Goal: Information Seeking & Learning: Learn about a topic

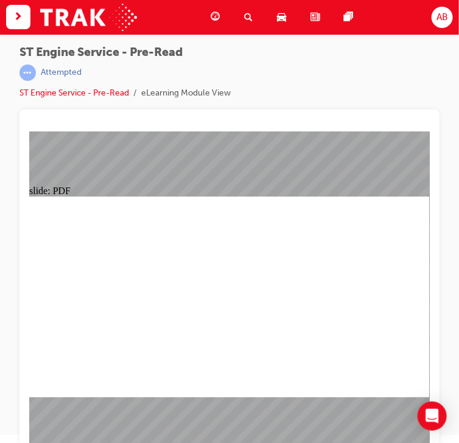
scroll to position [16, 0]
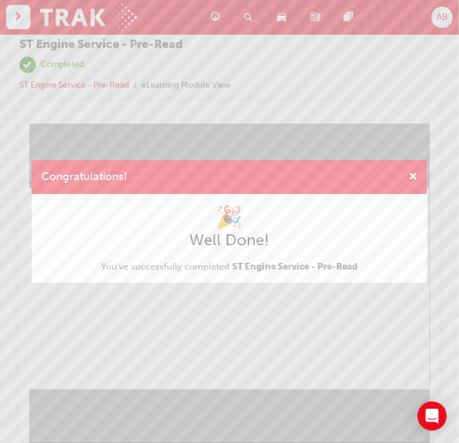
drag, startPoint x: 265, startPoint y: 295, endPoint x: 235, endPoint y: 173, distance: 125.7
click at [265, 295] on div "Congratulations! 🎉 Well Done! You've successfully completed ST Engine Service -…" at bounding box center [229, 221] width 459 height 443
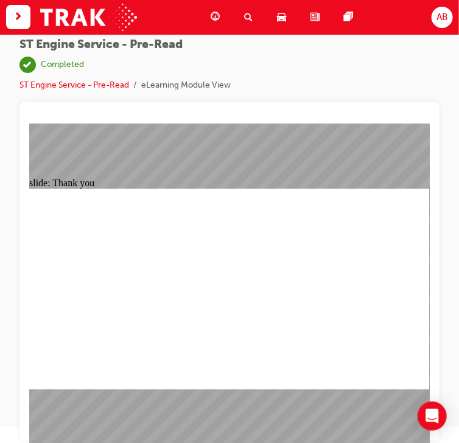
click at [109, 85] on link "ST Engine Service - Pre-Read" at bounding box center [73, 85] width 109 height 10
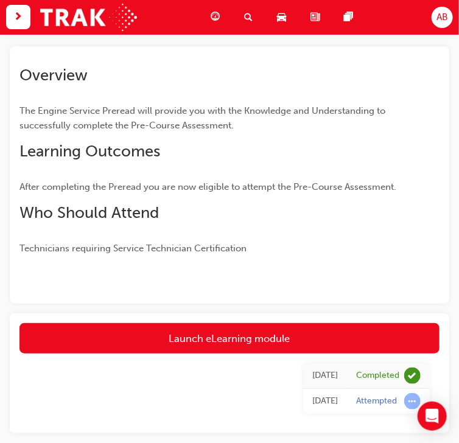
scroll to position [64, 0]
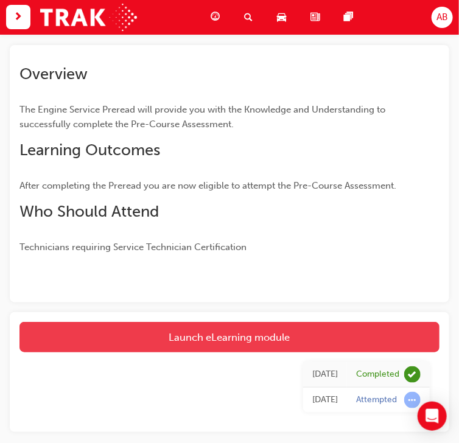
click at [235, 334] on link "Launch eLearning module" at bounding box center [229, 337] width 420 height 30
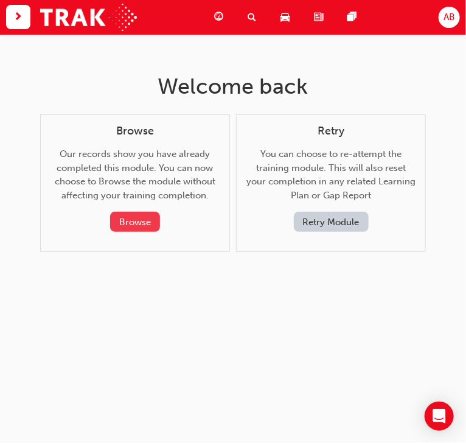
click at [152, 224] on button "Browse" at bounding box center [135, 222] width 50 height 20
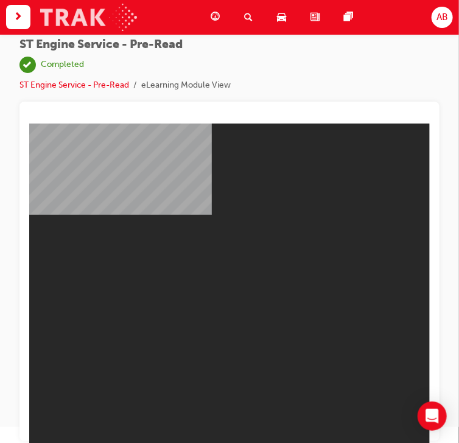
click at [126, 14] on img at bounding box center [88, 17] width 97 height 27
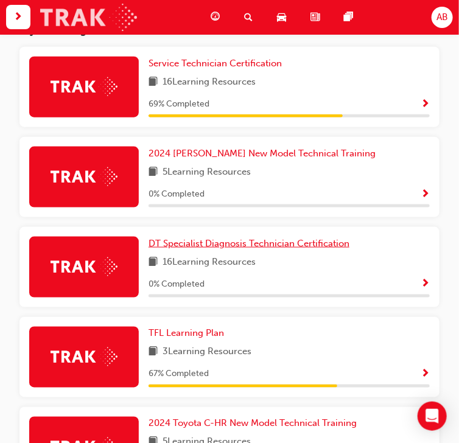
scroll to position [259, 0]
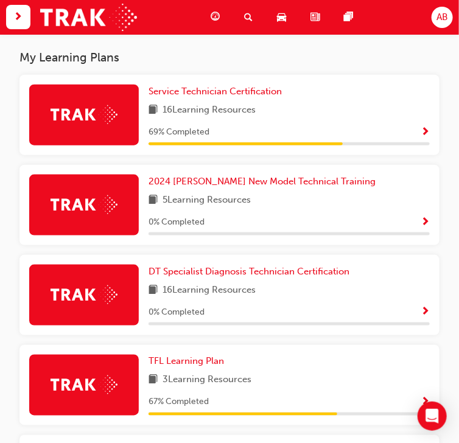
click at [421, 133] on span "Show Progress" at bounding box center [424, 132] width 9 height 11
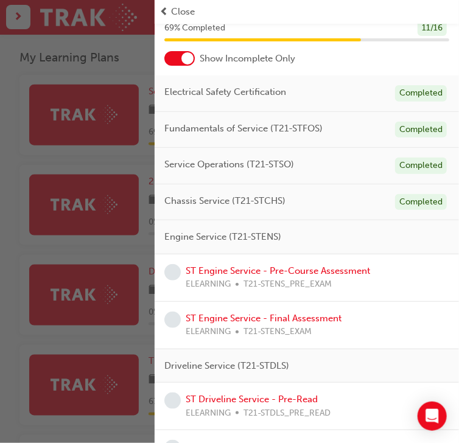
scroll to position [49, 0]
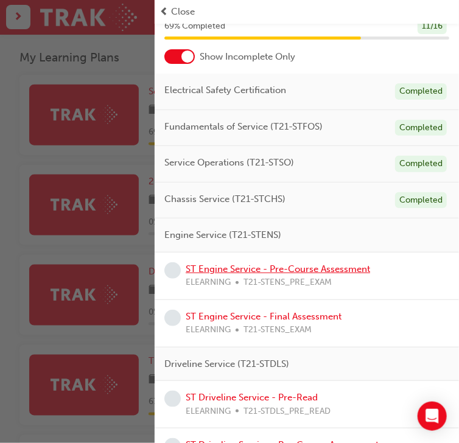
click at [319, 271] on link "ST Engine Service - Pre-Course Assessment" at bounding box center [277, 268] width 184 height 11
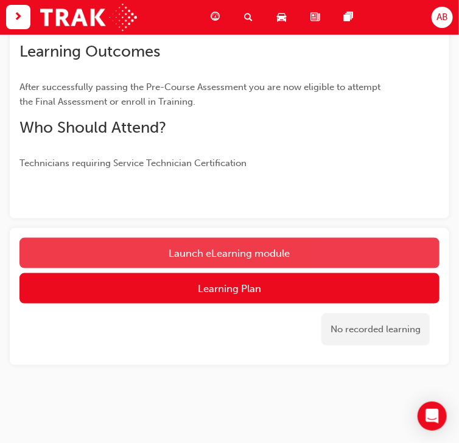
scroll to position [235, 0]
click at [265, 251] on link "Launch eLearning module" at bounding box center [229, 253] width 420 height 30
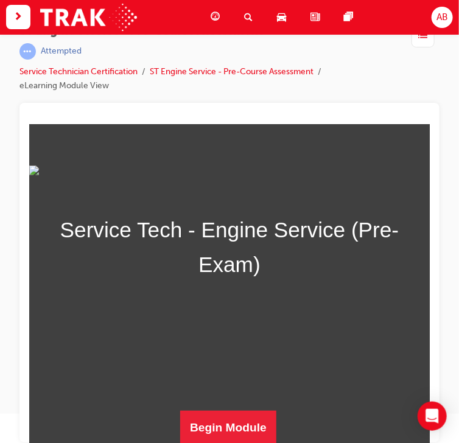
scroll to position [29, 0]
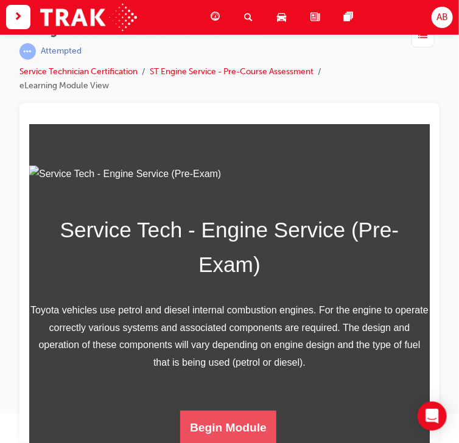
click at [237, 425] on button "Begin Module" at bounding box center [227, 427] width 96 height 34
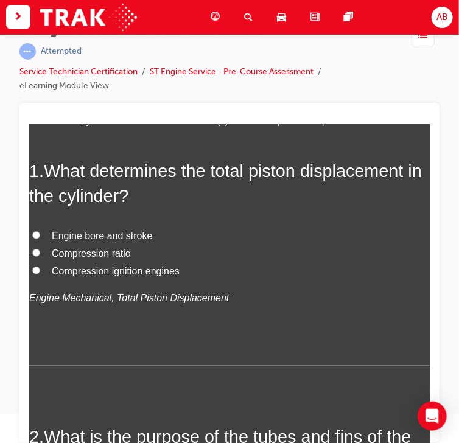
scroll to position [97, 0]
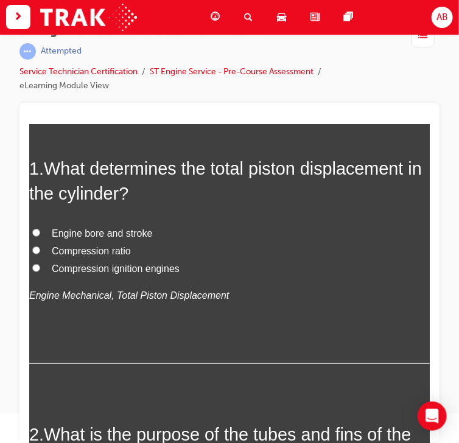
click at [103, 232] on span "Engine bore and stroke" at bounding box center [101, 232] width 100 height 10
click at [40, 232] on input "Engine bore and stroke" at bounding box center [36, 232] width 8 height 8
radio input "true"
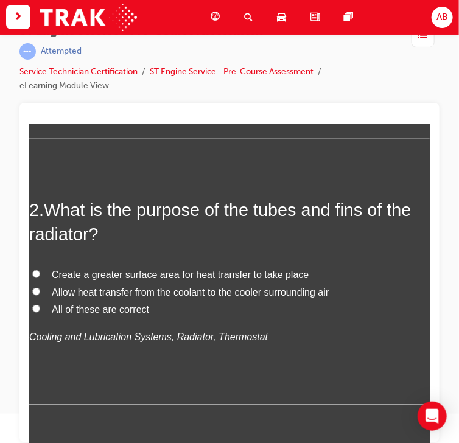
scroll to position [341, 0]
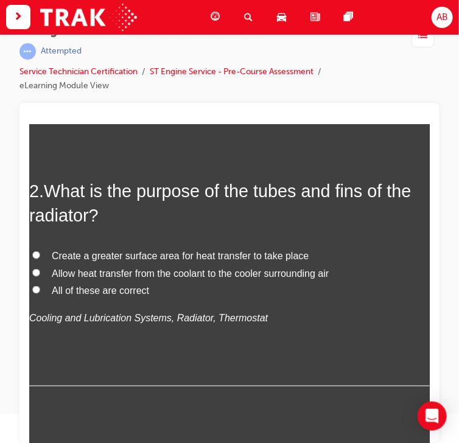
click at [72, 294] on span "All of these are correct" at bounding box center [99, 290] width 97 height 10
click at [40, 293] on input "All of these are correct" at bounding box center [36, 289] width 8 height 8
radio input "true"
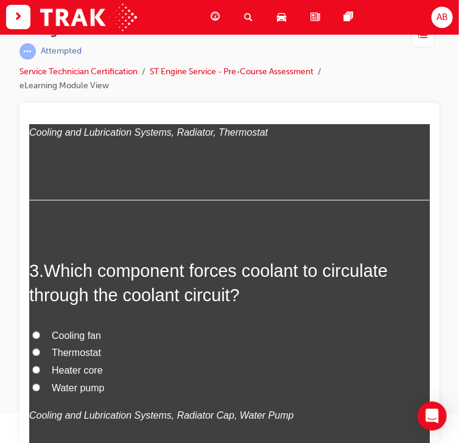
scroll to position [584, 0]
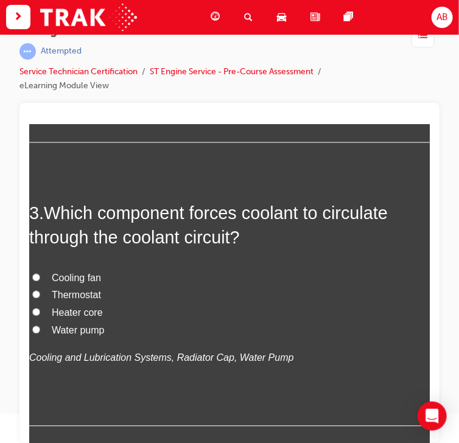
click at [74, 330] on span "Water pump" at bounding box center [77, 330] width 53 height 10
click at [40, 330] on input "Water pump" at bounding box center [36, 329] width 8 height 8
radio input "true"
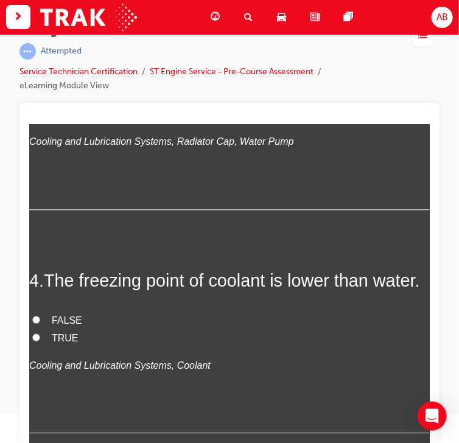
scroll to position [876, 0]
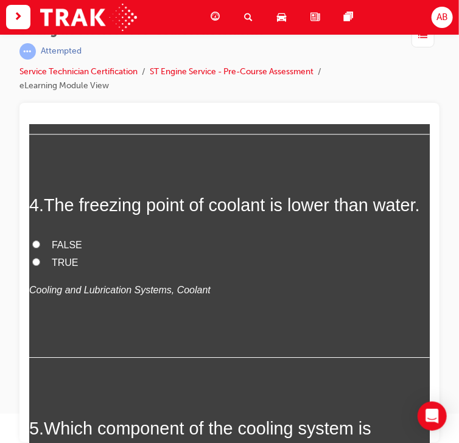
click at [65, 249] on span "FALSE" at bounding box center [66, 244] width 30 height 10
click at [40, 248] on input "FALSE" at bounding box center [36, 244] width 8 height 8
radio input "true"
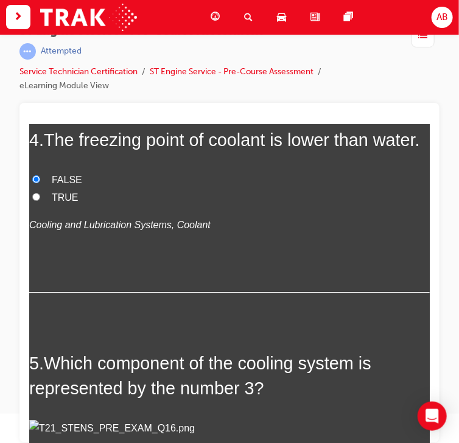
scroll to position [924, 0]
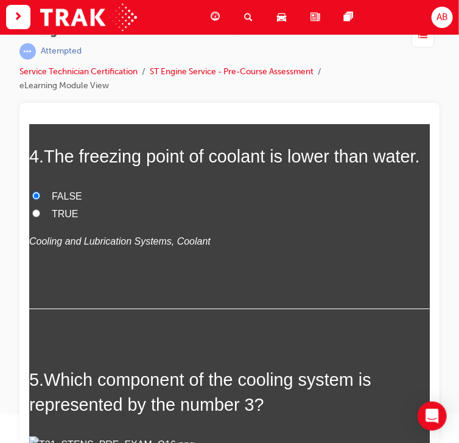
click at [55, 218] on span "TRUE" at bounding box center [64, 213] width 27 height 10
click at [40, 216] on input "TRUE" at bounding box center [36, 213] width 8 height 8
radio input "true"
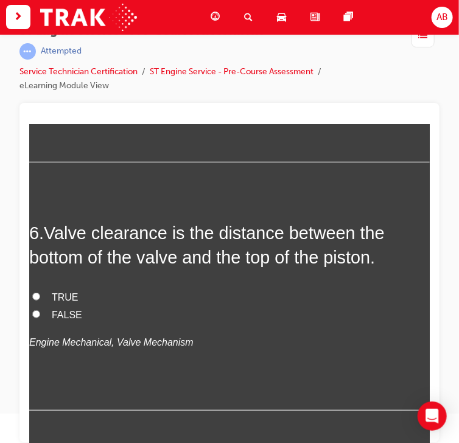
scroll to position [1411, 0]
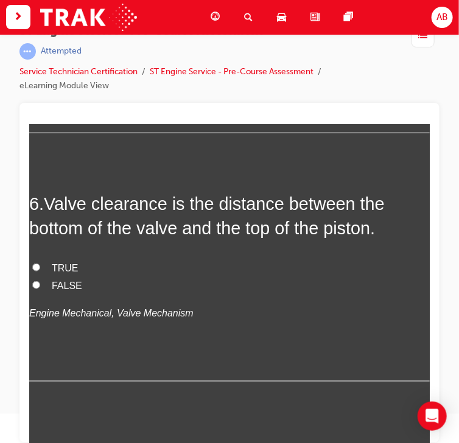
click at [74, 7] on span "Radiator cap" at bounding box center [78, 2] width 55 height 10
click at [40, 5] on input "Radiator cap" at bounding box center [36, 2] width 8 height 8
radio input "true"
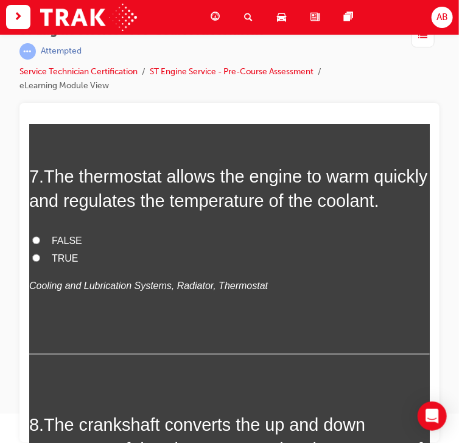
scroll to position [1703, 0]
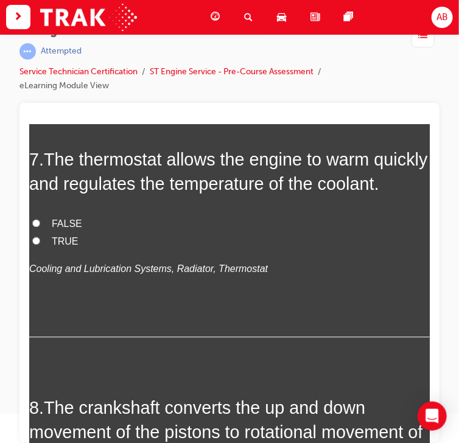
radio input "true"
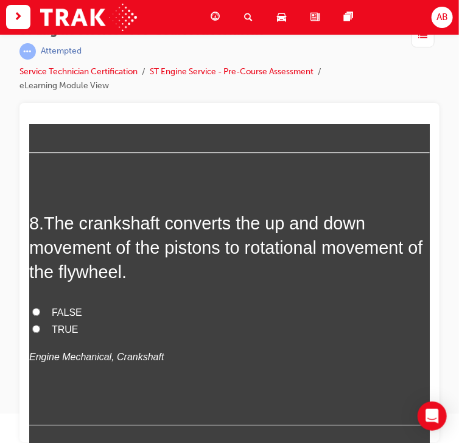
scroll to position [1897, 0]
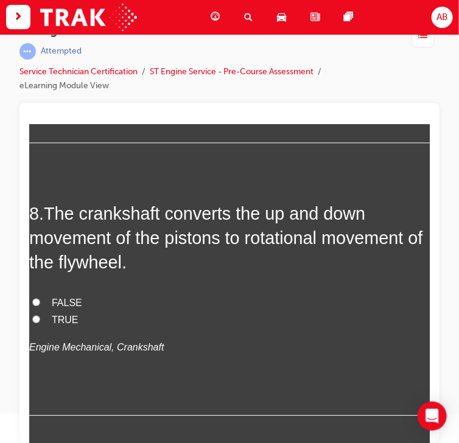
click at [50, 56] on label "TRUE" at bounding box center [229, 47] width 400 height 18
click at [40, 50] on input "TRUE" at bounding box center [36, 46] width 8 height 8
radio input "true"
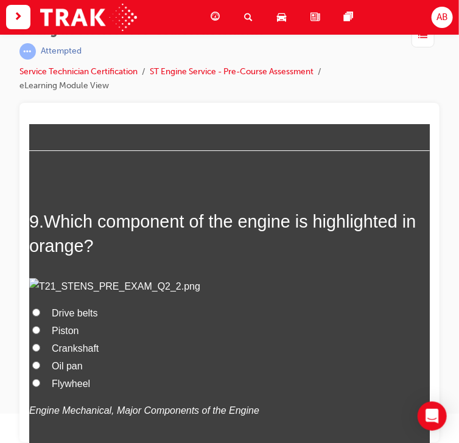
scroll to position [2189, 0]
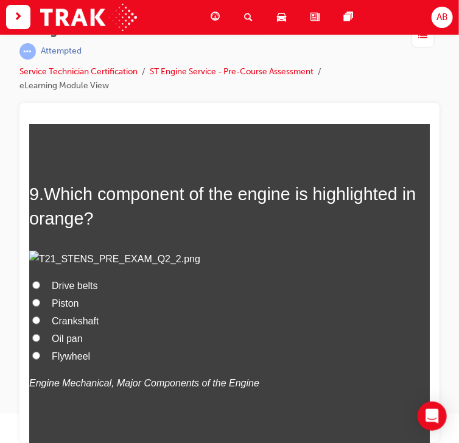
click at [54, 32] on span "TRUE" at bounding box center [64, 27] width 27 height 10
click at [40, 30] on input "TRUE" at bounding box center [36, 27] width 8 height 8
radio input "true"
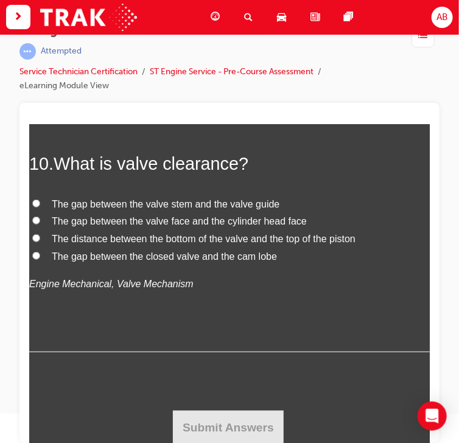
scroll to position [2870, 0]
radio input "true"
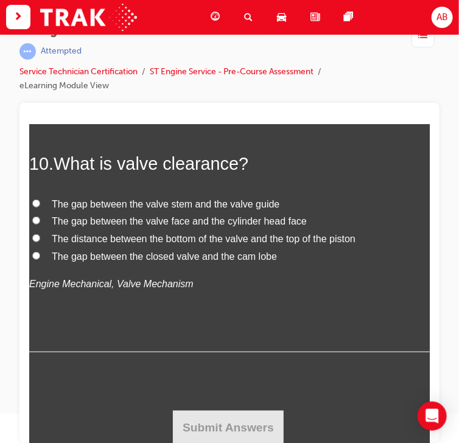
click at [36, 259] on input "The gap between the closed valve and the cam lobe" at bounding box center [36, 255] width 8 height 8
radio input "true"
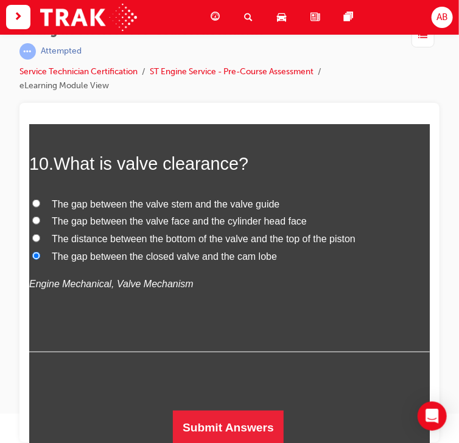
scroll to position [3160, 0]
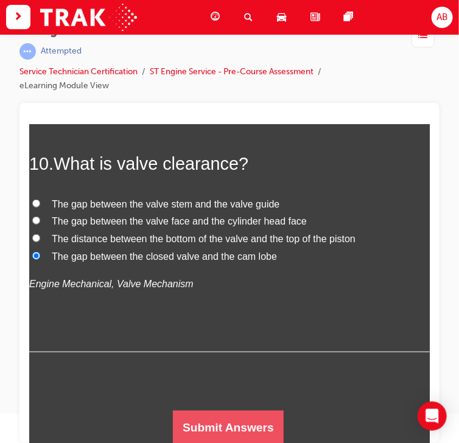
click at [240, 426] on button "Submit Answers" at bounding box center [227, 427] width 111 height 34
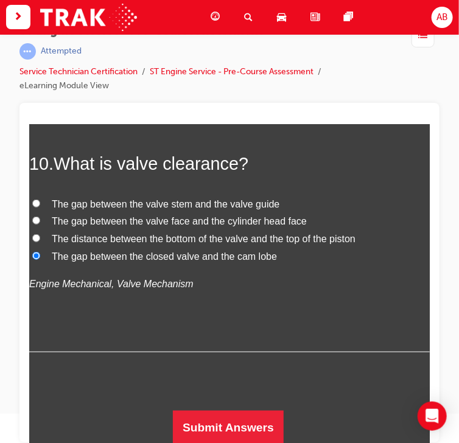
scroll to position [0, 0]
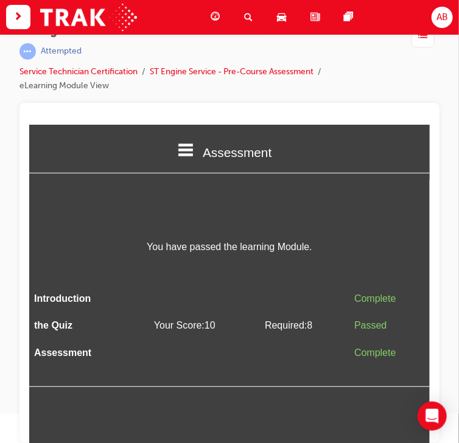
click at [347, 251] on span "You have passed the learning Module." at bounding box center [229, 247] width 400 height 18
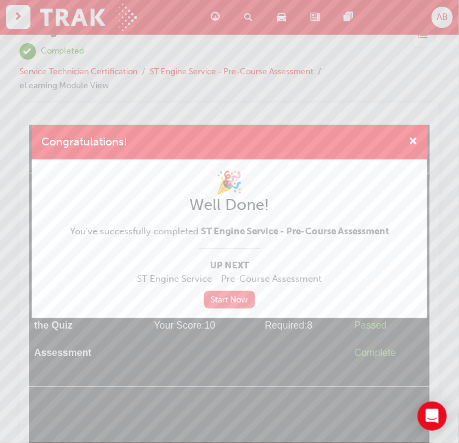
click at [226, 298] on link "Start Now" at bounding box center [229, 300] width 51 height 18
click at [416, 140] on span "cross-icon" at bounding box center [412, 142] width 9 height 11
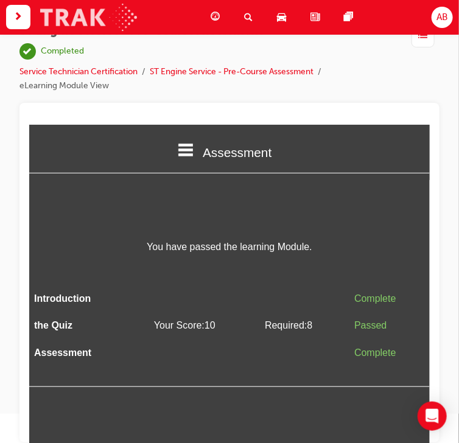
click at [120, 13] on img at bounding box center [88, 17] width 97 height 27
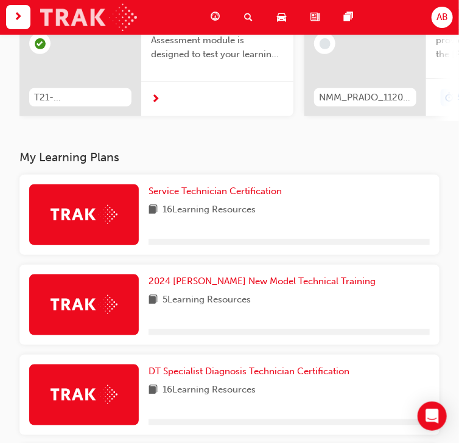
scroll to position [175, 0]
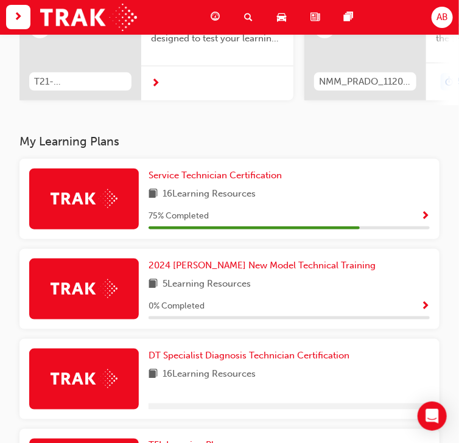
click at [421, 214] on span "Show Progress" at bounding box center [424, 216] width 9 height 11
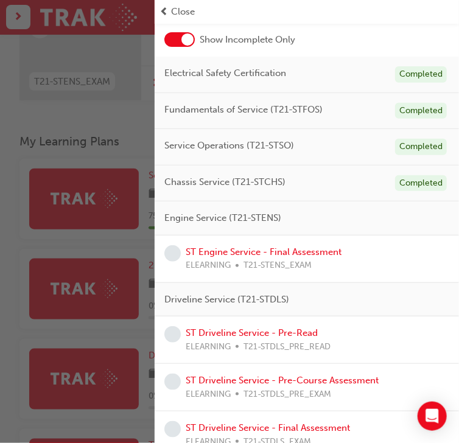
scroll to position [80, 0]
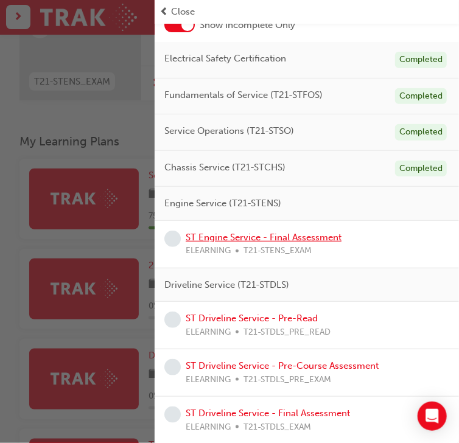
click at [288, 236] on link "ST Engine Service - Final Assessment" at bounding box center [263, 237] width 156 height 11
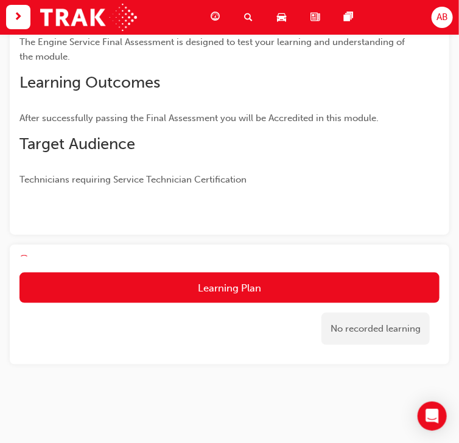
scroll to position [175, 0]
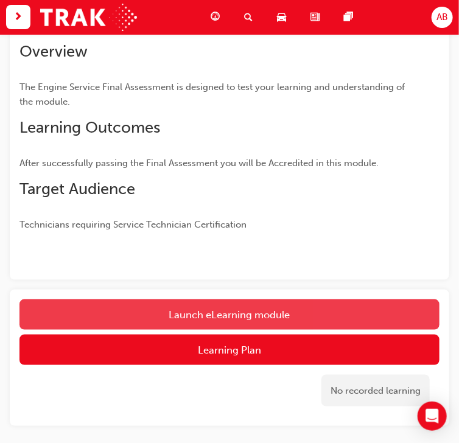
click at [212, 306] on button "Launch eLearning module" at bounding box center [229, 314] width 420 height 30
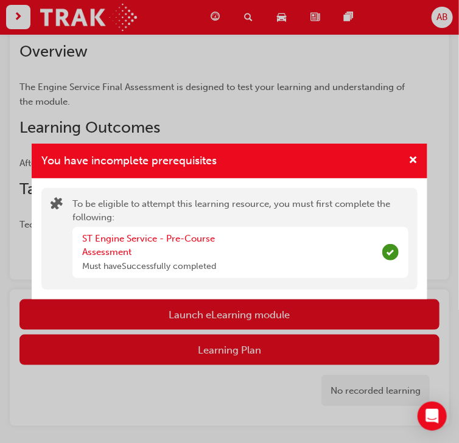
click at [181, 310] on div "You have incomplete prerequisites To be eligible to attempt this learning resou…" at bounding box center [229, 221] width 459 height 443
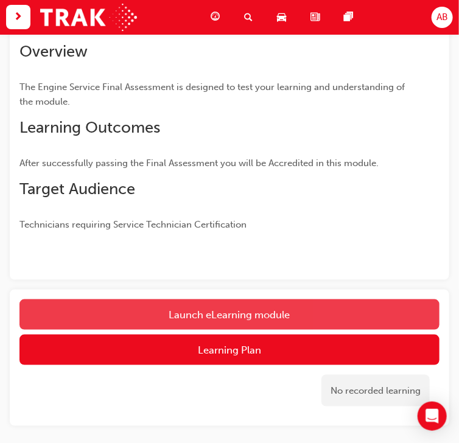
click at [221, 316] on button "Launch eLearning module" at bounding box center [229, 314] width 420 height 30
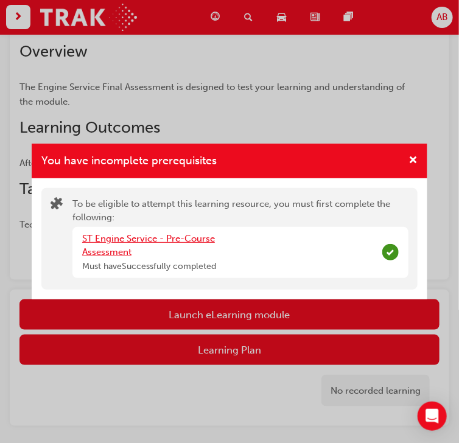
click at [117, 240] on link "ST Engine Service - Pre-Course Assessment" at bounding box center [148, 245] width 133 height 25
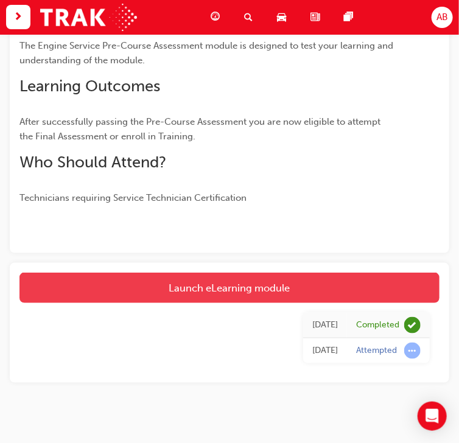
click at [187, 287] on link "Launch eLearning module" at bounding box center [229, 287] width 420 height 30
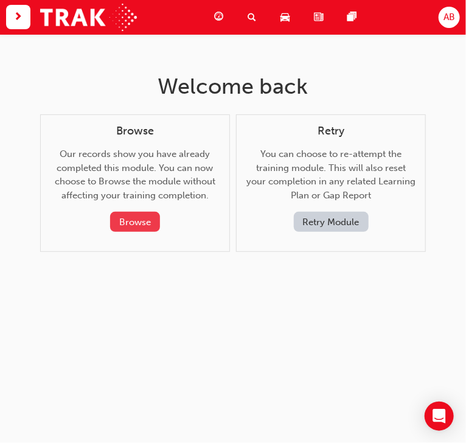
click at [151, 229] on button "Browse" at bounding box center [135, 222] width 50 height 20
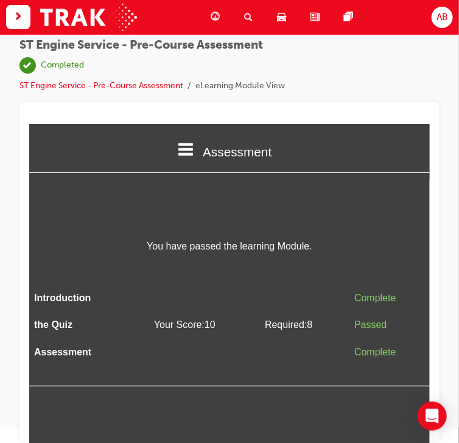
scroll to position [16, 0]
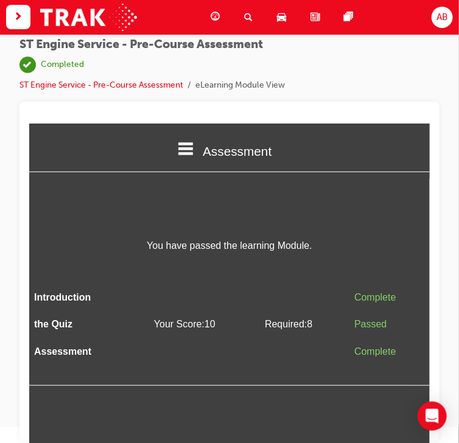
click at [206, 147] on span "Assessment" at bounding box center [236, 151] width 69 height 14
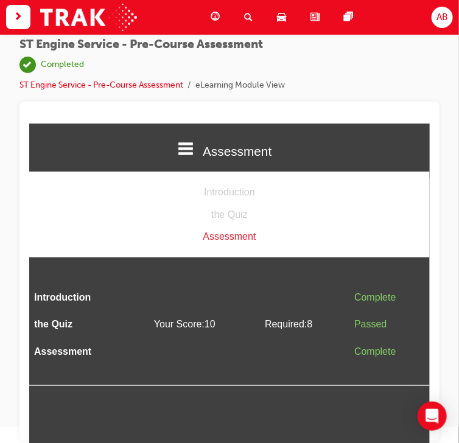
click at [225, 237] on div "Assessment" at bounding box center [229, 236] width 400 height 18
click at [289, 80] on div "ST Engine Service - Pre-Course Assessment | Completed ST Engine Service - Pre-C…" at bounding box center [229, 70] width 420 height 64
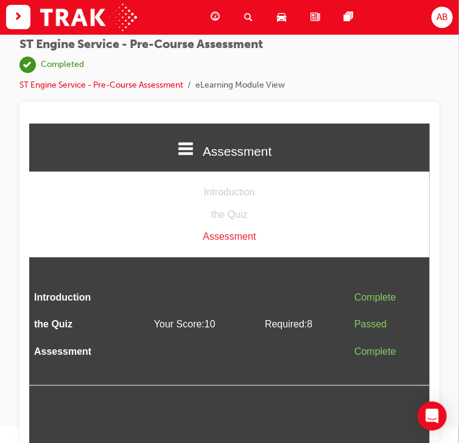
click at [230, 80] on li "eLearning Module View" at bounding box center [239, 85] width 89 height 14
click at [164, 84] on link "ST Engine Service - Pre-Course Assessment" at bounding box center [101, 85] width 164 height 10
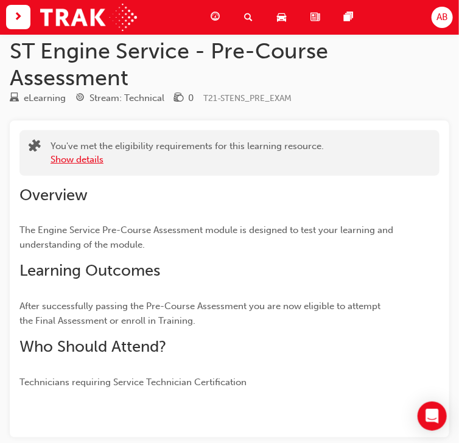
click at [83, 158] on button "Show details" at bounding box center [76, 160] width 53 height 14
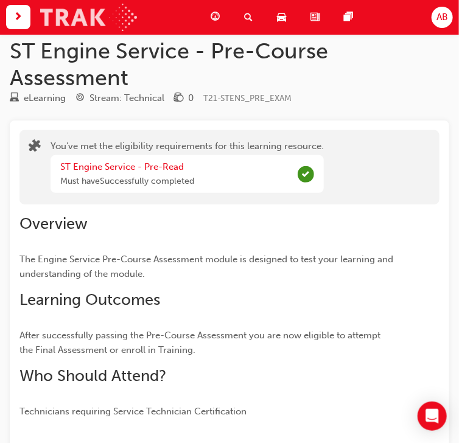
click at [128, 17] on img at bounding box center [88, 17] width 97 height 27
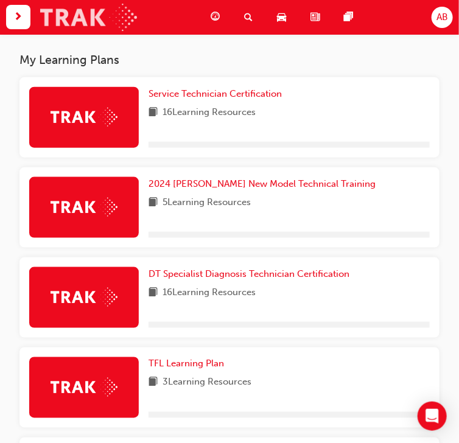
scroll to position [259, 0]
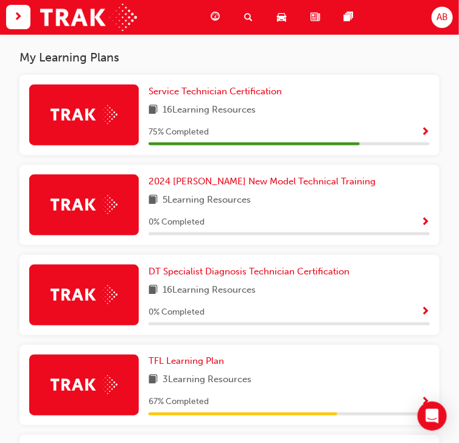
click at [424, 133] on span "Show Progress" at bounding box center [424, 132] width 9 height 11
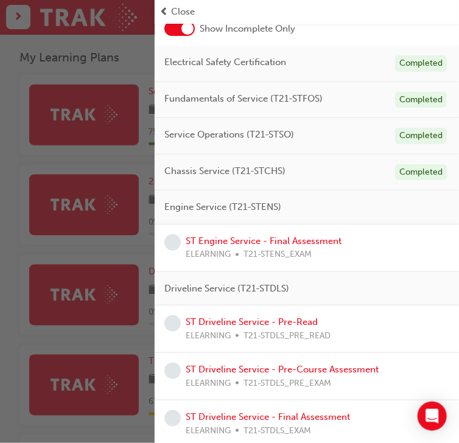
scroll to position [80, 0]
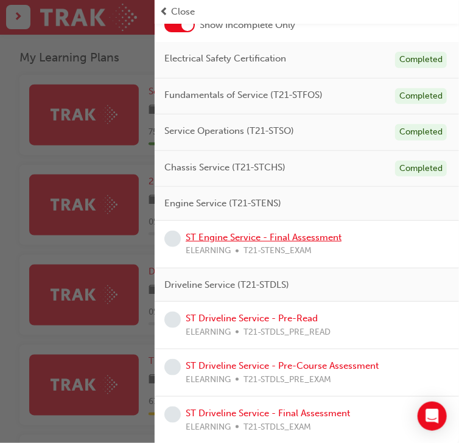
click at [276, 235] on link "ST Engine Service - Final Assessment" at bounding box center [263, 237] width 156 height 11
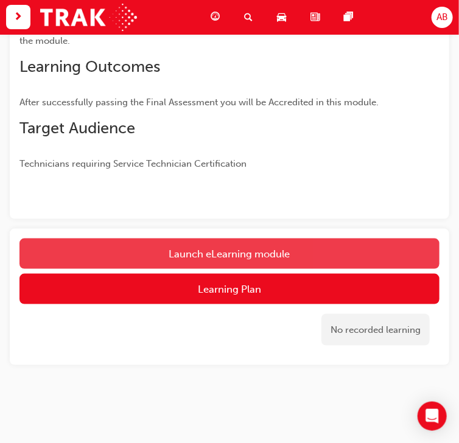
scroll to position [194, 0]
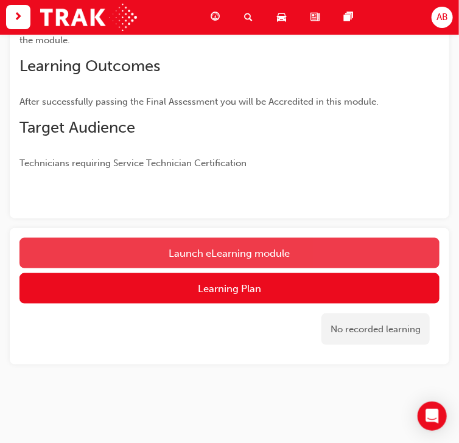
click at [257, 257] on link "Launch eLearning module" at bounding box center [229, 253] width 420 height 30
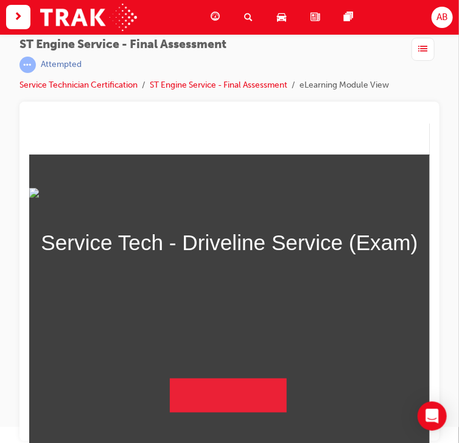
scroll to position [74, 0]
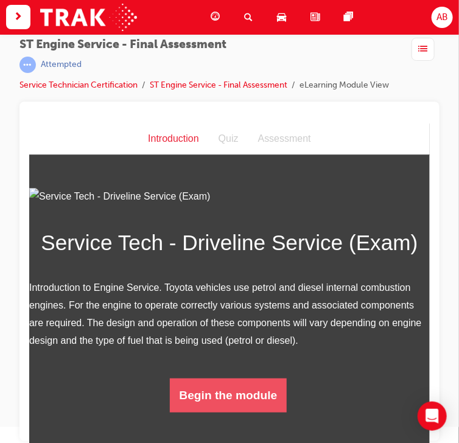
click at [208, 412] on button "Begin the module" at bounding box center [227, 395] width 117 height 34
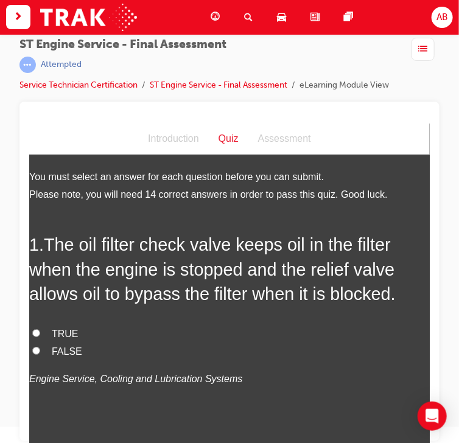
click at [55, 331] on span "TRUE" at bounding box center [64, 333] width 27 height 10
click at [40, 331] on input "TRUE" at bounding box center [36, 332] width 8 height 8
radio input "true"
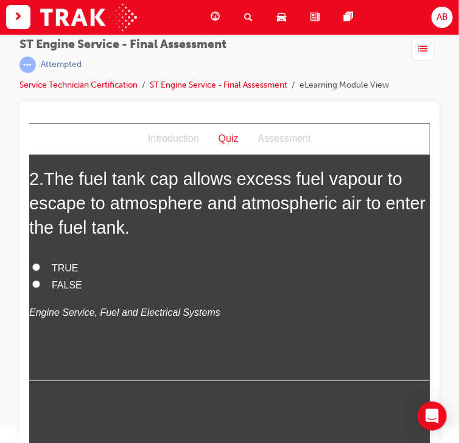
scroll to position [341, 0]
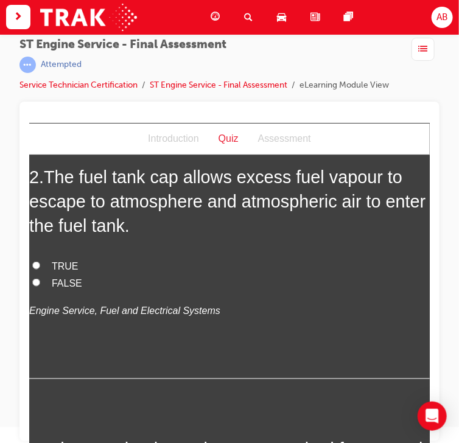
click at [60, 283] on span "FALSE" at bounding box center [66, 282] width 30 height 10
click at [40, 283] on input "FALSE" at bounding box center [36, 282] width 8 height 8
radio input "true"
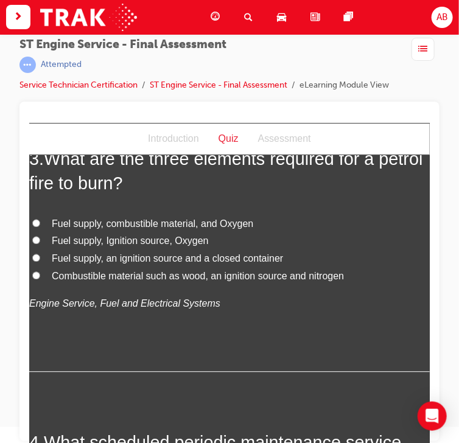
scroll to position [632, 0]
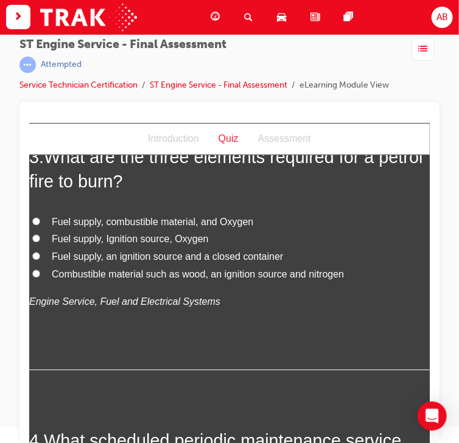
click at [69, 240] on span "Fuel supply, Ignition source, Oxygen" at bounding box center [129, 239] width 157 height 10
click at [40, 240] on input "Fuel supply, Ignition source, Oxygen" at bounding box center [36, 238] width 8 height 8
radio input "true"
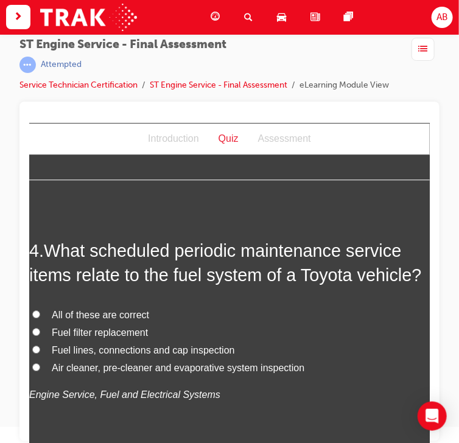
scroll to position [827, 0]
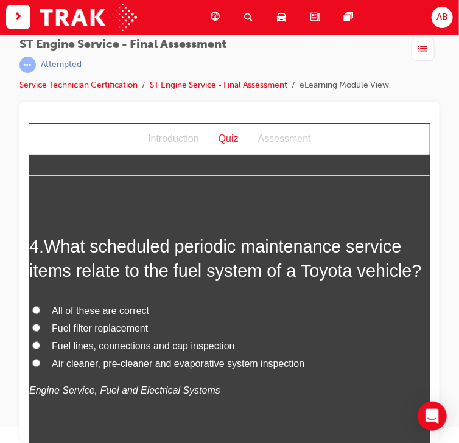
click at [35, 308] on input "All of these are correct" at bounding box center [36, 309] width 8 height 8
radio input "true"
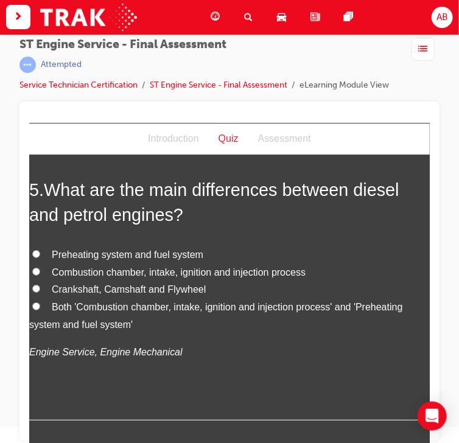
scroll to position [1168, 0]
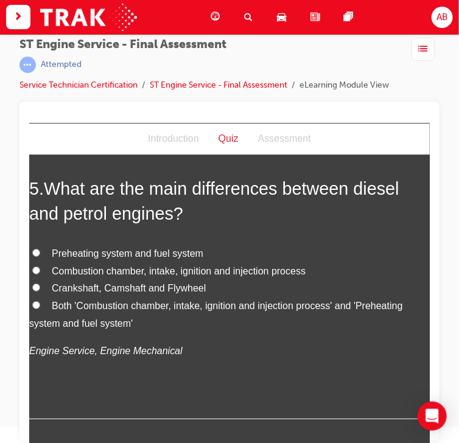
click at [36, 305] on input "Both 'Combustion chamber, intake, ignition and injection process' and 'Preheati…" at bounding box center [36, 304] width 8 height 8
radio input "true"
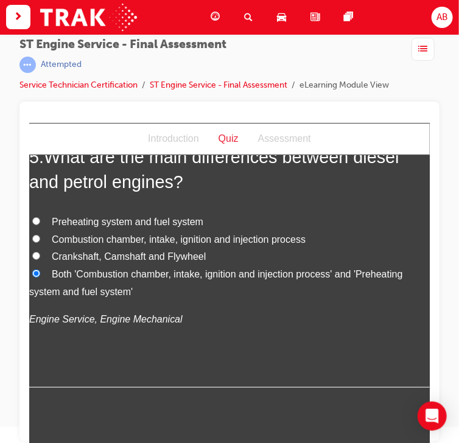
scroll to position [1411, 0]
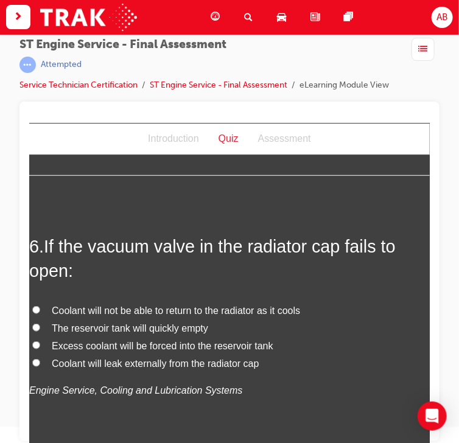
click at [221, 308] on span "Coolant will not be able to return to the radiator as it cools" at bounding box center [175, 310] width 248 height 10
click at [40, 308] on input "Coolant will not be able to return to the radiator as it cools" at bounding box center [36, 309] width 8 height 8
radio input "true"
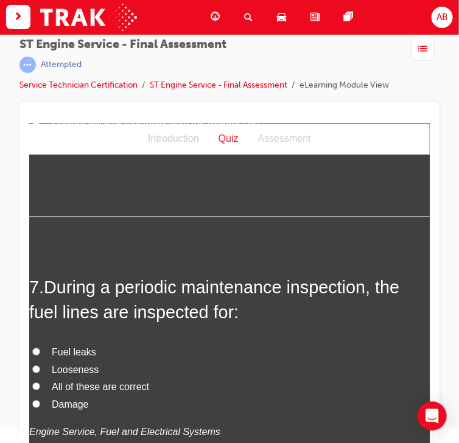
scroll to position [1654, 0]
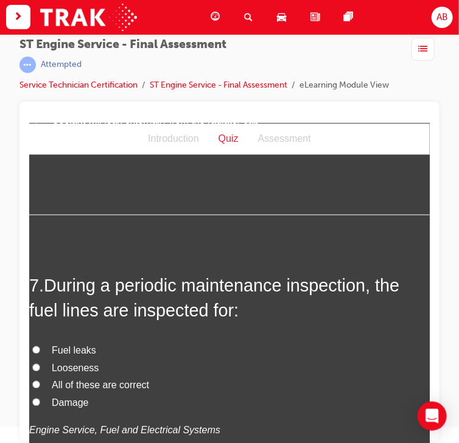
click at [63, 386] on span "All of these are correct" at bounding box center [99, 384] width 97 height 10
click at [40, 386] on input "All of these are correct" at bounding box center [36, 384] width 8 height 8
radio input "true"
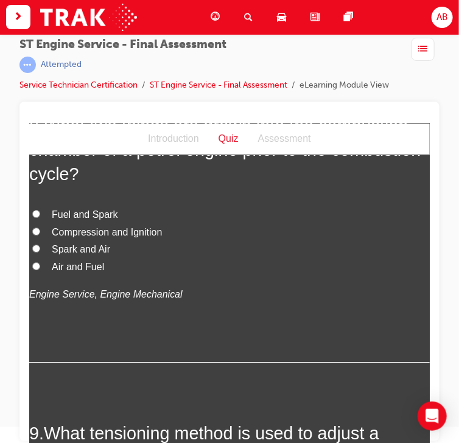
scroll to position [2043, 0]
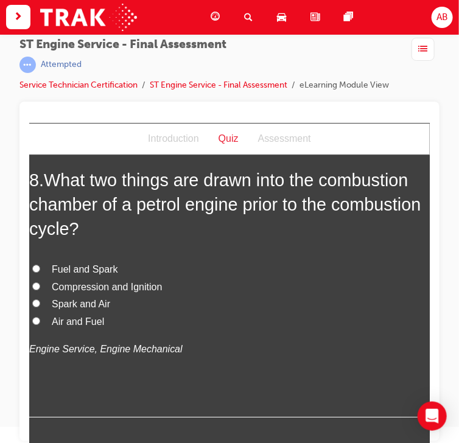
click at [68, 320] on span "Air and Fuel" at bounding box center [77, 321] width 52 height 10
click at [44, 317] on label "Air and Fuel" at bounding box center [229, 322] width 400 height 18
click at [40, 317] on input "Air and Fuel" at bounding box center [36, 320] width 8 height 8
radio input "true"
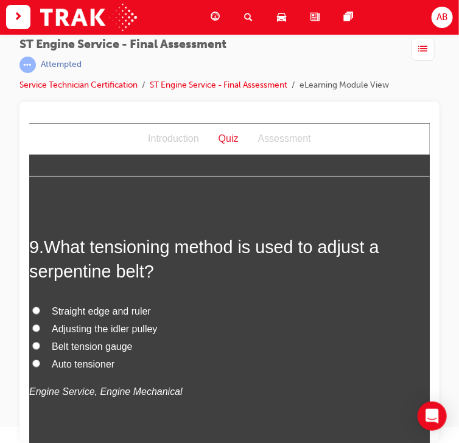
scroll to position [2287, 0]
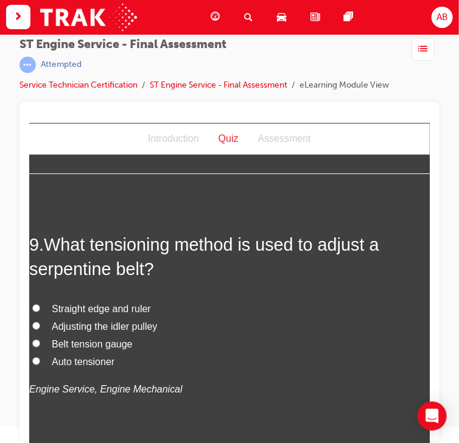
click at [94, 339] on span "Belt tension gauge" at bounding box center [91, 343] width 81 height 10
click at [40, 339] on input "Belt tension gauge" at bounding box center [36, 343] width 8 height 8
radio input "true"
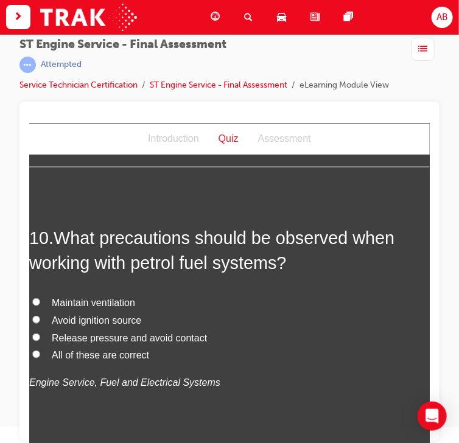
scroll to position [2578, 0]
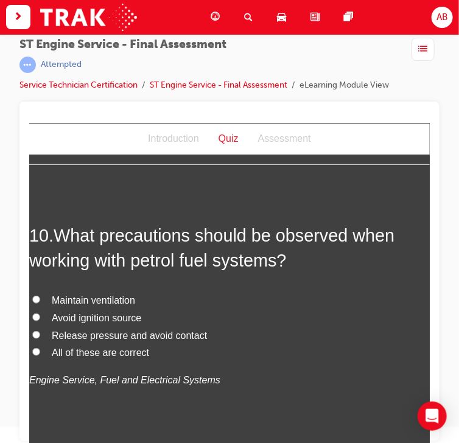
click at [61, 352] on span "All of these are correct" at bounding box center [99, 352] width 97 height 10
click at [40, 352] on input "All of these are correct" at bounding box center [36, 351] width 8 height 8
radio input "true"
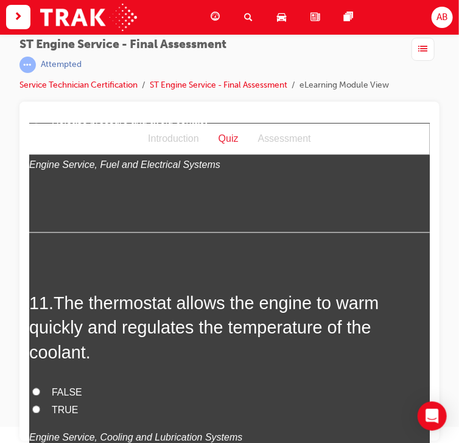
scroll to position [2822, 0]
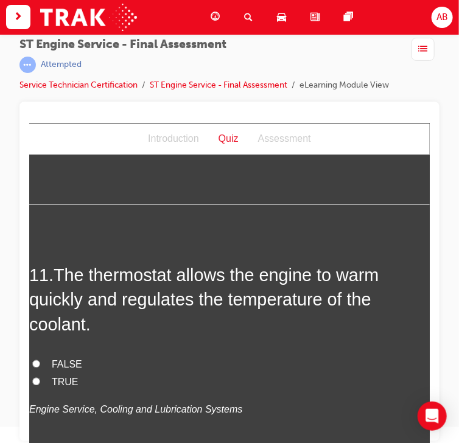
click at [45, 376] on label "TRUE" at bounding box center [229, 382] width 400 height 18
click at [40, 377] on input "TRUE" at bounding box center [36, 381] width 8 height 8
radio input "true"
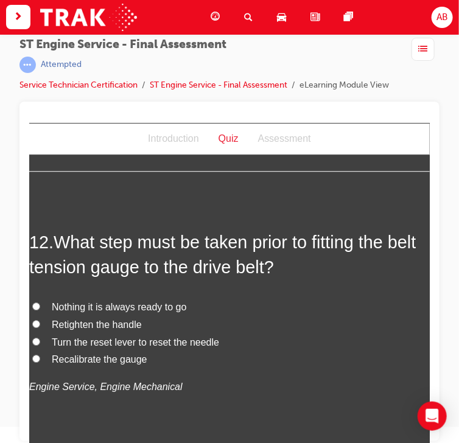
scroll to position [3162, 0]
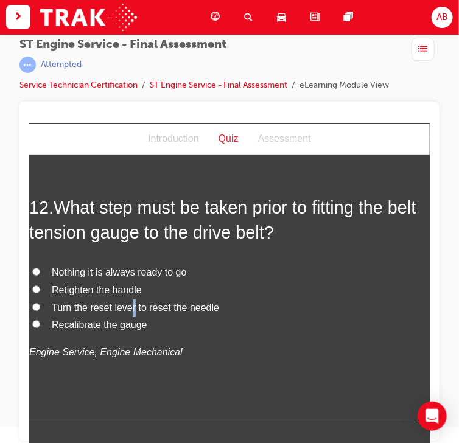
click at [134, 305] on span "Turn the reset lever to reset the needle" at bounding box center [134, 307] width 167 height 10
click at [60, 302] on span "Turn the reset lever to reset the needle" at bounding box center [134, 307] width 167 height 10
click at [40, 302] on input "Turn the reset lever to reset the needle" at bounding box center [36, 306] width 8 height 8
radio input "true"
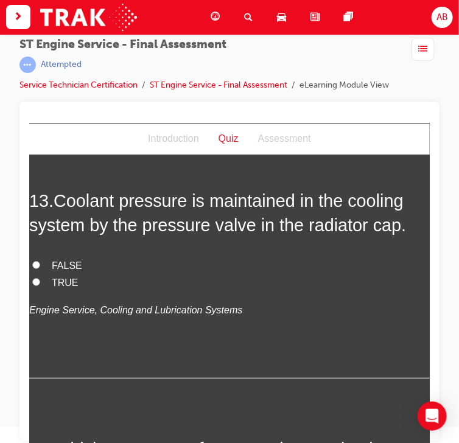
scroll to position [3454, 0]
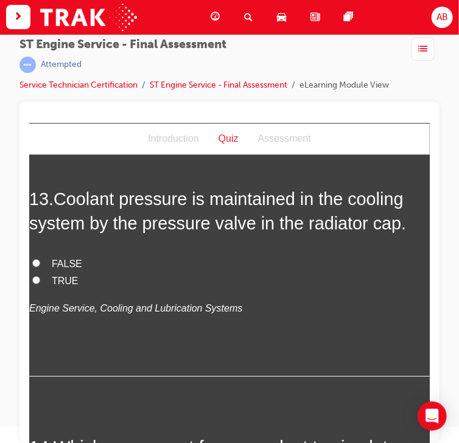
click at [50, 279] on label "TRUE" at bounding box center [229, 281] width 400 height 18
click at [40, 279] on input "TRUE" at bounding box center [36, 279] width 8 height 8
radio input "true"
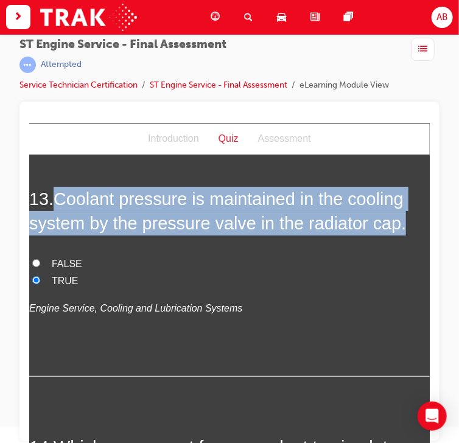
drag, startPoint x: 57, startPoint y: 196, endPoint x: 403, endPoint y: 224, distance: 347.2
click at [403, 225] on h2 "13 . Coolant pressure is maintained in the cooling system by the pressure valve…" at bounding box center [229, 210] width 400 height 49
copy span "Coolant pressure is maintained in the cooling system by the pressure valve in t…"
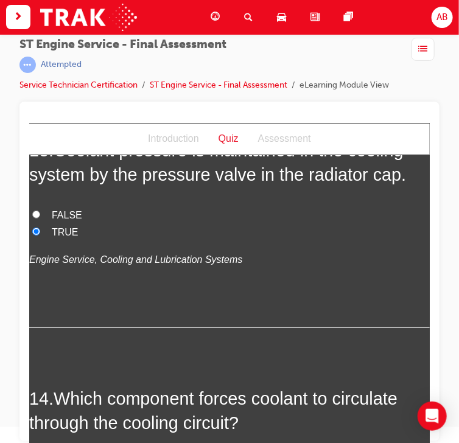
click at [138, 213] on label "FALSE" at bounding box center [229, 215] width 400 height 18
click at [40, 213] on input "FALSE" at bounding box center [36, 214] width 8 height 8
radio input "true"
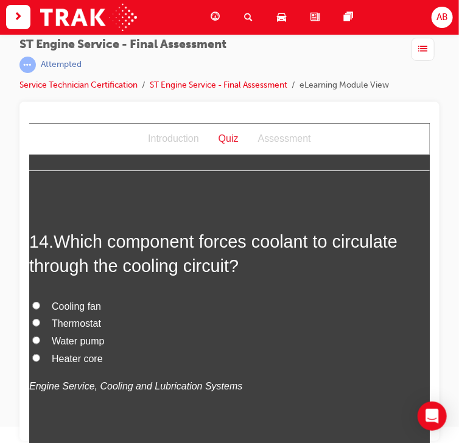
scroll to position [3697, 0]
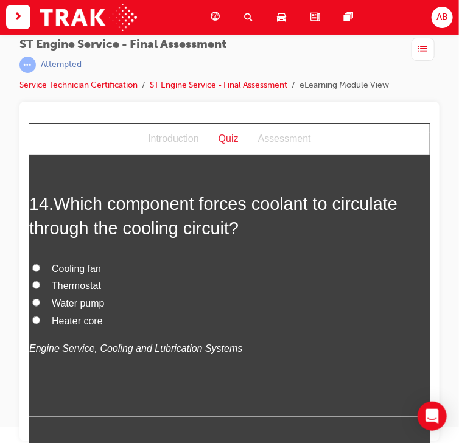
click at [68, 302] on span "Water pump" at bounding box center [77, 302] width 53 height 10
click at [40, 302] on input "Water pump" at bounding box center [36, 302] width 8 height 8
radio input "true"
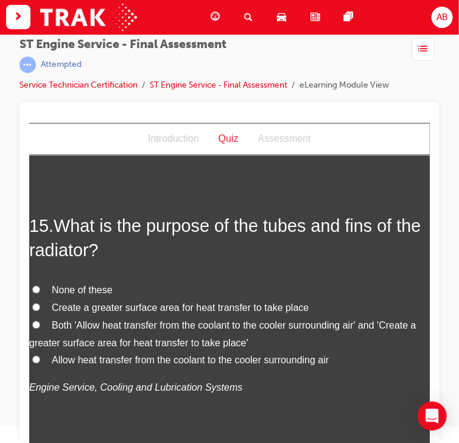
scroll to position [3989, 0]
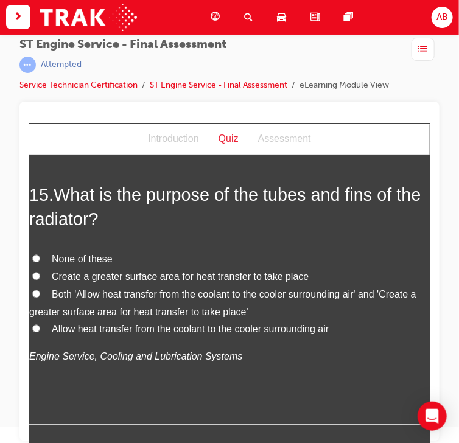
click at [38, 291] on input "Both 'Allow heat transfer from the coolant to the cooler surrounding air' and '…" at bounding box center [36, 293] width 8 height 8
radio input "true"
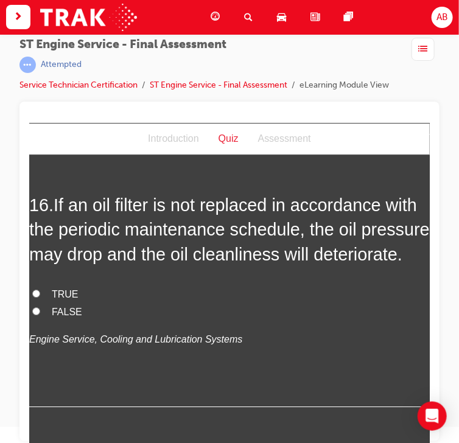
scroll to position [4281, 0]
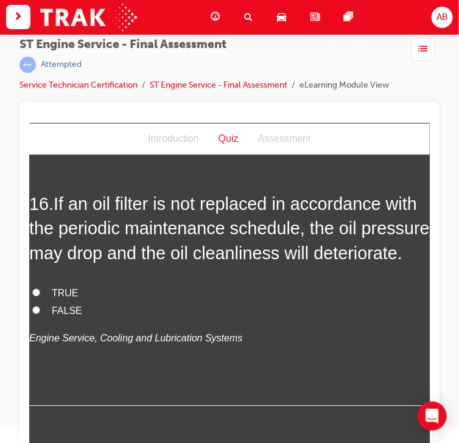
click at [61, 297] on span "TRUE" at bounding box center [64, 292] width 27 height 10
click at [40, 296] on input "TRUE" at bounding box center [36, 292] width 8 height 8
radio input "true"
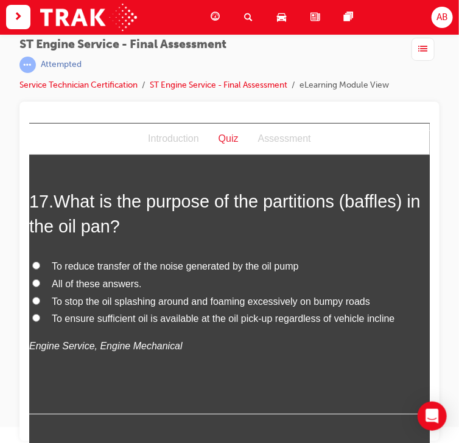
scroll to position [4573, 0]
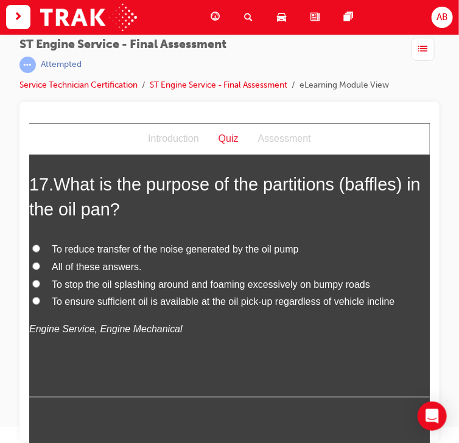
click at [180, 306] on span "To ensure sufficient oil is available at the oil pick-up regardless of vehicle …" at bounding box center [222, 301] width 343 height 10
click at [40, 304] on input "To ensure sufficient oil is available at the oil pick-up regardless of vehicle …" at bounding box center [36, 300] width 8 height 8
radio input "true"
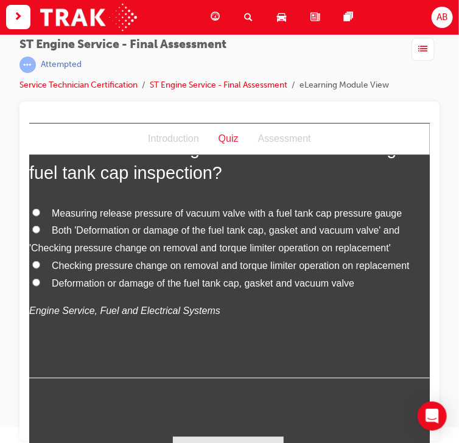
scroll to position [4865, 0]
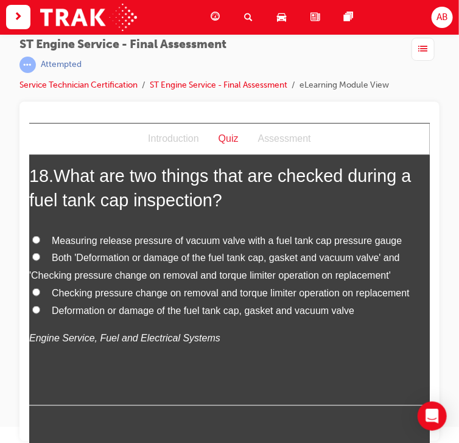
click at [57, 279] on span "Both 'Deformation or damage of the fuel tank cap, gasket and vacuum valve' and …" at bounding box center [214, 266] width 370 height 28
click at [40, 260] on input "Both 'Deformation or damage of the fuel tank cap, gasket and vacuum valve' and …" at bounding box center [36, 256] width 8 height 8
radio input "true"
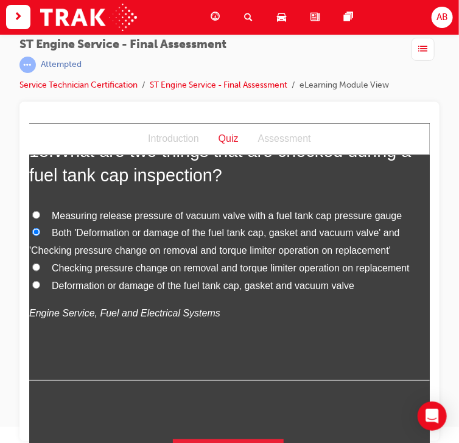
scroll to position [4941, 0]
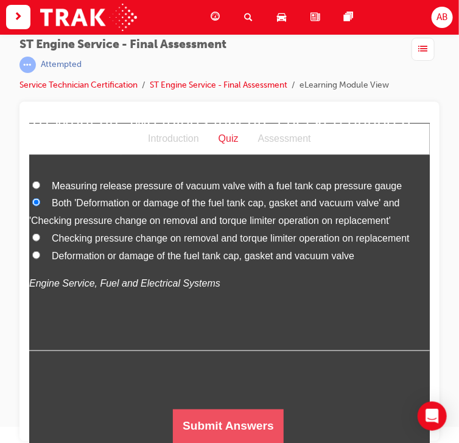
click at [212, 421] on button "Submit Answers" at bounding box center [227, 426] width 111 height 34
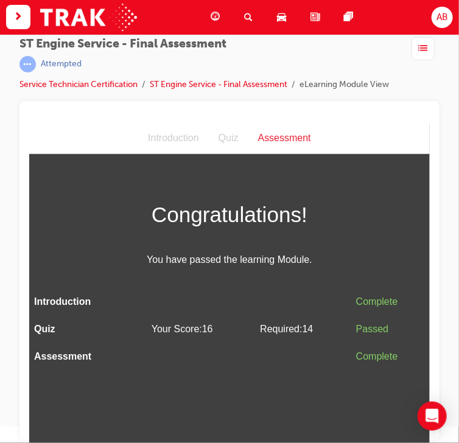
scroll to position [16, 0]
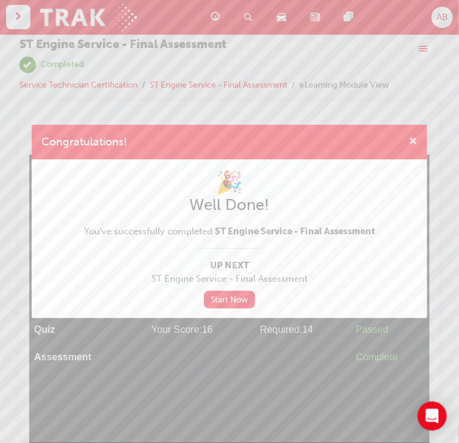
click at [411, 141] on span "cross-icon" at bounding box center [412, 142] width 9 height 11
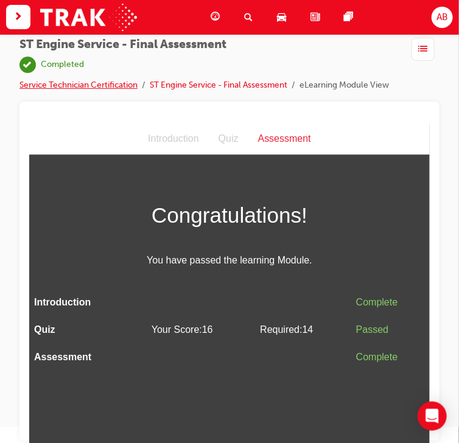
click at [63, 86] on link "Service Technician Certification" at bounding box center [78, 85] width 118 height 10
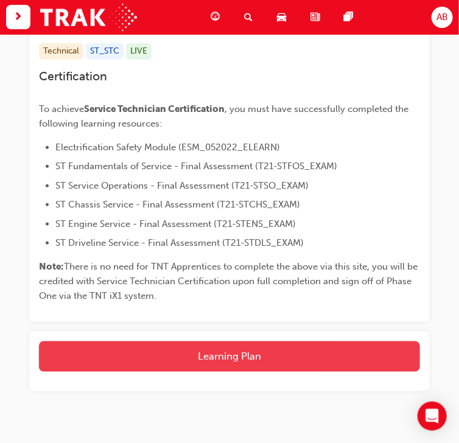
scroll to position [266, 0]
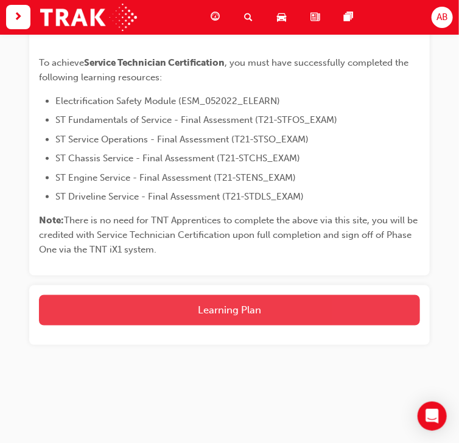
click at [199, 310] on button "Learning Plan" at bounding box center [229, 310] width 381 height 30
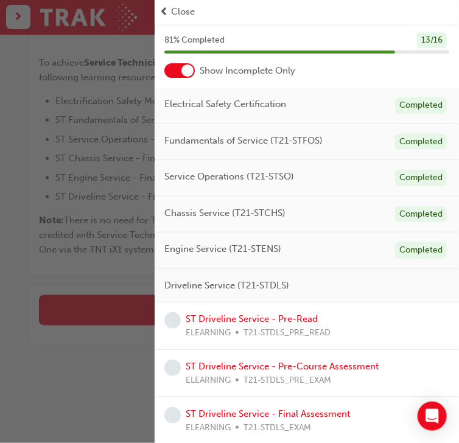
scroll to position [35, 0]
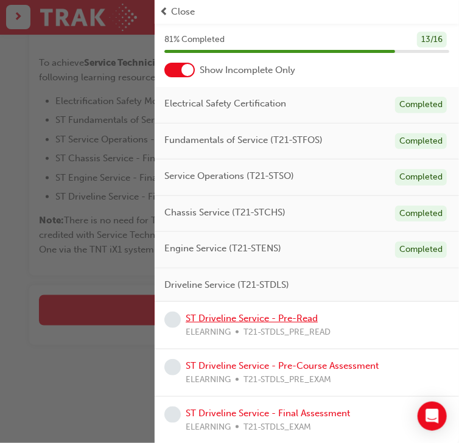
click at [289, 313] on link "ST Driveline Service - Pre-Read" at bounding box center [251, 318] width 132 height 11
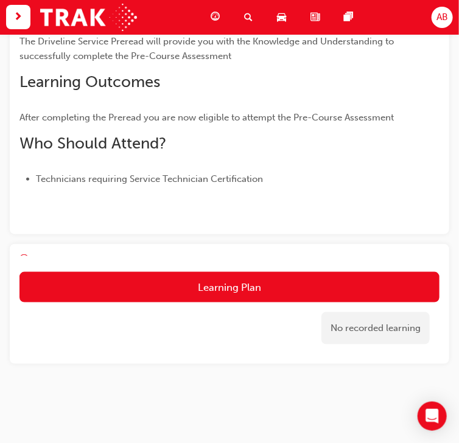
scroll to position [148, 0]
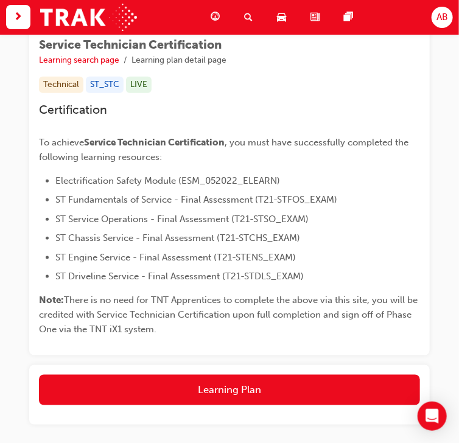
scroll to position [243, 0]
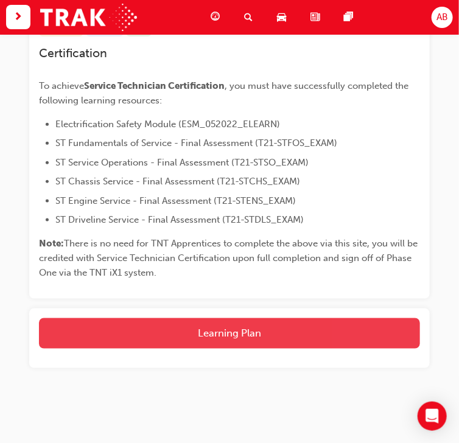
click at [159, 336] on button "Learning Plan" at bounding box center [229, 333] width 381 height 30
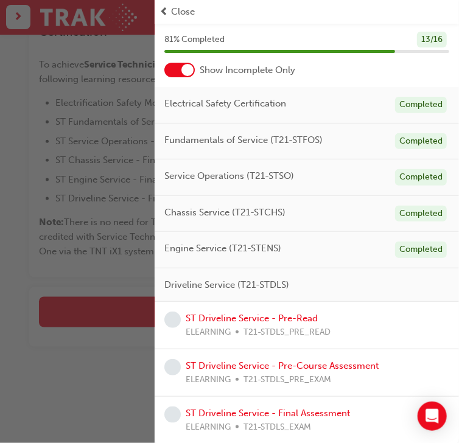
scroll to position [266, 0]
click at [280, 317] on link "ST Driveline Service - Pre-Read" at bounding box center [251, 318] width 132 height 11
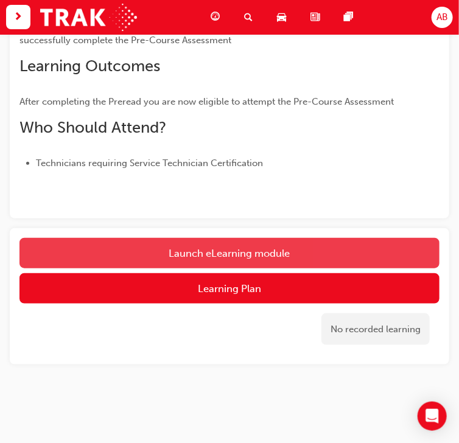
click at [195, 255] on link "Launch eLearning module" at bounding box center [229, 253] width 420 height 30
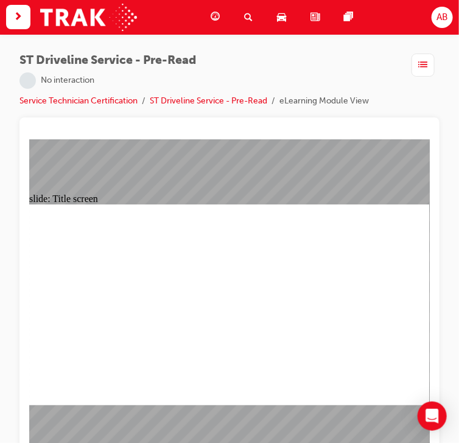
scroll to position [16, 0]
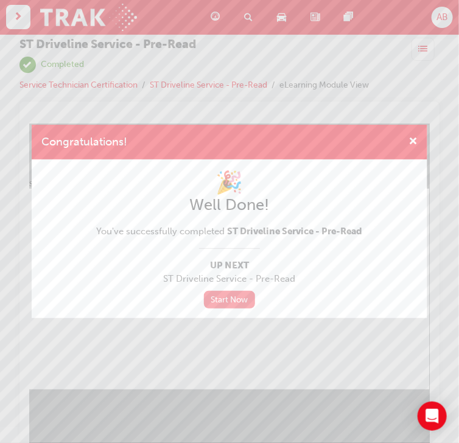
click at [221, 303] on link "Start Now" at bounding box center [229, 300] width 51 height 18
click at [226, 293] on link "Start Now" at bounding box center [229, 300] width 51 height 18
click at [421, 139] on div "Congratulations!" at bounding box center [229, 142] width 395 height 35
click at [415, 138] on span "cross-icon" at bounding box center [412, 142] width 9 height 11
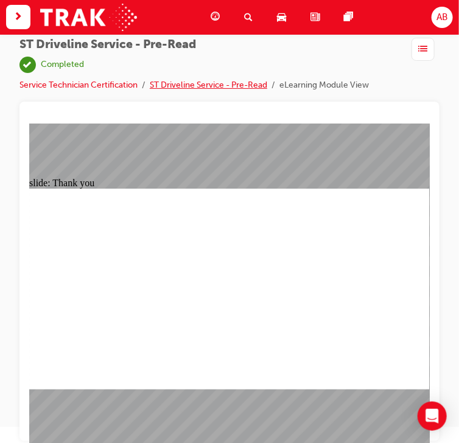
click at [176, 84] on link "ST Driveline Service - Pre-Read" at bounding box center [208, 85] width 117 height 10
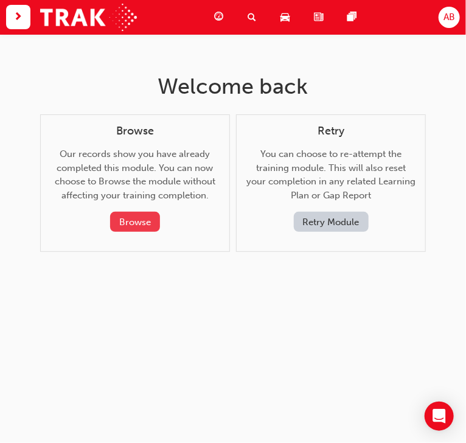
click at [134, 217] on button "Browse" at bounding box center [135, 222] width 50 height 20
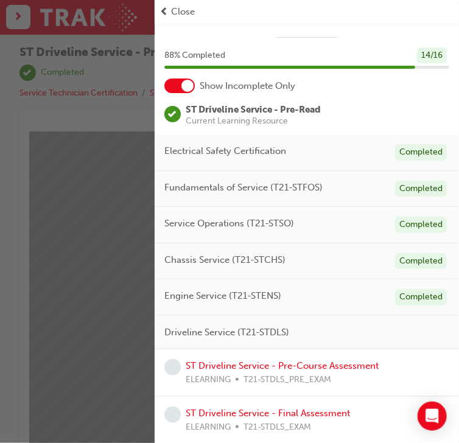
scroll to position [16, 0]
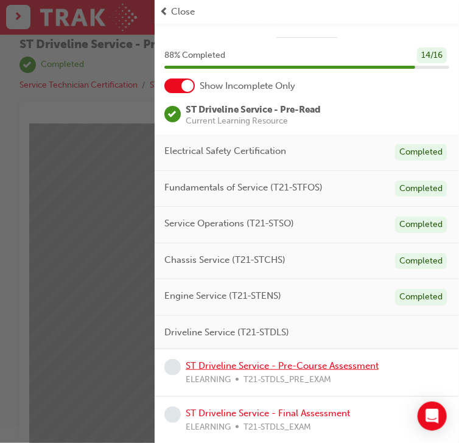
click at [319, 367] on link "ST Driveline Service - Pre-Course Assessment" at bounding box center [281, 365] width 193 height 11
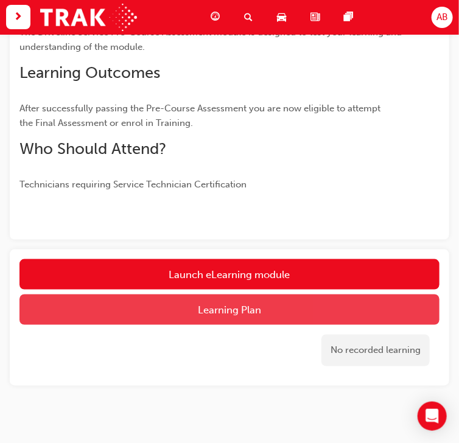
scroll to position [263, 0]
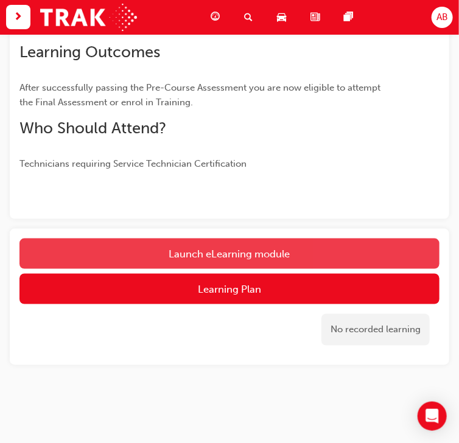
click at [214, 252] on button "Launch eLearning module" at bounding box center [229, 253] width 420 height 30
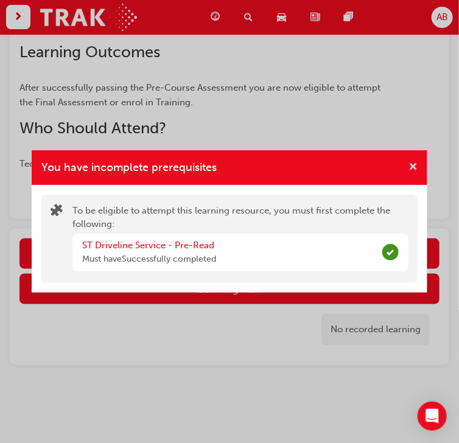
click at [414, 166] on span "cross-icon" at bounding box center [412, 167] width 9 height 11
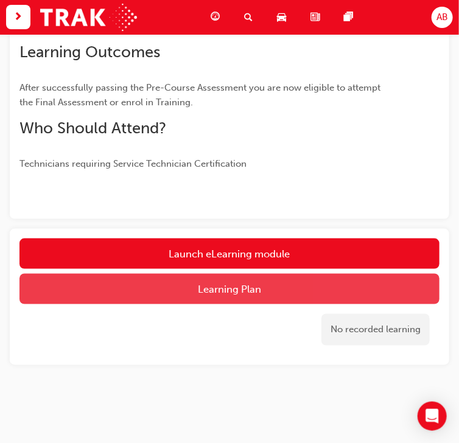
click at [239, 285] on button "Learning Plan" at bounding box center [229, 289] width 420 height 30
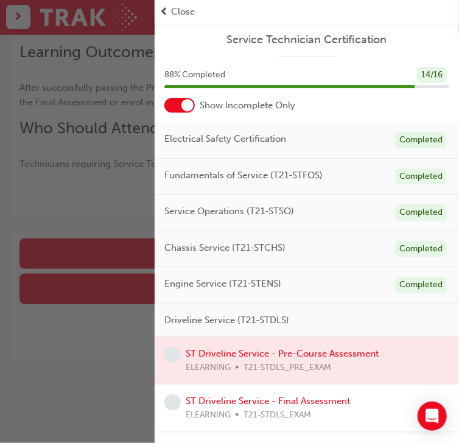
click at [313, 355] on div at bounding box center [306, 360] width 304 height 47
click at [254, 353] on div at bounding box center [306, 360] width 304 height 47
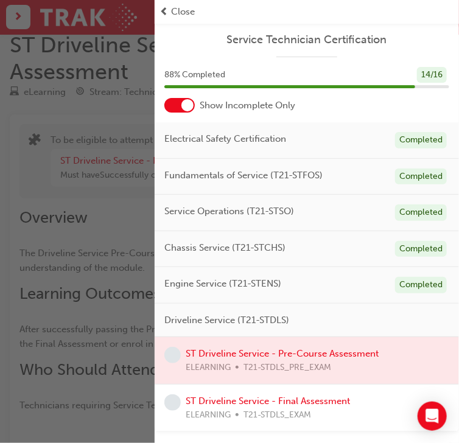
scroll to position [20, 0]
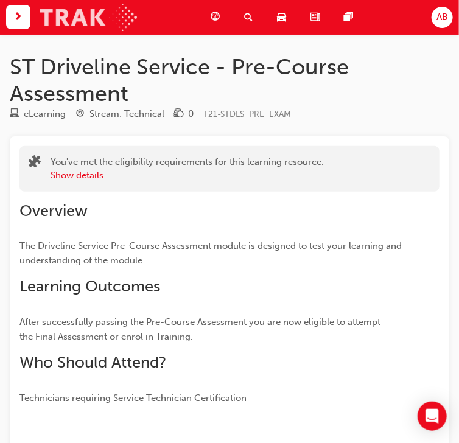
click at [125, 24] on img at bounding box center [88, 17] width 97 height 27
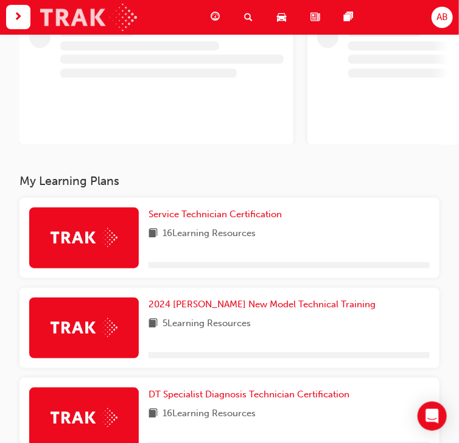
scroll to position [49, 0]
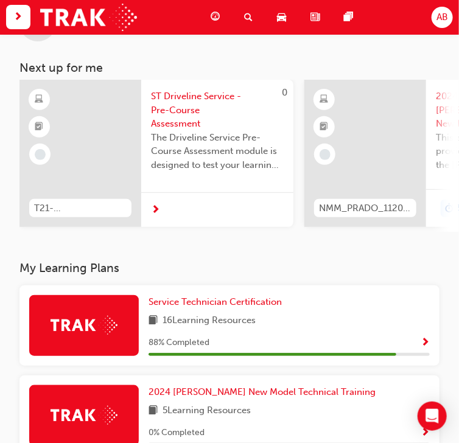
click at [421, 298] on div "Service Technician Certification 16 Learning Resources 88 % Completed" at bounding box center [229, 325] width 420 height 80
click at [423, 340] on span "Show Progress" at bounding box center [424, 343] width 9 height 11
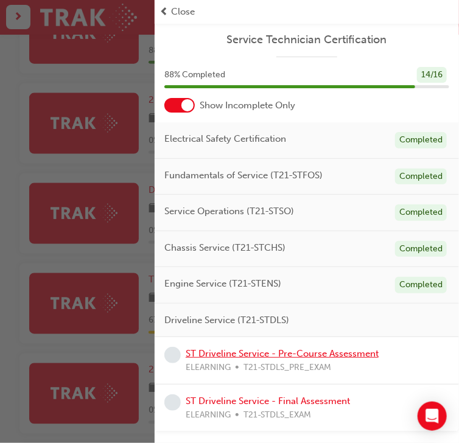
click at [306, 348] on link "ST Driveline Service - Pre-Course Assessment" at bounding box center [281, 353] width 193 height 11
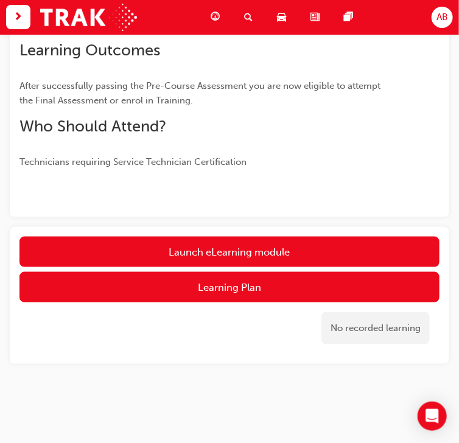
scroll to position [235, 0]
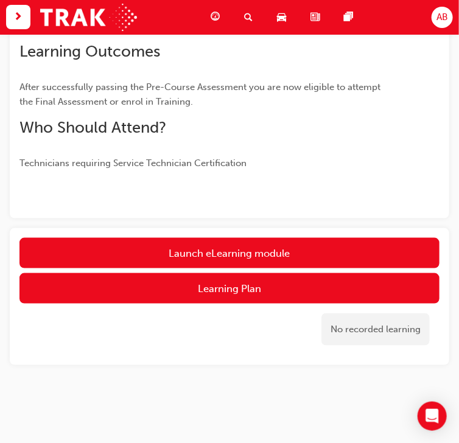
click at [206, 251] on link "Launch eLearning module" at bounding box center [229, 253] width 420 height 30
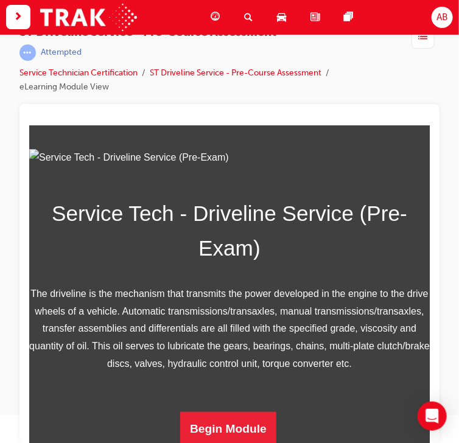
scroll to position [29, 0]
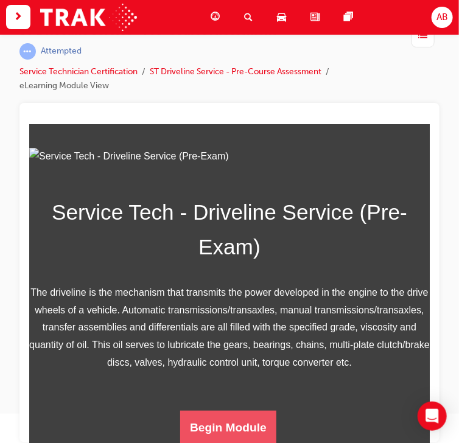
click at [210, 428] on button "Begin Module" at bounding box center [227, 427] width 96 height 34
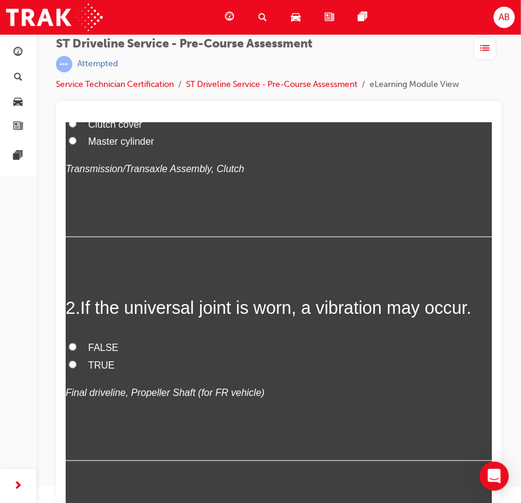
scroll to position [276, 0]
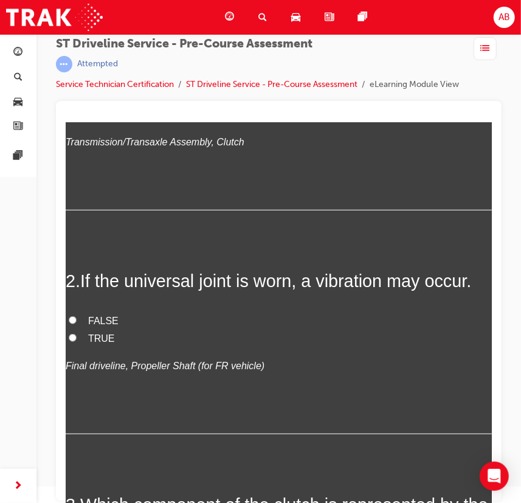
click at [117, 119] on span "Master cylinder" at bounding box center [121, 114] width 66 height 10
click at [76, 117] on input "Master cylinder" at bounding box center [72, 113] width 8 height 8
radio input "true"
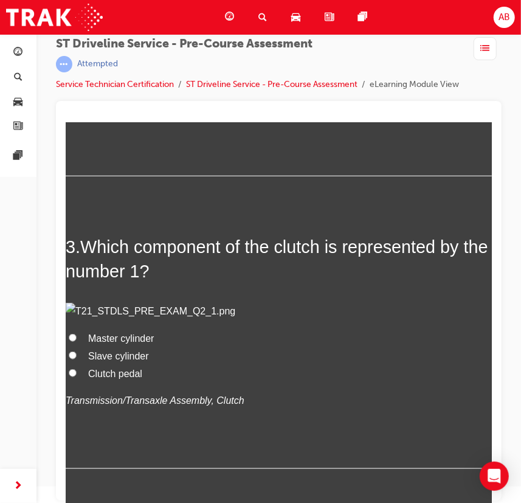
scroll to position [553, 0]
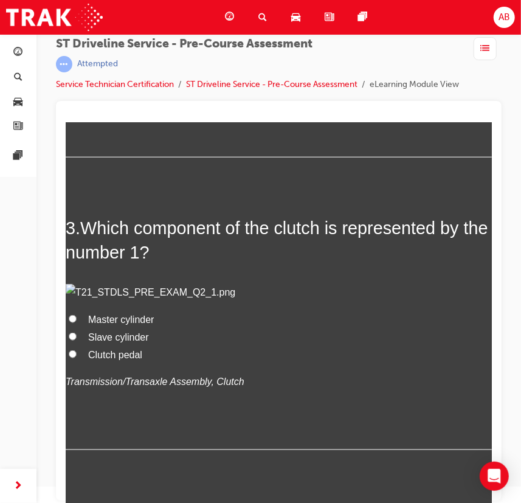
click at [92, 66] on span "TRUE" at bounding box center [101, 61] width 27 height 10
click at [76, 64] on input "TRUE" at bounding box center [72, 61] width 8 height 8
radio input "true"
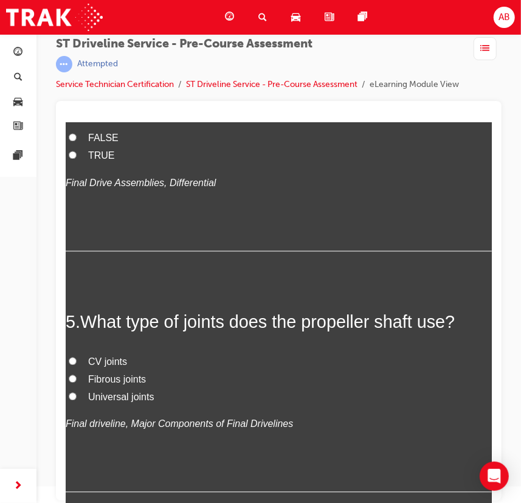
scroll to position [1106, 0]
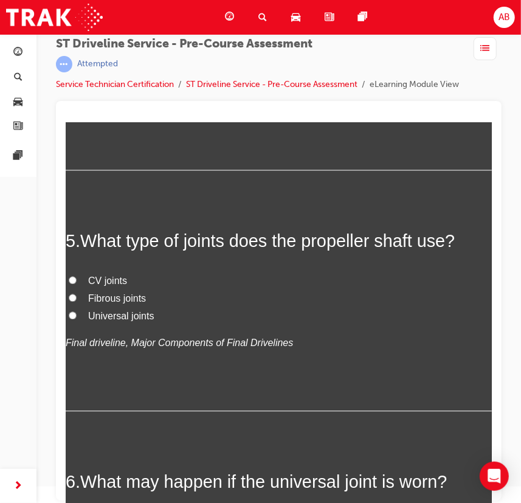
radio input "true"
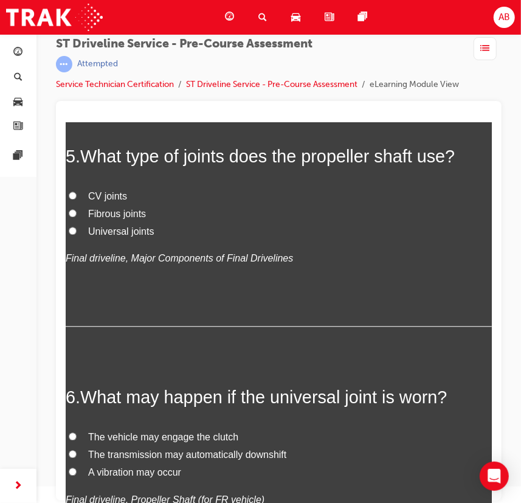
scroll to position [1326, 0]
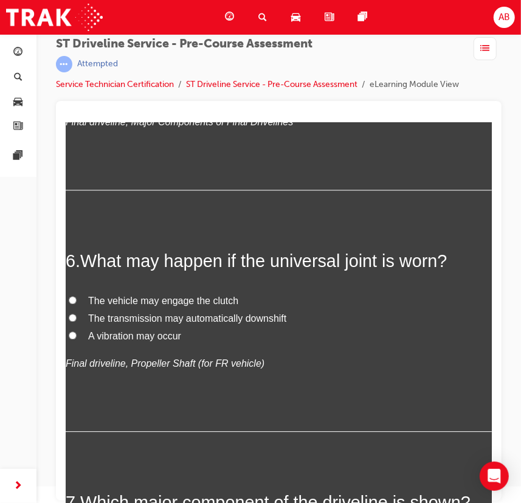
drag, startPoint x: 85, startPoint y: 269, endPoint x: 229, endPoint y: 320, distance: 152.7
copy span "An FF type differential has a deceleration function, differential function and …"
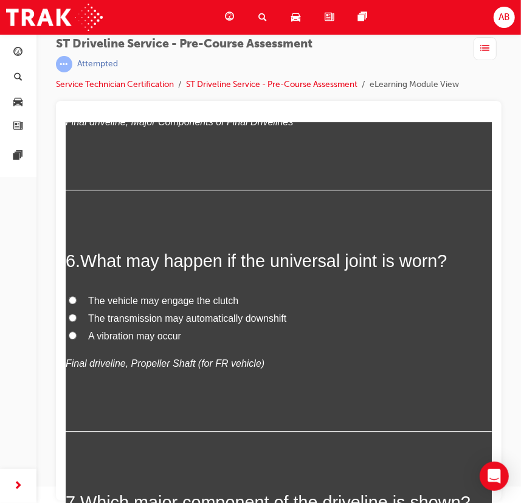
radio input "true"
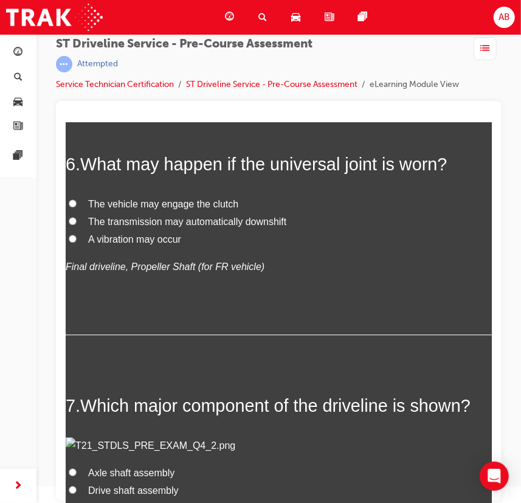
scroll to position [1437, 0]
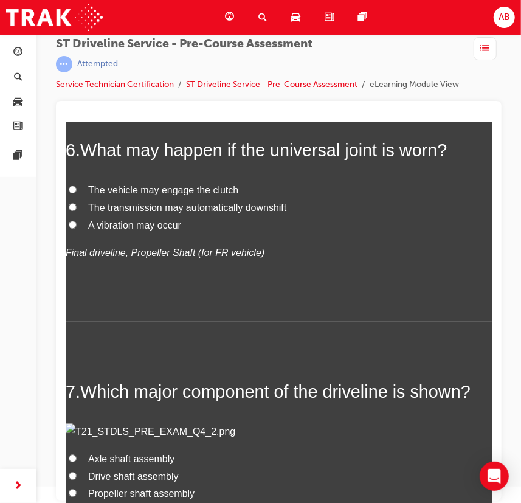
radio input "true"
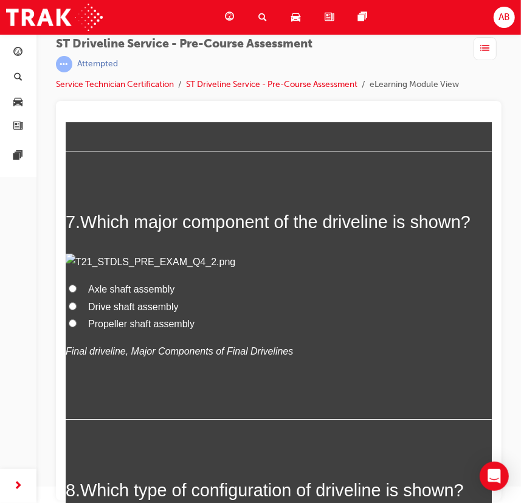
scroll to position [1658, 0]
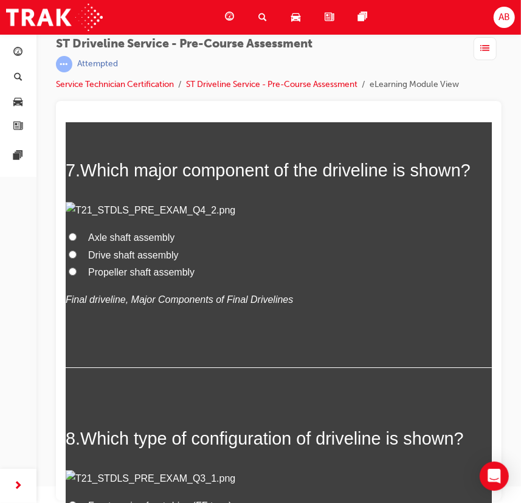
radio input "true"
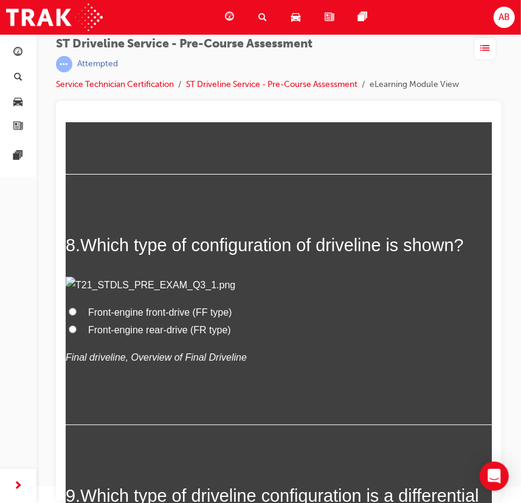
scroll to position [1879, 0]
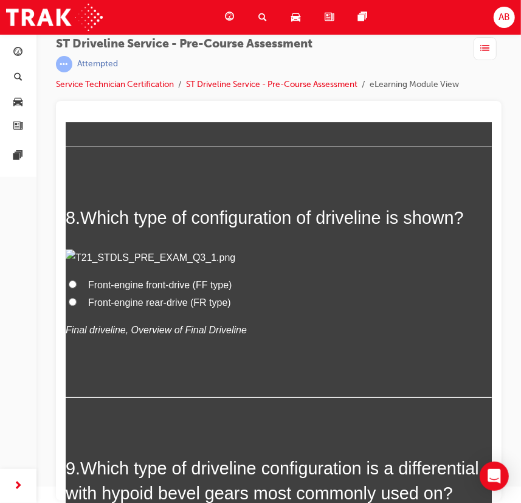
radio input "true"
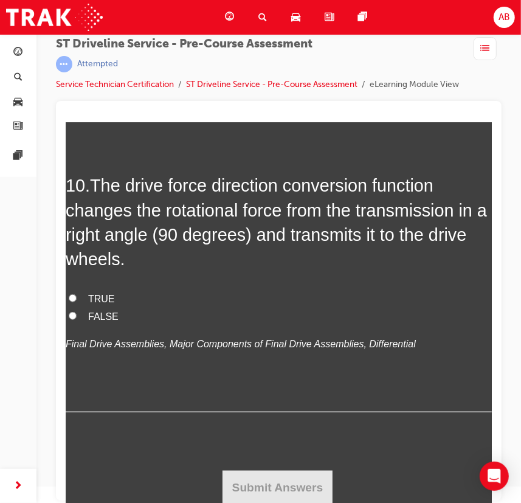
scroll to position [2432, 0]
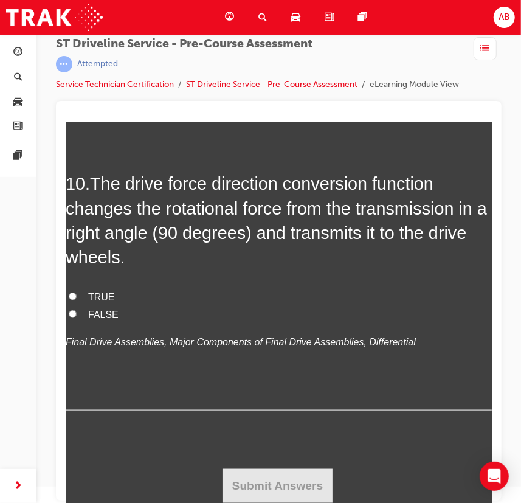
radio input "true"
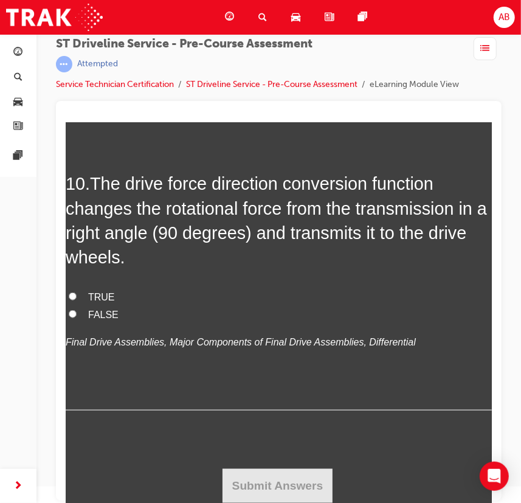
radio input "true"
drag, startPoint x: 83, startPoint y: 196, endPoint x: 181, endPoint y: 252, distance: 111.9
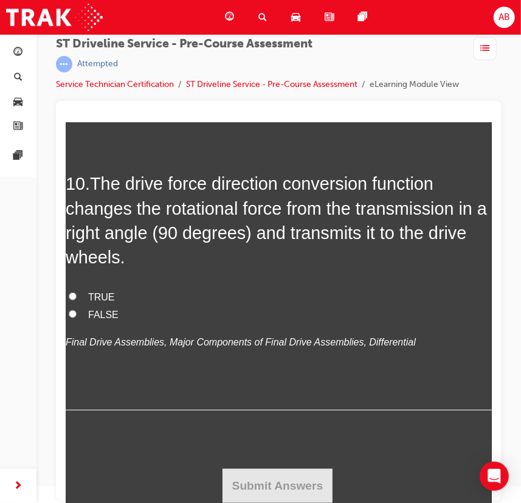
copy span "Which type of driveline configuration is a differential with hypoid bevel gears…"
radio input "true"
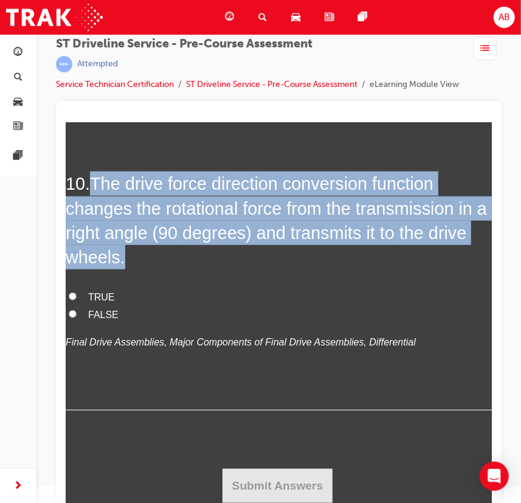
drag, startPoint x: 95, startPoint y: 267, endPoint x: 131, endPoint y: 348, distance: 88.8
click at [131, 269] on h2 "10 . The drive force direction conversion function changes the rotational force…" at bounding box center [278, 220] width 426 height 98
copy span "The drive force direction conversion function changes the rotational force from…"
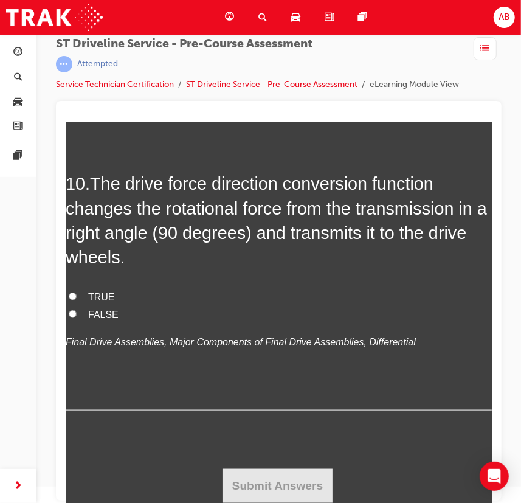
click at [150, 361] on div "10 . The drive force direction conversion function changes the rotational force…" at bounding box center [278, 290] width 426 height 239
click at [90, 302] on span "TRUE" at bounding box center [101, 296] width 27 height 10
click at [76, 300] on input "TRUE" at bounding box center [72, 296] width 8 height 8
radio input "true"
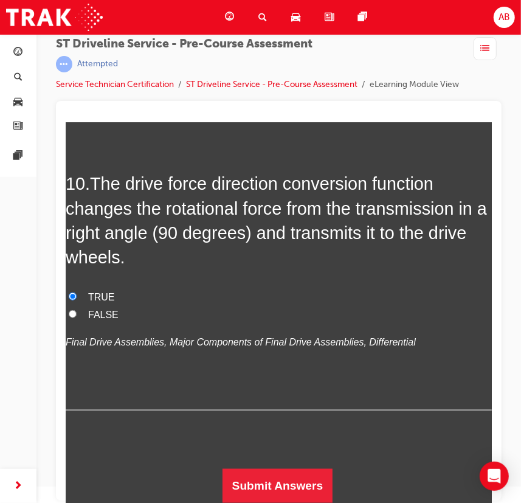
scroll to position [3846, 0]
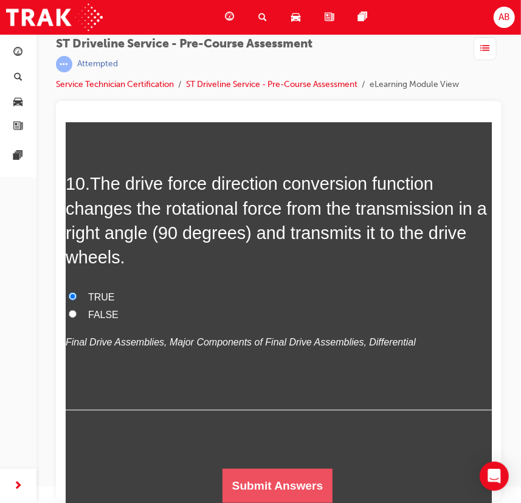
click at [302, 442] on button "Submit Answers" at bounding box center [277, 485] width 111 height 34
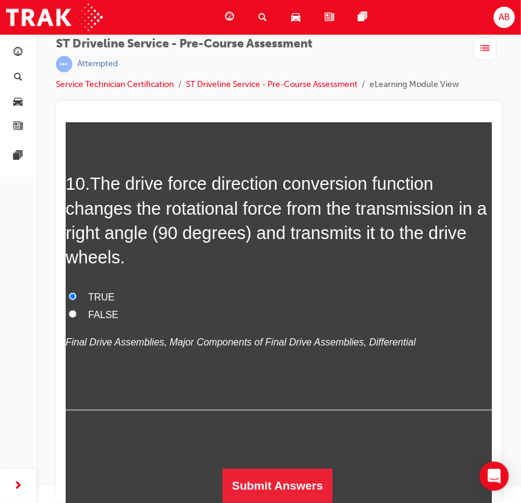
scroll to position [0, 0]
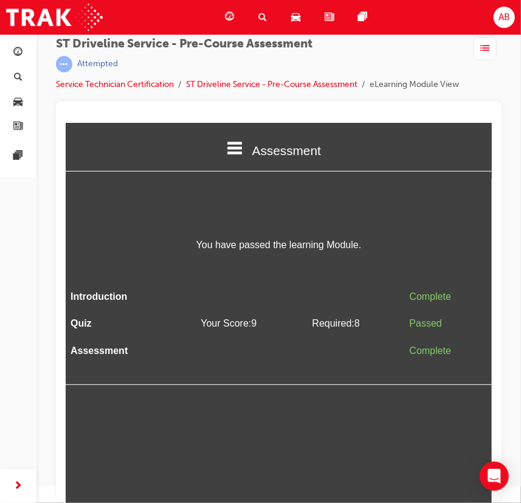
click at [296, 393] on html "Assessment Introduction Quiz Assessment You have passed the learning Module. In…" at bounding box center [278, 312] width 426 height 380
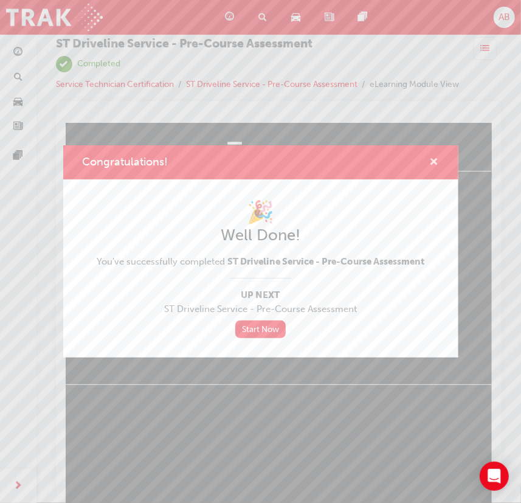
click at [437, 159] on span "cross-icon" at bounding box center [434, 163] width 9 height 11
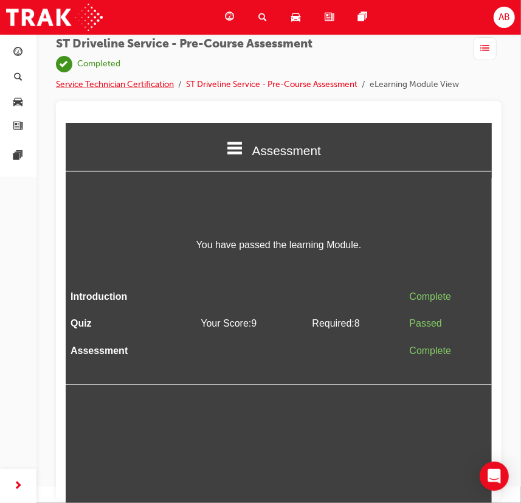
click at [132, 85] on link "Service Technician Certification" at bounding box center [115, 84] width 118 height 10
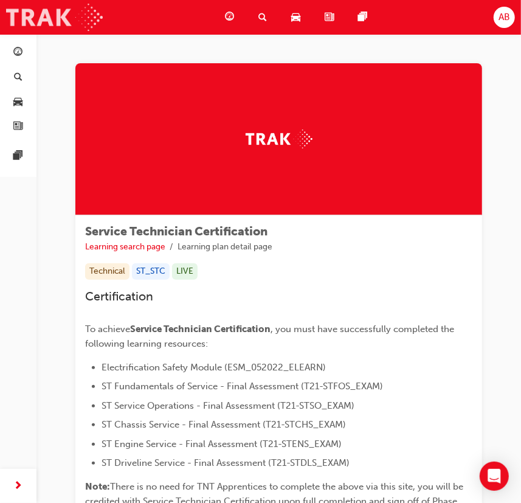
click at [85, 16] on img at bounding box center [54, 17] width 97 height 27
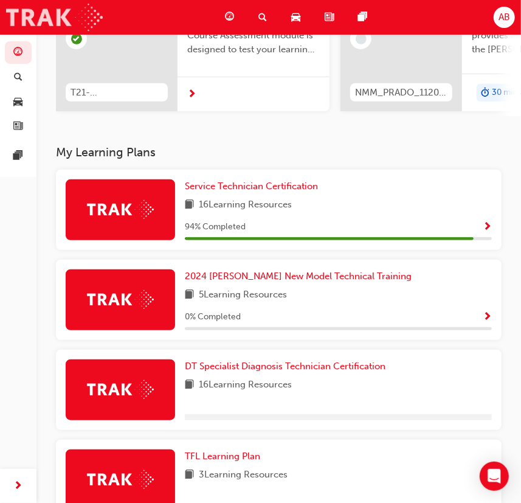
scroll to position [165, 0]
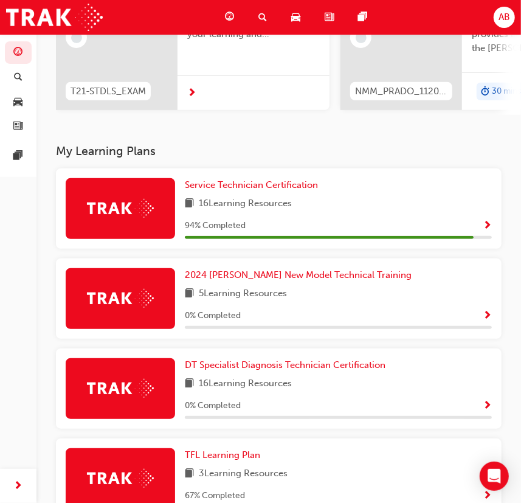
click at [465, 230] on span "Show Progress" at bounding box center [487, 226] width 9 height 11
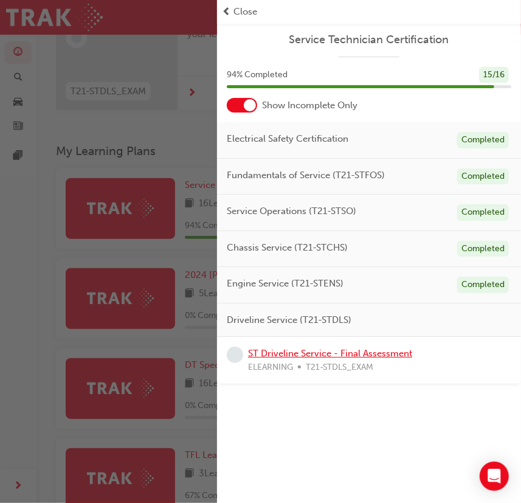
click at [353, 353] on link "ST Driveline Service - Final Assessment" at bounding box center [330, 353] width 164 height 11
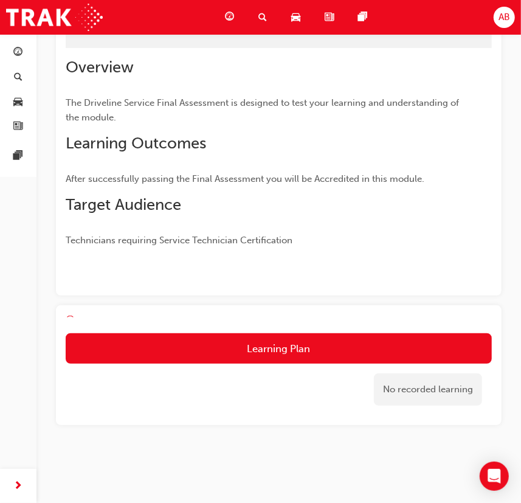
scroll to position [165, 0]
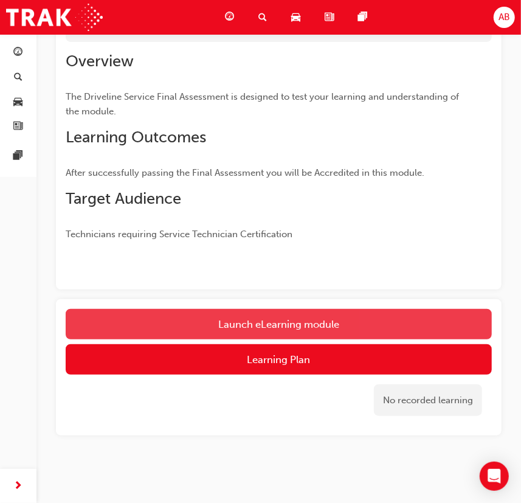
click at [280, 316] on button "Launch eLearning module" at bounding box center [279, 324] width 426 height 30
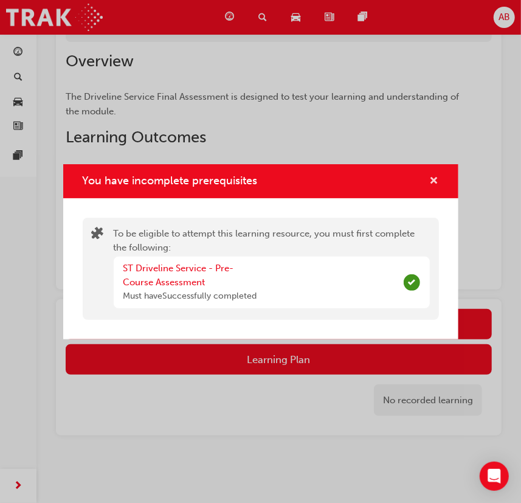
click at [435, 177] on span "cross-icon" at bounding box center [434, 181] width 9 height 11
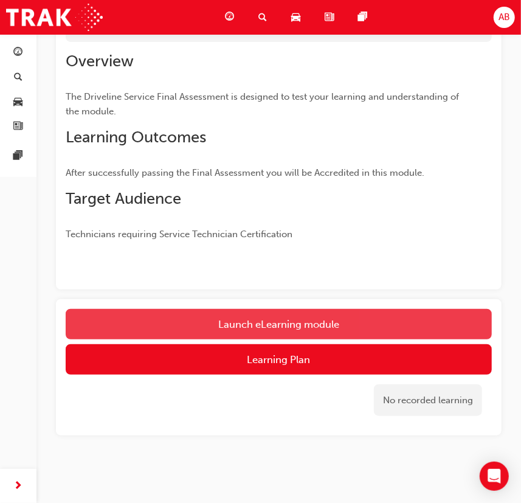
click at [279, 318] on button "Launch eLearning module" at bounding box center [279, 324] width 426 height 30
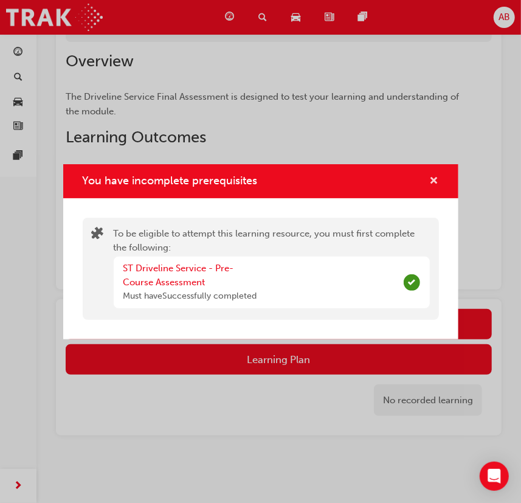
click at [434, 178] on span "cross-icon" at bounding box center [434, 181] width 9 height 11
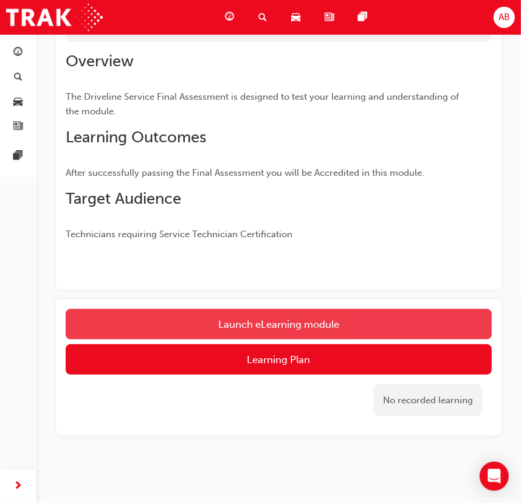
click at [265, 321] on button "Launch eLearning module" at bounding box center [279, 324] width 426 height 30
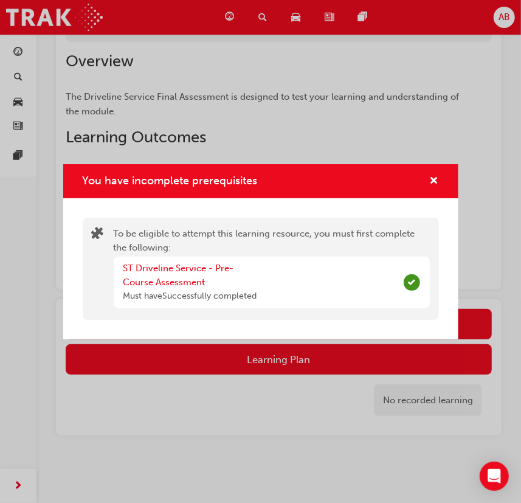
scroll to position [134, 0]
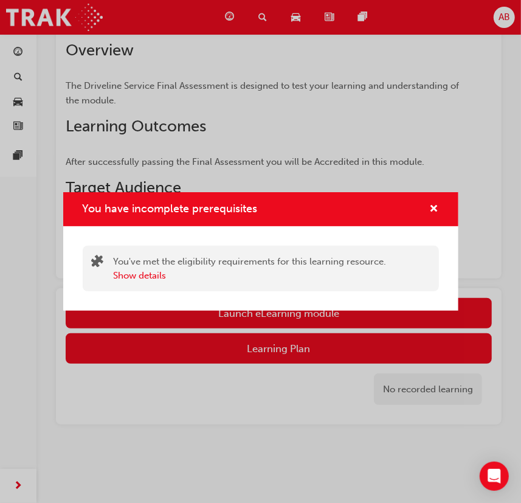
click at [438, 212] on div "You have incomplete prerequisites" at bounding box center [260, 209] width 395 height 35
click at [432, 208] on span "cross-icon" at bounding box center [434, 209] width 9 height 11
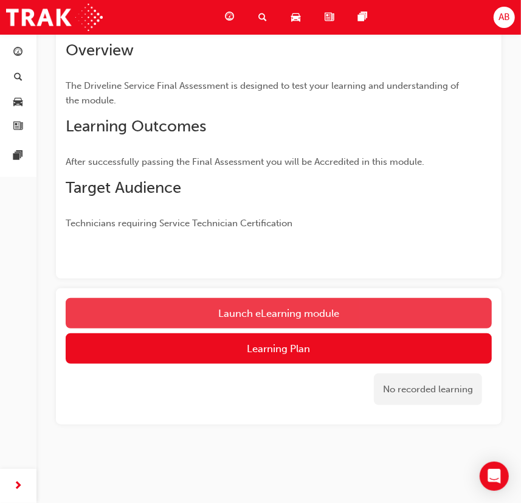
click at [294, 308] on button "Launch eLearning module" at bounding box center [279, 313] width 426 height 30
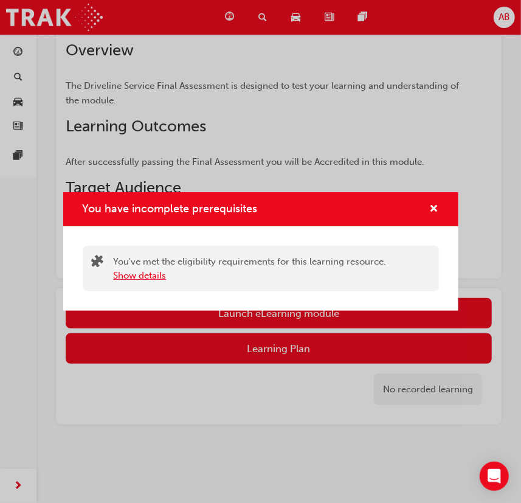
click at [133, 278] on button "Show details" at bounding box center [140, 276] width 53 height 14
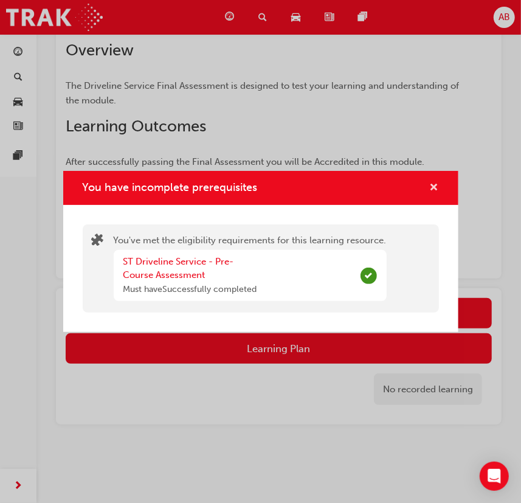
click at [431, 185] on span "cross-icon" at bounding box center [434, 188] width 9 height 11
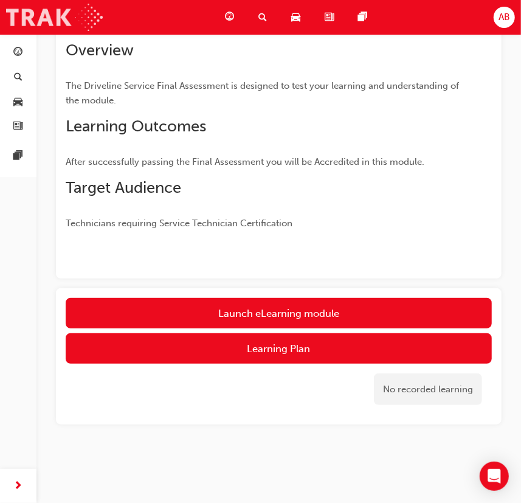
click at [96, 12] on img at bounding box center [54, 17] width 97 height 27
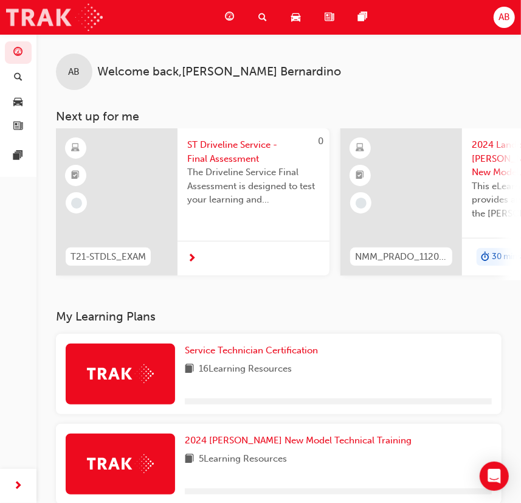
click at [95, 8] on img at bounding box center [54, 17] width 97 height 27
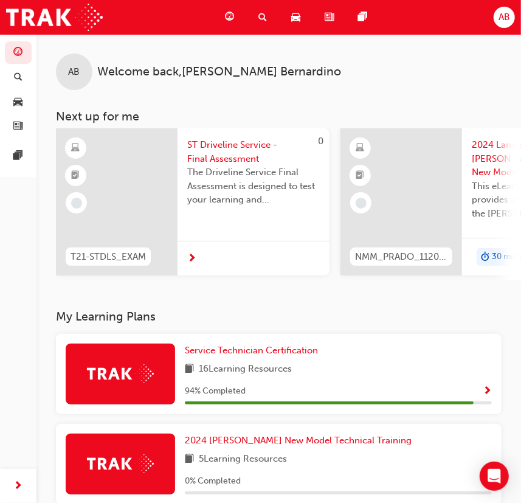
click at [490, 347] on div "Service Technician Certification" at bounding box center [338, 351] width 307 height 14
click at [485, 391] on span "Show Progress" at bounding box center [487, 391] width 9 height 11
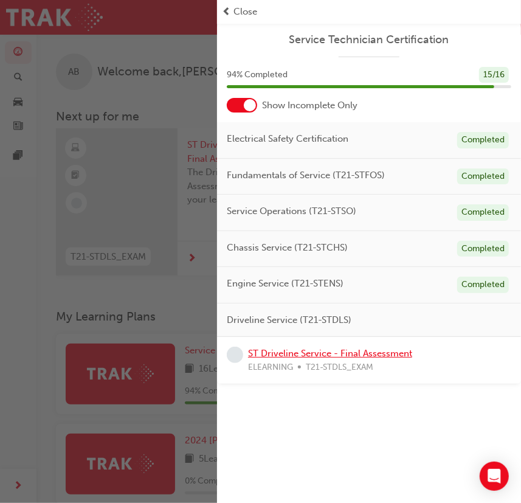
click at [328, 355] on link "ST Driveline Service - Final Assessment" at bounding box center [330, 353] width 164 height 11
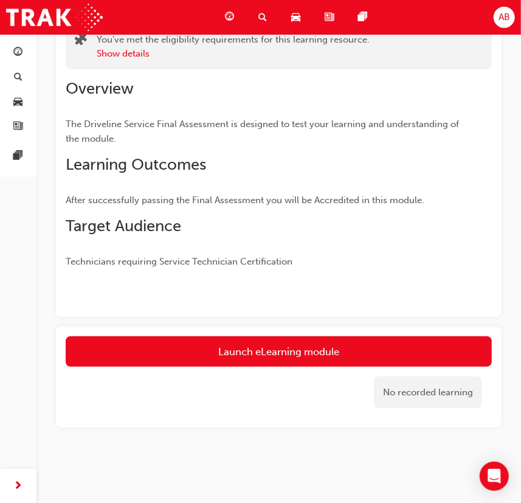
scroll to position [99, 0]
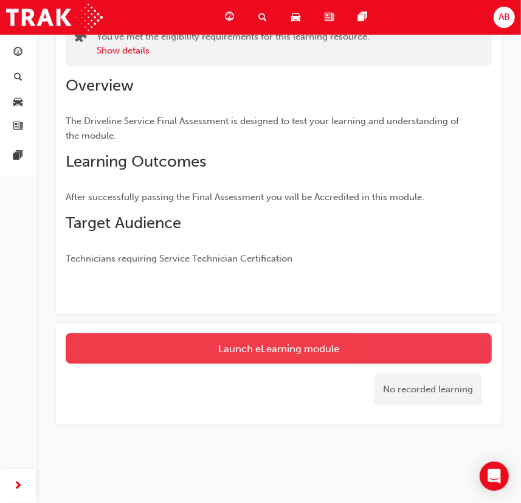
click at [324, 353] on link "Launch eLearning module" at bounding box center [279, 348] width 426 height 30
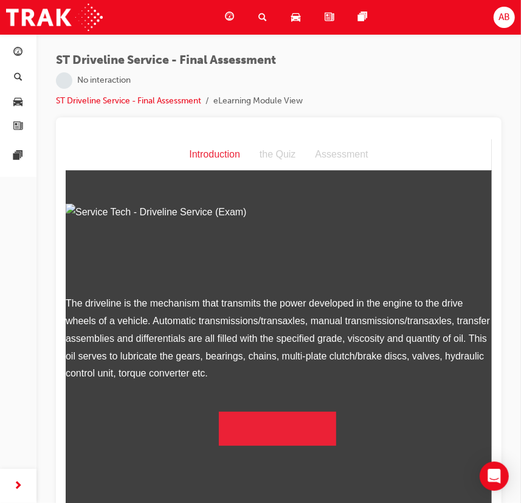
scroll to position [38, 0]
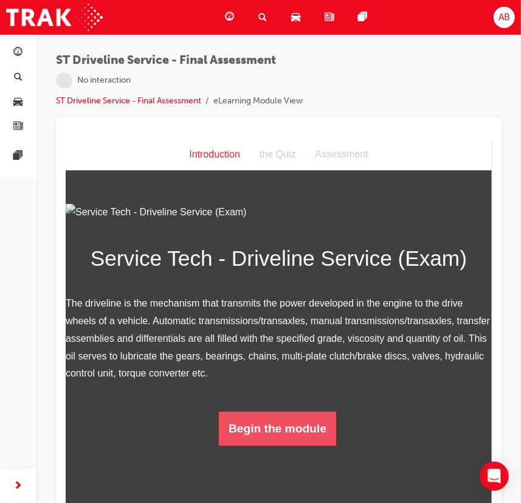
click at [277, 445] on button "Begin the module" at bounding box center [276, 428] width 117 height 34
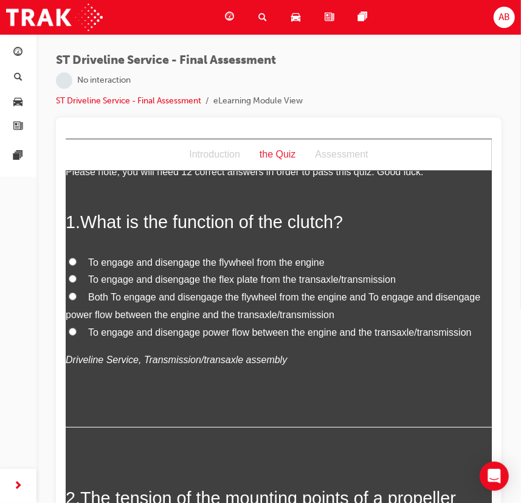
scroll to position [0, 0]
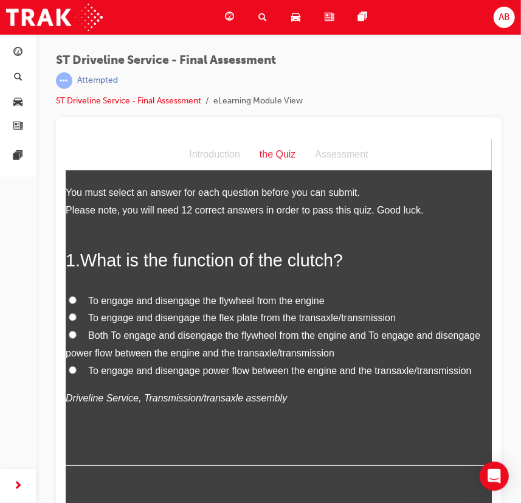
click at [139, 331] on span "Both To engage and disengage the flywheel from the engine and To engage and dis…" at bounding box center [272, 344] width 415 height 28
click at [76, 331] on input "Both To engage and disengage the flywheel from the engine and To engage and dis…" at bounding box center [72, 334] width 8 height 8
radio input "true"
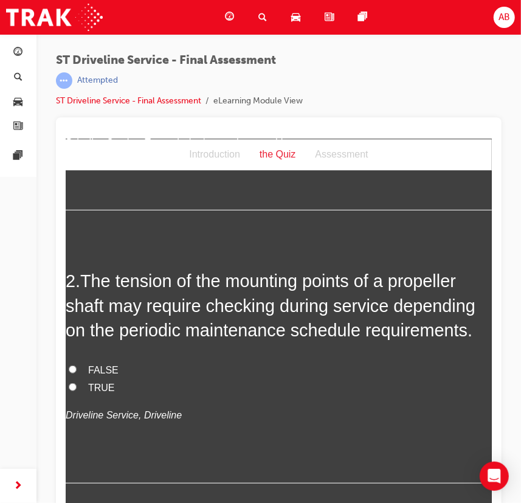
scroll to position [331, 0]
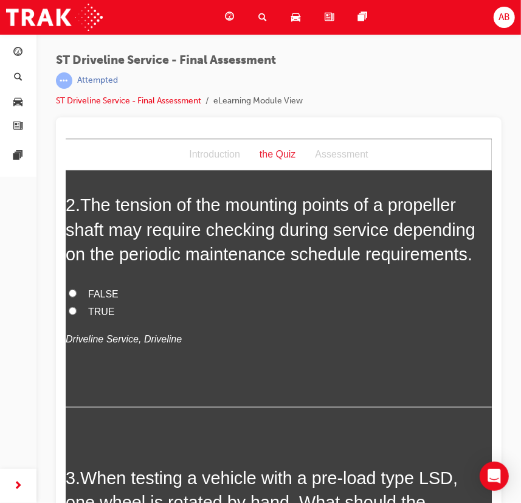
click at [86, 310] on label "TRUE" at bounding box center [278, 312] width 426 height 18
click at [76, 310] on input "TRUE" at bounding box center [72, 310] width 8 height 8
radio input "true"
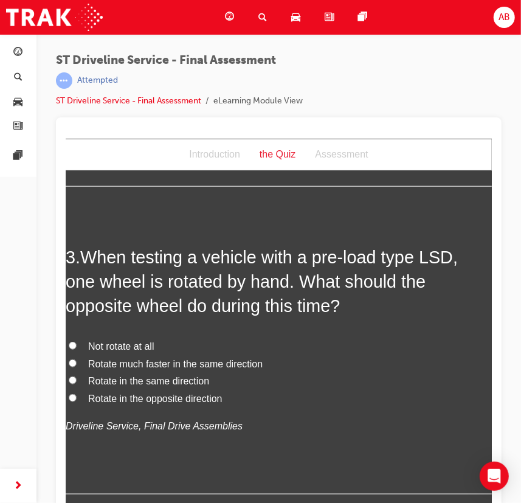
scroll to position [553, 0]
click at [115, 379] on span "Rotate in the same direction" at bounding box center [148, 380] width 121 height 10
click at [76, 379] on input "Rotate in the same direction" at bounding box center [72, 379] width 8 height 8
radio input "true"
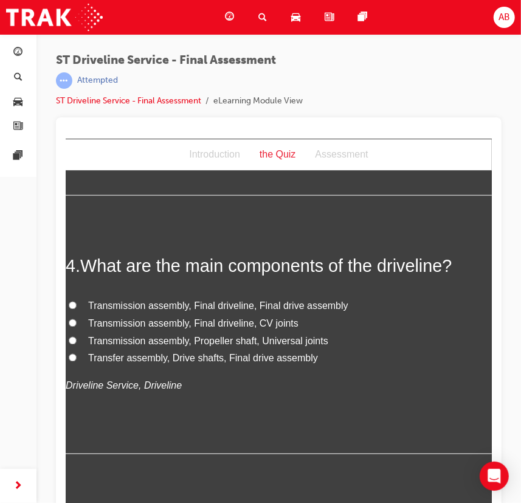
scroll to position [884, 0]
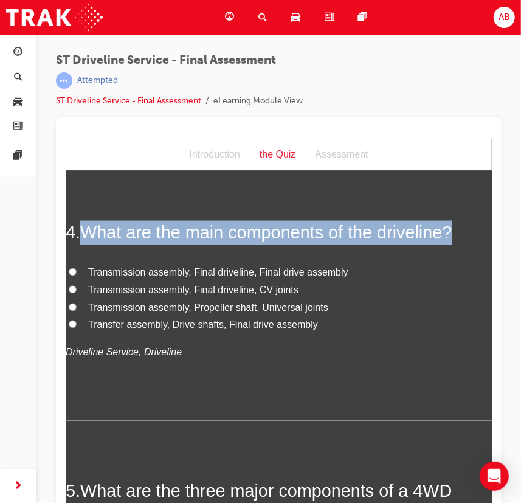
drag, startPoint x: 93, startPoint y: 228, endPoint x: 460, endPoint y: 237, distance: 367.4
click at [460, 237] on h2 "4 . What are the main components of the driveline?" at bounding box center [278, 232] width 426 height 24
copy span "What are the main components of the driveline?"
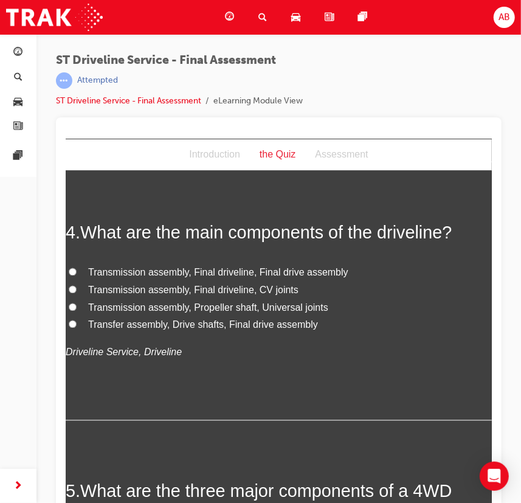
click at [82, 270] on label "Transmission assembly, Final driveline, Final drive assembly" at bounding box center [278, 273] width 426 height 18
click at [76, 270] on input "Transmission assembly, Final driveline, Final drive assembly" at bounding box center [72, 272] width 8 height 8
radio input "true"
click at [164, 306] on span "Transmission assembly, Propeller shaft, Universal joints" at bounding box center [208, 307] width 240 height 10
click at [76, 306] on input "Transmission assembly, Propeller shaft, Universal joints" at bounding box center [72, 307] width 8 height 8
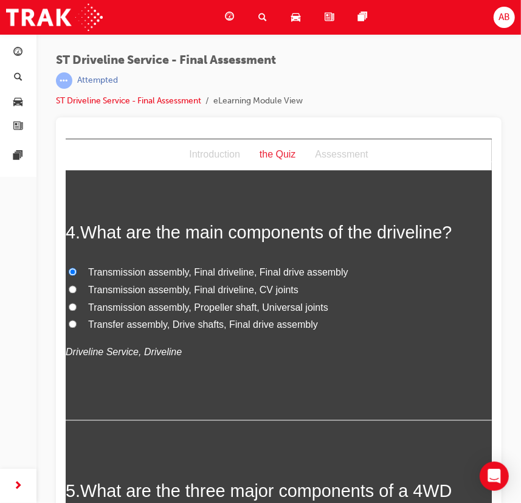
radio input "true"
click at [120, 270] on span "Transmission assembly, Final driveline, Final drive assembly" at bounding box center [218, 272] width 260 height 10
click at [88, 269] on span "Transmission assembly, Final driveline, Final drive assembly" at bounding box center [218, 272] width 260 height 10
click at [76, 269] on input "Transmission assembly, Final driveline, Final drive assembly" at bounding box center [72, 272] width 8 height 8
radio input "true"
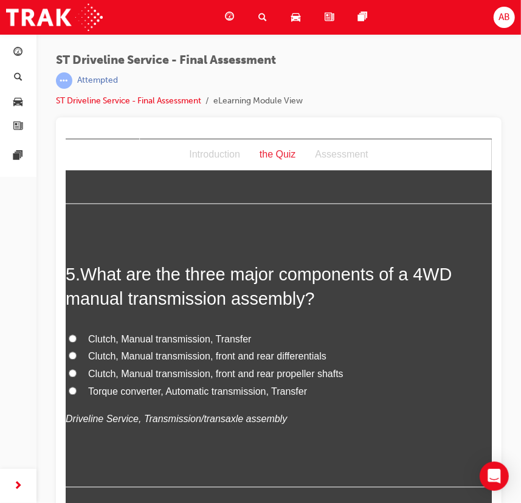
scroll to position [1161, 0]
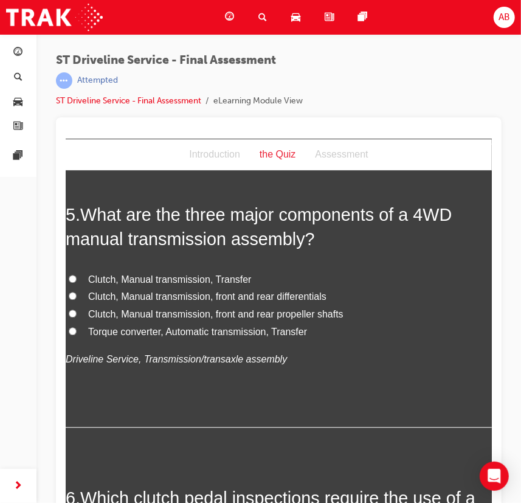
click at [95, 298] on span "Clutch, Manual transmission, front and rear differentials" at bounding box center [207, 296] width 238 height 10
click at [76, 298] on input "Clutch, Manual transmission, front and rear differentials" at bounding box center [72, 295] width 8 height 8
radio input "true"
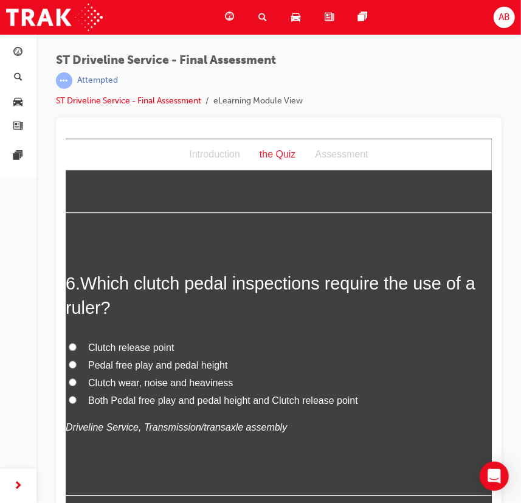
scroll to position [1382, 0]
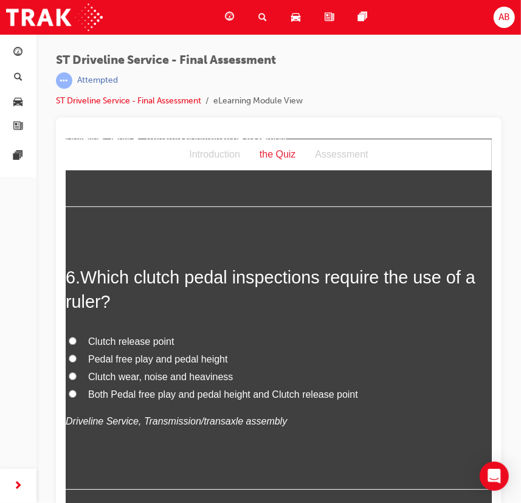
click at [133, 360] on span "Pedal free play and pedal height" at bounding box center [158, 358] width 140 height 10
click at [76, 360] on input "Pedal free play and pedal height" at bounding box center [72, 358] width 8 height 8
radio input "true"
click at [109, 391] on span "Both Pedal free play and pedal height and Clutch release point" at bounding box center [223, 394] width 270 height 10
click at [76, 391] on input "Both Pedal free play and pedal height and Clutch release point" at bounding box center [72, 393] width 8 height 8
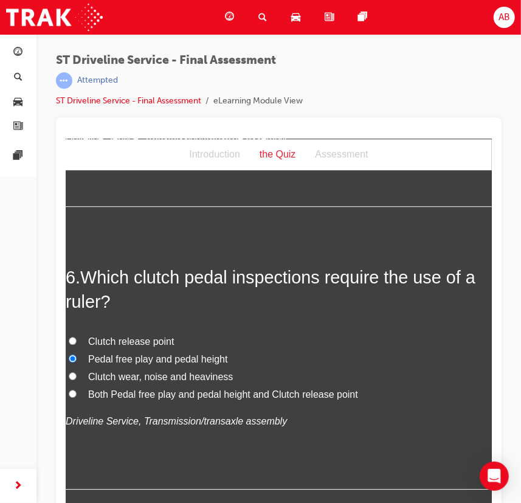
radio input "true"
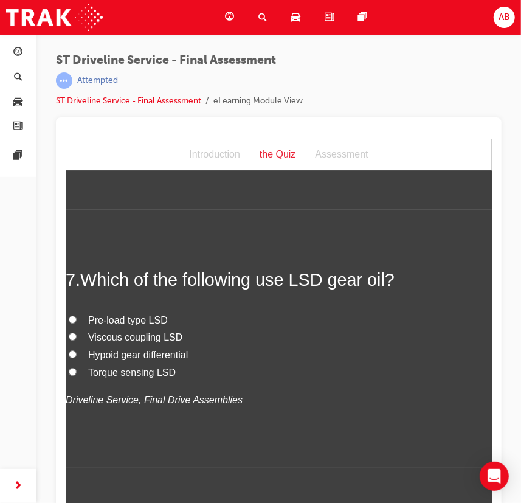
scroll to position [1714, 0]
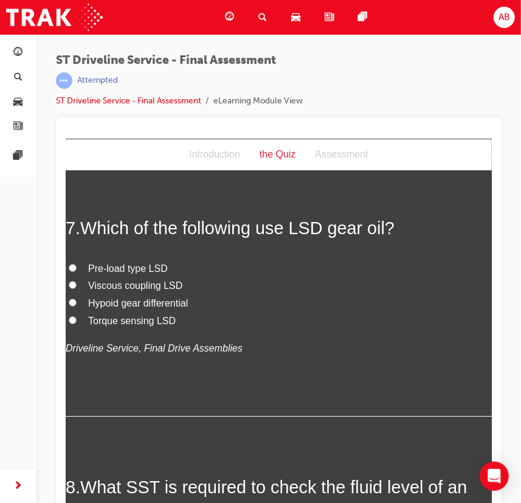
click at [101, 286] on span "Viscous coupling LSD" at bounding box center [135, 285] width 94 height 10
click at [76, 286] on input "Viscous coupling LSD" at bounding box center [72, 284] width 8 height 8
radio input "true"
click at [133, 305] on span "Hypoid gear differential" at bounding box center [138, 302] width 100 height 10
click at [117, 300] on span "Hypoid gear differential" at bounding box center [138, 302] width 100 height 10
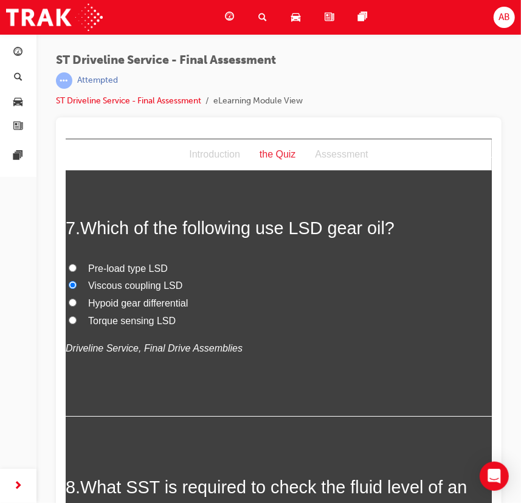
click at [76, 300] on input "Hypoid gear differential" at bounding box center [72, 302] width 8 height 8
radio input "true"
drag, startPoint x: 88, startPoint y: 268, endPoint x: 167, endPoint y: 268, distance: 79.7
click at [167, 268] on label "Pre-load type LSD" at bounding box center [278, 269] width 426 height 18
copy span "Pre-load type LSD"
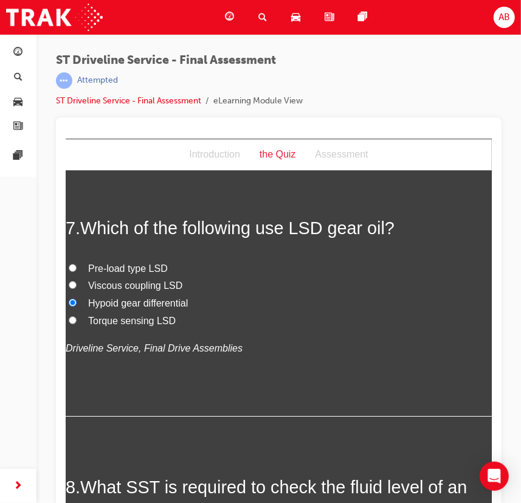
click at [101, 304] on span "Hypoid gear differential" at bounding box center [138, 302] width 100 height 10
click at [76, 304] on input "Hypoid gear differential" at bounding box center [72, 302] width 8 height 8
click at [86, 304] on label "Hypoid gear differential" at bounding box center [278, 303] width 426 height 18
click at [76, 304] on input "Hypoid gear differential" at bounding box center [72, 302] width 8 height 8
drag, startPoint x: 88, startPoint y: 302, endPoint x: 192, endPoint y: 302, distance: 103.4
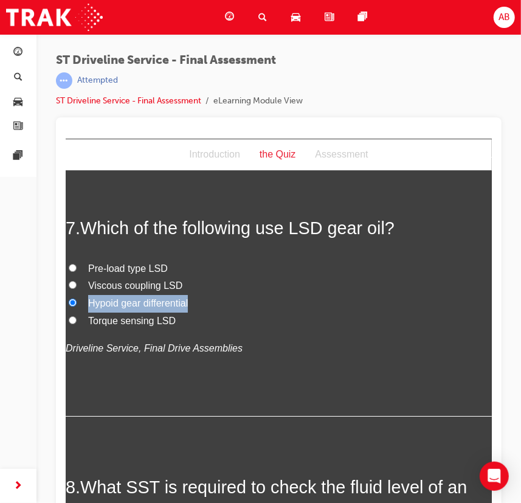
click at [192, 302] on label "Hypoid gear differential" at bounding box center [278, 303] width 426 height 18
copy span "Hypoid gear differential"
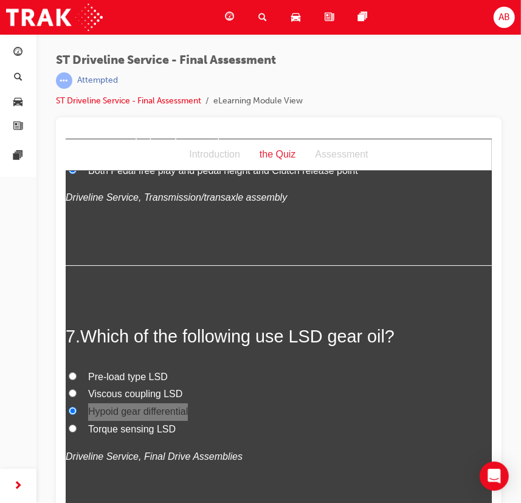
scroll to position [1603, 0]
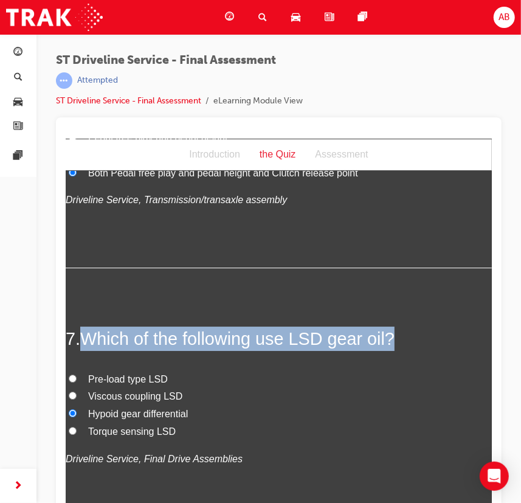
drag, startPoint x: 86, startPoint y: 339, endPoint x: 401, endPoint y: 336, distance: 314.4
click at [396, 343] on h2 "7 . Which of the following use LSD gear oil?" at bounding box center [278, 338] width 426 height 24
copy span "Which of the following use LSD gear oil?"
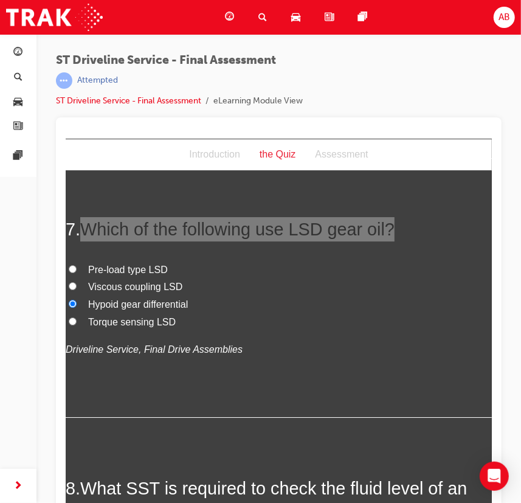
scroll to position [1714, 0]
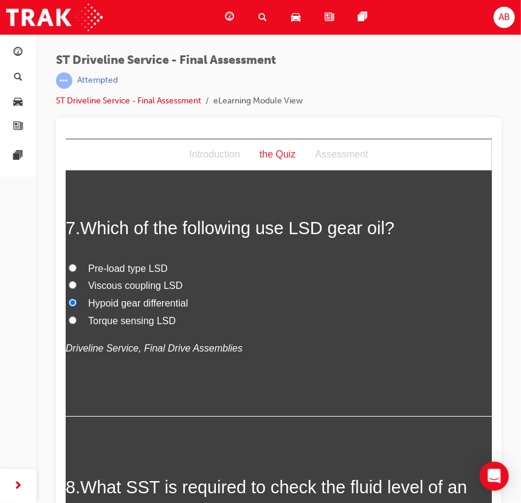
click at [224, 260] on label "Pre-load type LSD" at bounding box center [278, 269] width 426 height 18
click at [76, 263] on input "Pre-load type LSD" at bounding box center [72, 267] width 8 height 8
radio input "true"
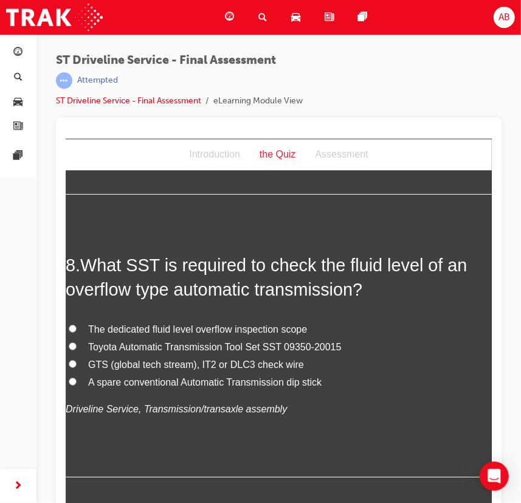
scroll to position [1934, 0]
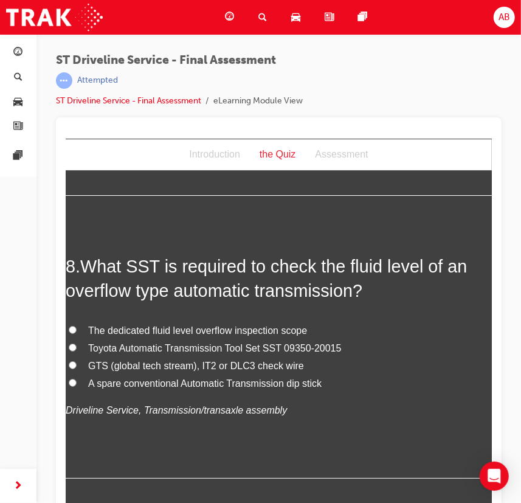
click at [143, 360] on span "GTS (global tech stream), IT2 or DLC3 check wire" at bounding box center [196, 365] width 216 height 10
click at [76, 361] on input "GTS (global tech stream), IT2 or DLC3 check wire" at bounding box center [72, 365] width 8 height 8
radio input "true"
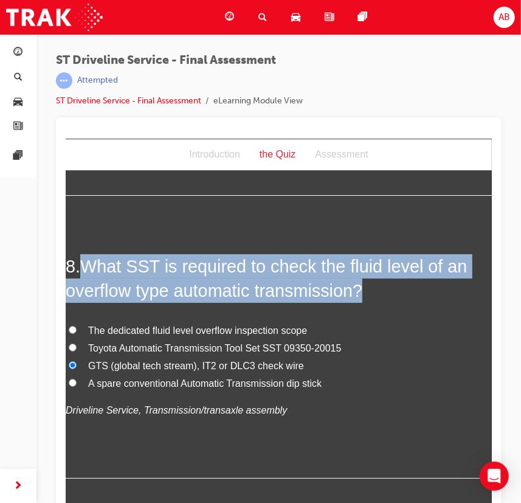
drag, startPoint x: 83, startPoint y: 260, endPoint x: 374, endPoint y: 292, distance: 292.4
click at [376, 291] on h2 "8 . What SST is required to check the fluid level of an overflow type automatic…" at bounding box center [278, 278] width 426 height 49
copy span "What SST is required to check the fluid level of an overflow type automatic tra…"
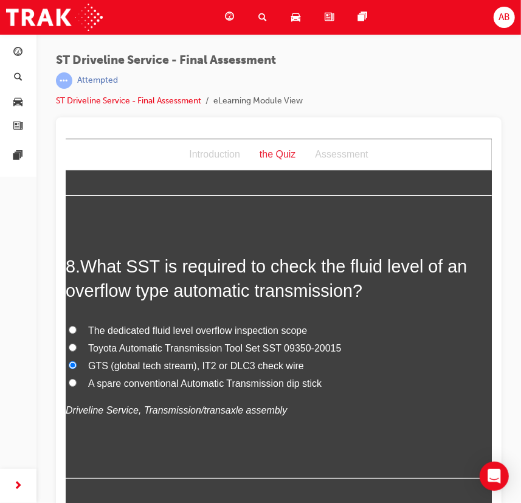
click at [142, 312] on div "8 . What SST is required to check the fluid level of an overflow type automatic…" at bounding box center [278, 366] width 426 height 225
click at [123, 344] on span "Toyota Automatic Transmission Tool Set SST 09350-20015" at bounding box center [215, 347] width 254 height 10
click at [76, 344] on input "Toyota Automatic Transmission Tool Set SST 09350-20015" at bounding box center [72, 347] width 8 height 8
radio input "true"
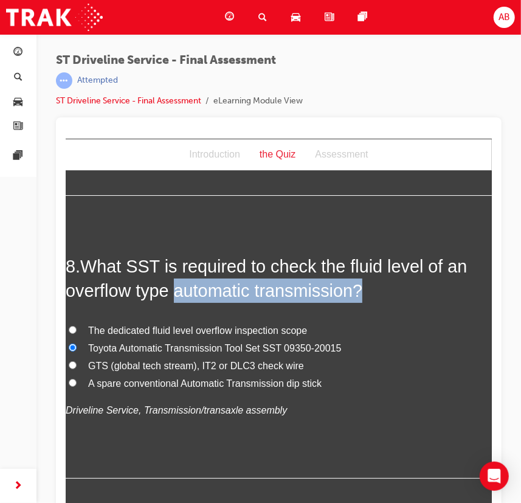
drag, startPoint x: 179, startPoint y: 288, endPoint x: 383, endPoint y: 294, distance: 203.8
click at [383, 294] on h2 "8 . What SST is required to check the fluid level of an overflow type automatic…" at bounding box center [278, 278] width 426 height 49
copy span "automatic transmission?"
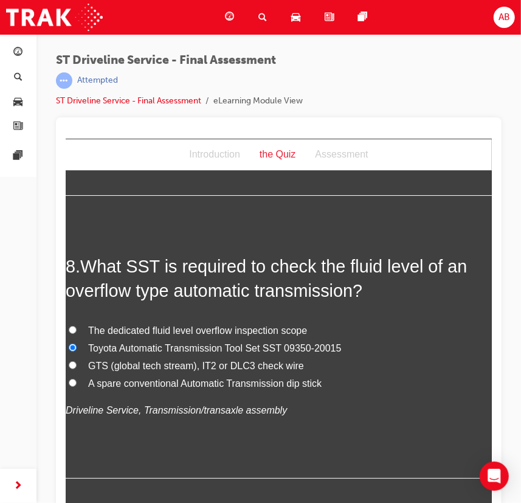
click at [115, 330] on span "The dedicated fluid level overflow inspection scope" at bounding box center [197, 330] width 219 height 10
click at [76, 330] on input "The dedicated fluid level overflow inspection scope" at bounding box center [72, 329] width 8 height 8
radio input "true"
click at [138, 366] on span "GTS (global tech stream), IT2 or DLC3 check wire" at bounding box center [196, 365] width 216 height 10
click at [76, 366] on input "GTS (global tech stream), IT2 or DLC3 check wire" at bounding box center [72, 365] width 8 height 8
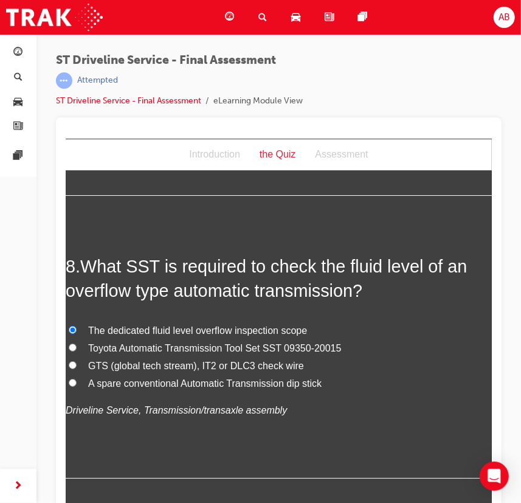
radio input "true"
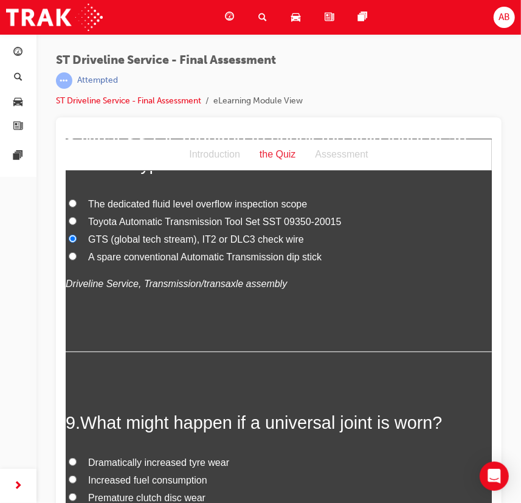
scroll to position [2045, 0]
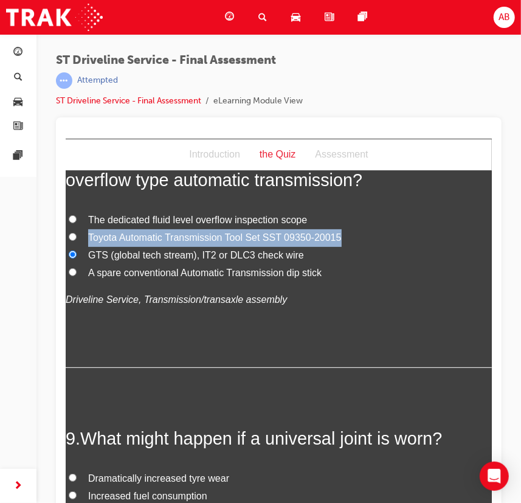
drag, startPoint x: 90, startPoint y: 235, endPoint x: 348, endPoint y: 237, distance: 257.8
click at [347, 236] on label "Toyota Automatic Transmission Tool Set SST 09350-20015" at bounding box center [278, 238] width 426 height 18
copy span "Toyota Automatic Transmission Tool Set SST 09350-20015"
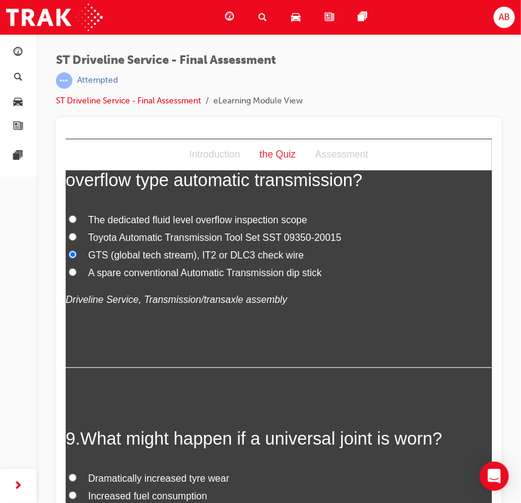
click at [133, 328] on div "8 . What SST is required to check the fluid level of an overflow type automatic…" at bounding box center [278, 255] width 426 height 225
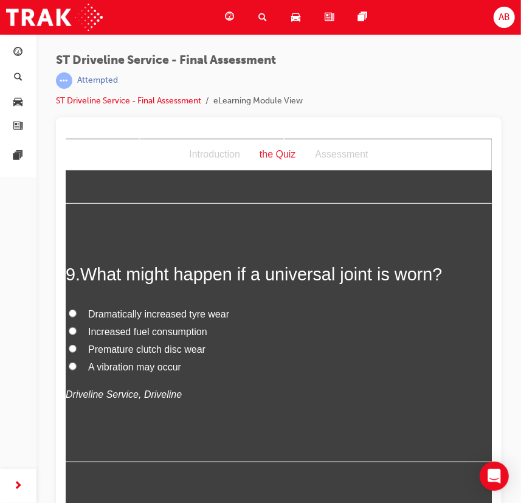
scroll to position [2211, 0]
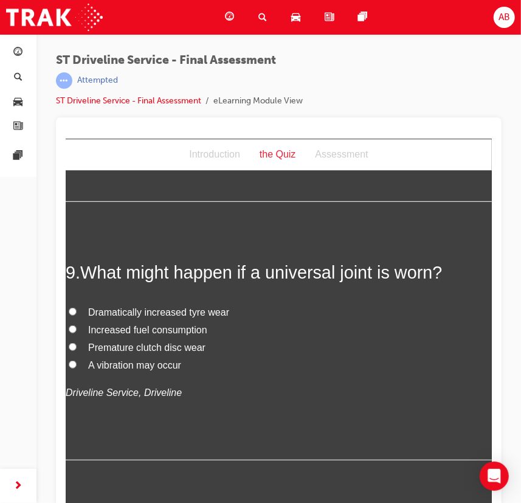
drag, startPoint x: 116, startPoint y: 359, endPoint x: 133, endPoint y: 362, distance: 17.3
click at [117, 359] on span "A vibration may occur" at bounding box center [134, 364] width 93 height 10
click at [76, 360] on input "A vibration may occur" at bounding box center [72, 364] width 8 height 8
radio input "true"
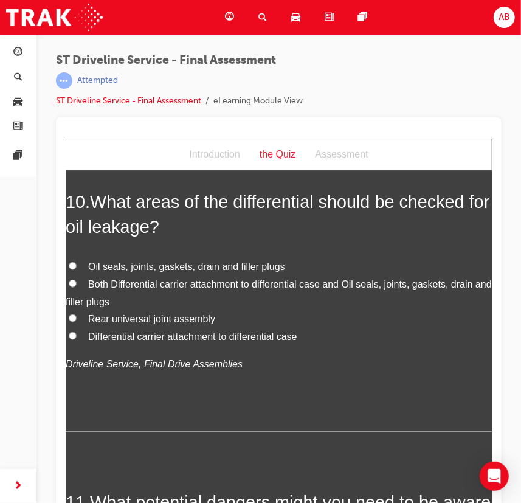
scroll to position [2543, 0]
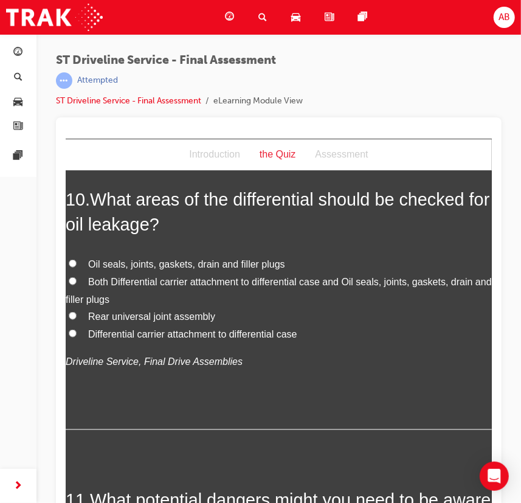
click at [77, 282] on label "Both Differential carrier attachment to differential case and Oil seals, joints…" at bounding box center [278, 290] width 426 height 35
click at [76, 282] on input "Both Differential carrier attachment to differential case and Oil seals, joints…" at bounding box center [72, 281] width 8 height 8
radio input "true"
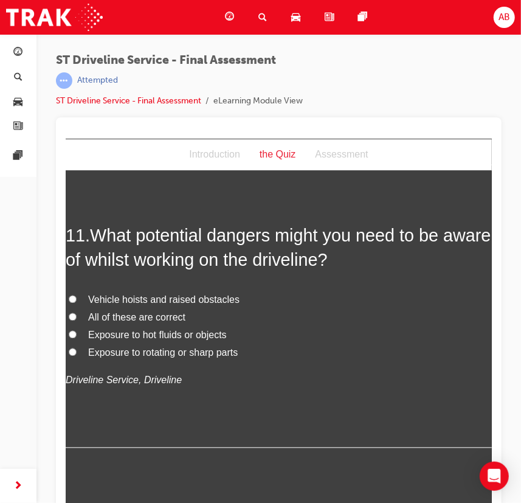
scroll to position [2819, 0]
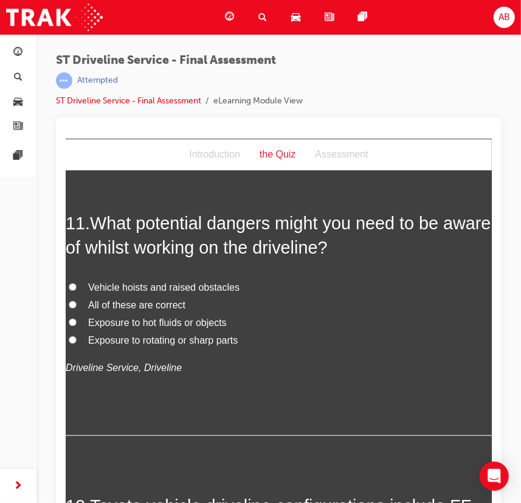
click at [92, 306] on span "All of these are correct" at bounding box center [136, 305] width 97 height 10
click at [76, 306] on input "All of these are correct" at bounding box center [72, 304] width 8 height 8
radio input "true"
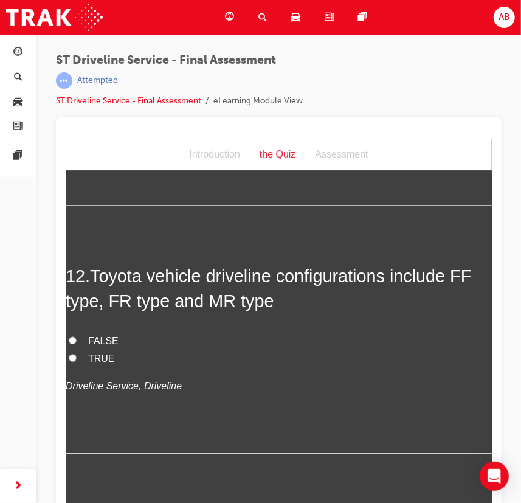
scroll to position [3095, 0]
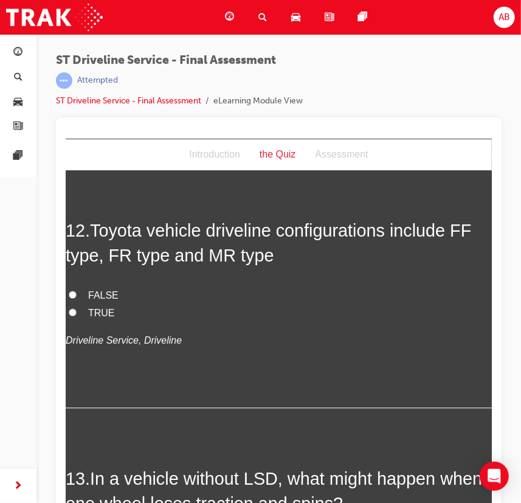
click at [91, 313] on span "TRUE" at bounding box center [101, 312] width 27 height 10
click at [76, 313] on input "TRUE" at bounding box center [72, 312] width 8 height 8
radio input "true"
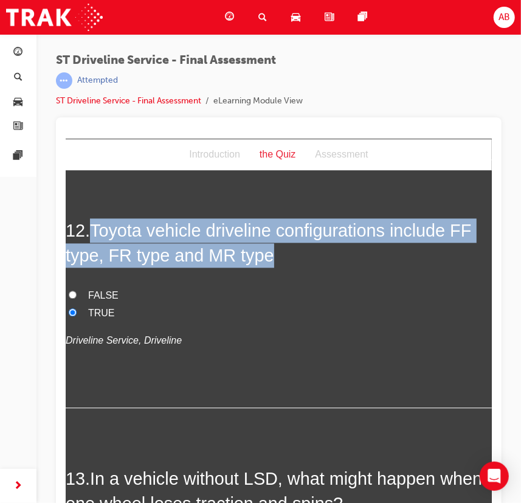
drag, startPoint x: 93, startPoint y: 230, endPoint x: 271, endPoint y: 257, distance: 180.1
click at [271, 257] on h2 "12 . Toyota vehicle driveline configurations include FF type, FR type and MR ty…" at bounding box center [278, 242] width 426 height 49
copy span "Toyota vehicle driveline configurations include FF type, FR type and MR type"
drag, startPoint x: 323, startPoint y: 255, endPoint x: 311, endPoint y: 253, distance: 11.8
click at [322, 255] on h2 "12 . Toyota vehicle driveline configurations include FF type, FR type and MR ty…" at bounding box center [278, 242] width 426 height 49
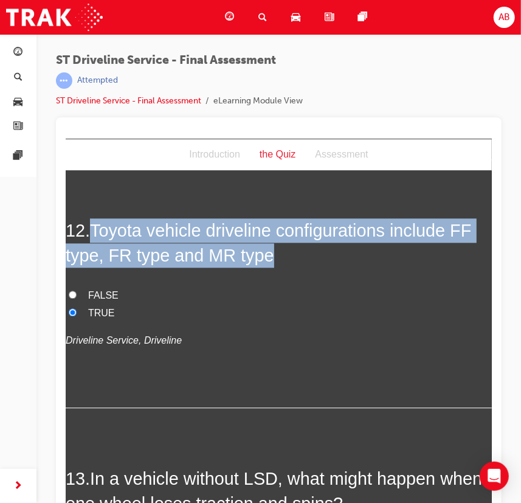
click at [223, 220] on span "Toyota vehicle driveline configurations include FF type, FR type and MR type" at bounding box center [268, 242] width 406 height 44
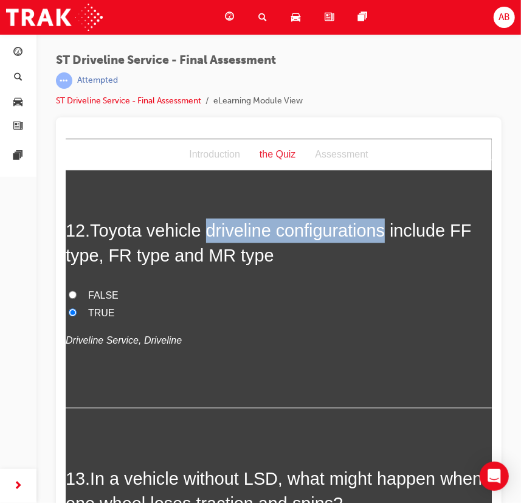
drag, startPoint x: 212, startPoint y: 231, endPoint x: 391, endPoint y: 228, distance: 178.8
click at [392, 230] on span "Toyota vehicle driveline configurations include FF type, FR type and MR type" at bounding box center [268, 242] width 406 height 44
copy span "driveline configurations"
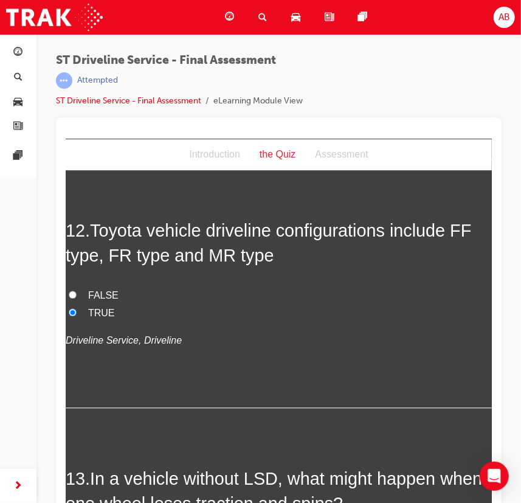
click at [317, 253] on h2 "12 . Toyota vehicle driveline configurations include FF type, FR type and MR ty…" at bounding box center [278, 242] width 426 height 49
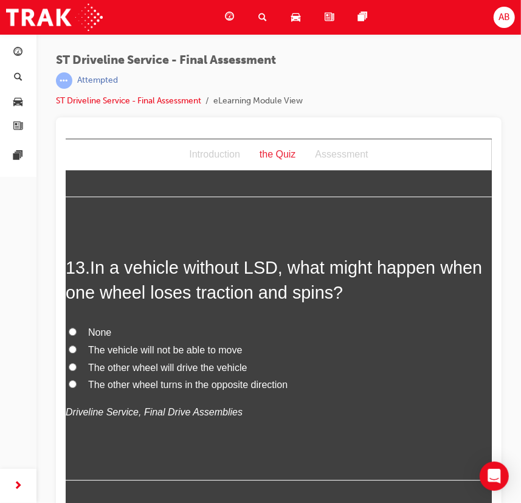
scroll to position [3317, 0]
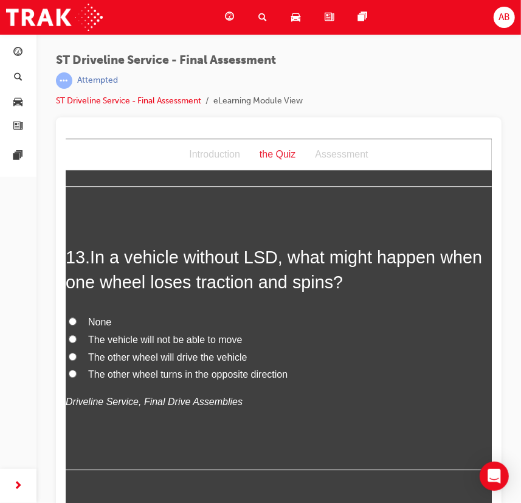
click at [130, 339] on span "The vehicle will not be able to move" at bounding box center [165, 339] width 154 height 10
click at [76, 339] on input "The vehicle will not be able to move" at bounding box center [72, 338] width 8 height 8
radio input "true"
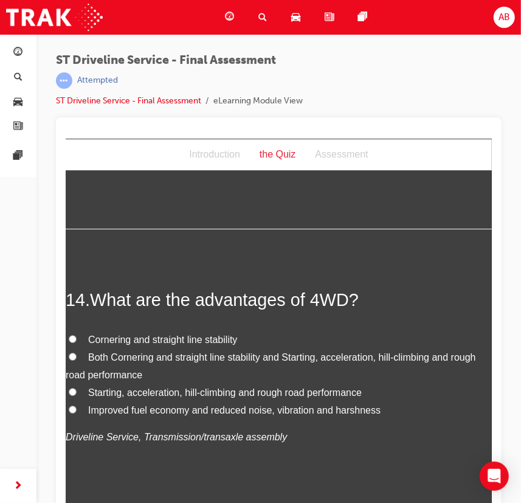
scroll to position [3593, 0]
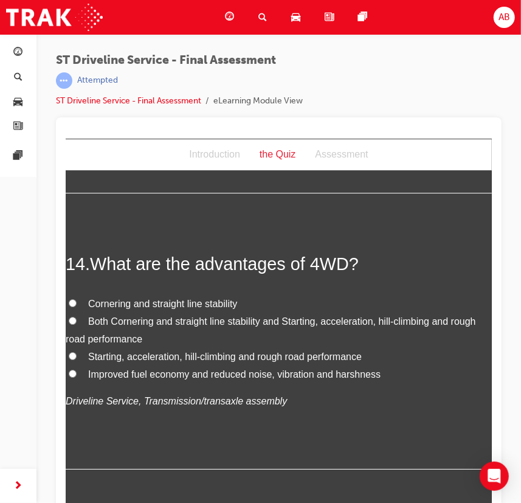
click at [220, 302] on span "Cornering and straight line stability" at bounding box center [162, 303] width 149 height 10
click at [76, 302] on input "Cornering and straight line stability" at bounding box center [72, 303] width 8 height 8
radio input "true"
drag, startPoint x: 85, startPoint y: 320, endPoint x: 96, endPoint y: 318, distance: 11.7
click at [85, 319] on label "Both Cornering and straight line stability and Starting, acceleration, hill-cli…" at bounding box center [278, 330] width 426 height 35
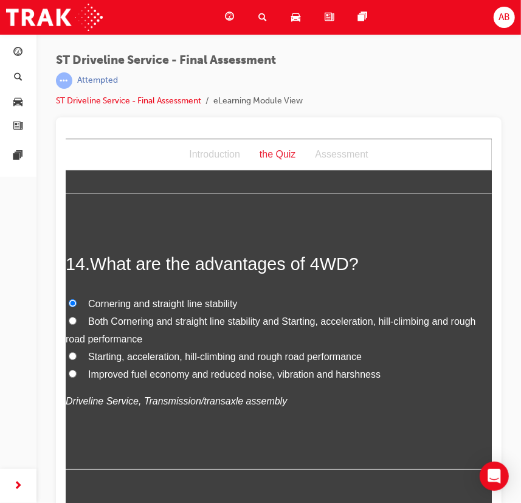
click at [76, 319] on input "Both Cornering and straight line stability and Starting, acceleration, hill-cli…" at bounding box center [72, 320] width 8 height 8
radio input "true"
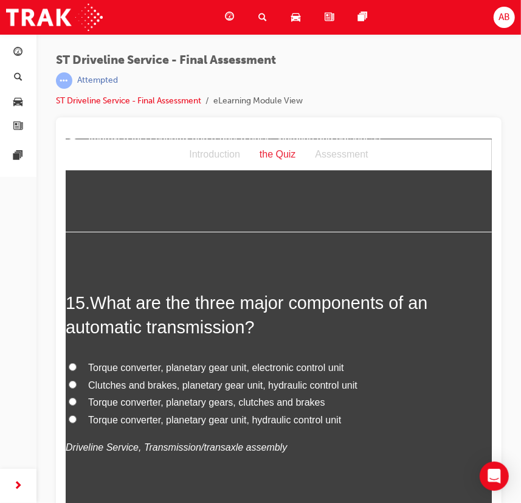
scroll to position [3869, 0]
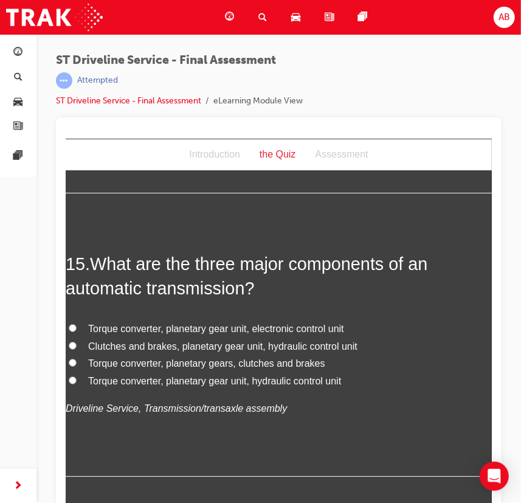
click at [126, 325] on span "Torque converter, planetary gear unit, electronic control unit" at bounding box center [216, 328] width 256 height 10
click at [76, 325] on input "Torque converter, planetary gear unit, electronic control unit" at bounding box center [72, 328] width 8 height 8
radio input "true"
click at [128, 377] on span "Torque converter, planetary gear unit, hydraulic control unit" at bounding box center [214, 380] width 253 height 10
click at [76, 377] on input "Torque converter, planetary gear unit, hydraulic control unit" at bounding box center [72, 380] width 8 height 8
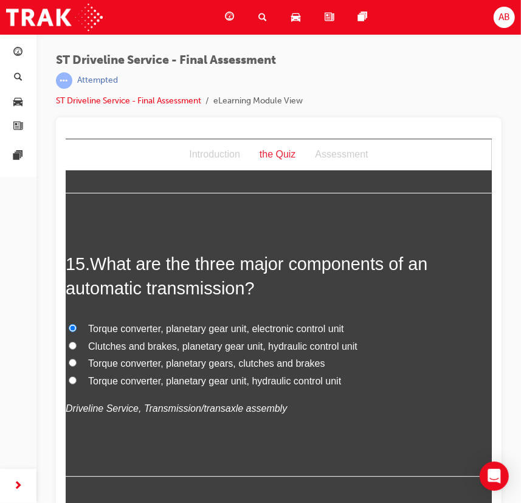
radio input "true"
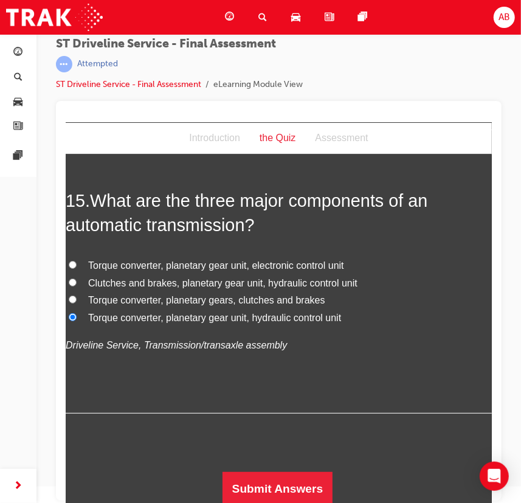
scroll to position [3918, 0]
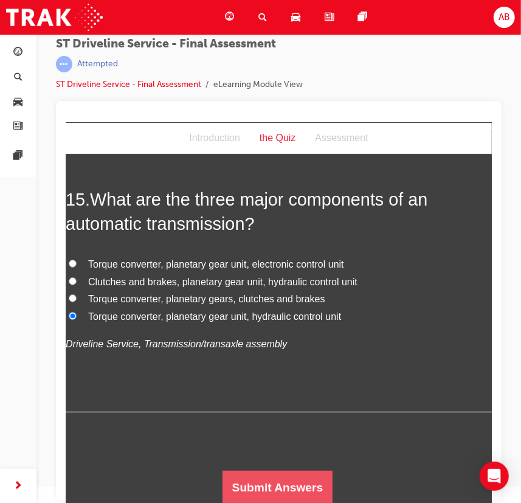
click at [267, 480] on button "Submit Answers" at bounding box center [277, 487] width 111 height 34
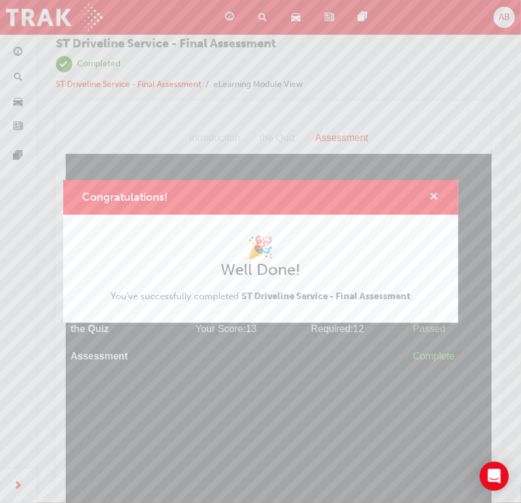
drag, startPoint x: 435, startPoint y: 195, endPoint x: 370, endPoint y: 72, distance: 138.7
click at [435, 195] on span "cross-icon" at bounding box center [434, 197] width 9 height 11
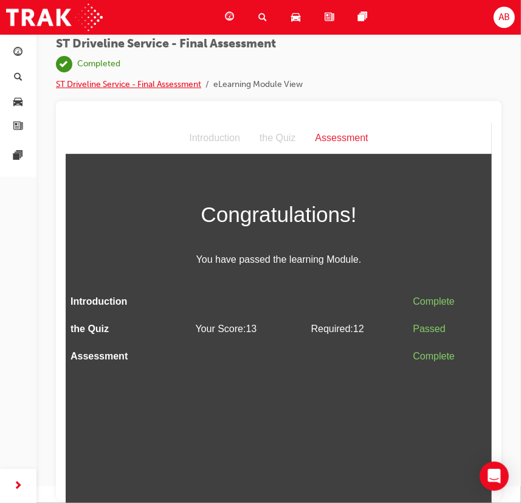
click at [142, 85] on link "ST Driveline Service - Final Assessment" at bounding box center [128, 84] width 145 height 10
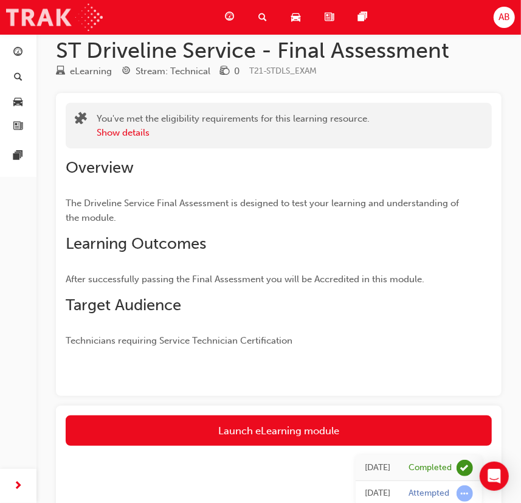
click at [86, 12] on img at bounding box center [54, 17] width 97 height 27
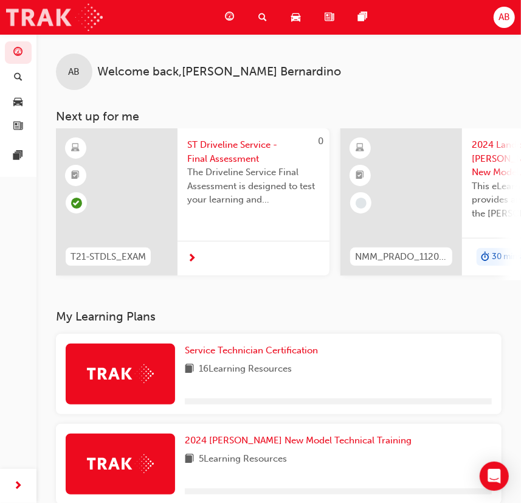
click at [88, 13] on img at bounding box center [54, 17] width 97 height 27
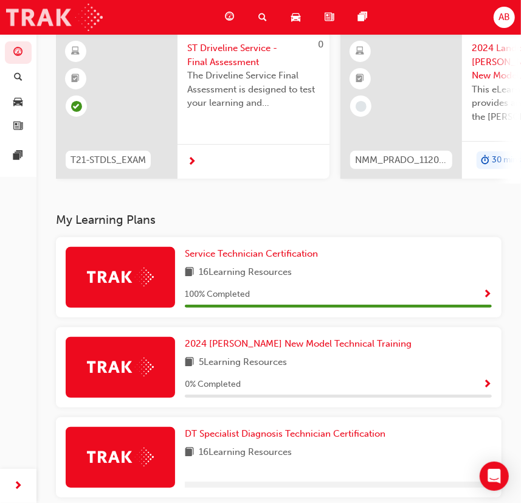
scroll to position [165, 0]
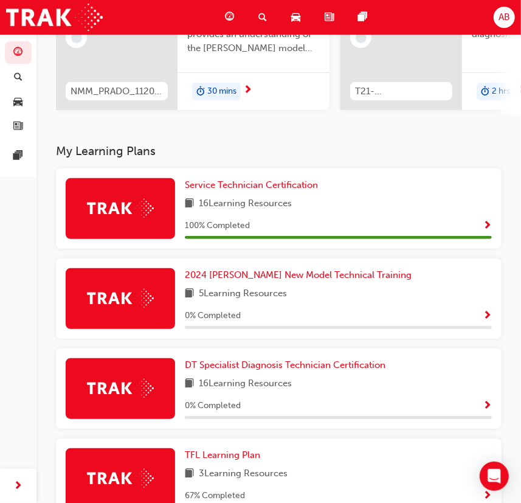
click at [486, 225] on span "Show Progress" at bounding box center [487, 226] width 9 height 11
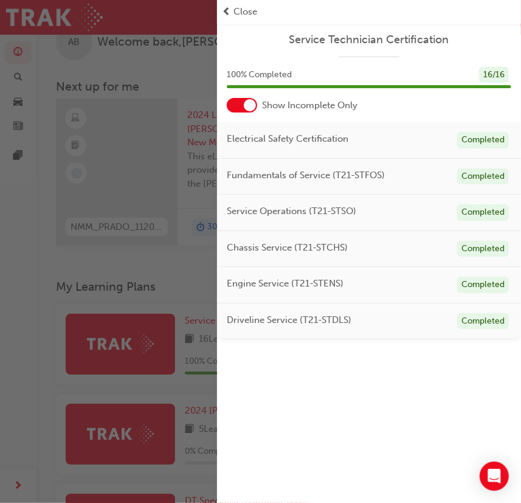
scroll to position [0, 0]
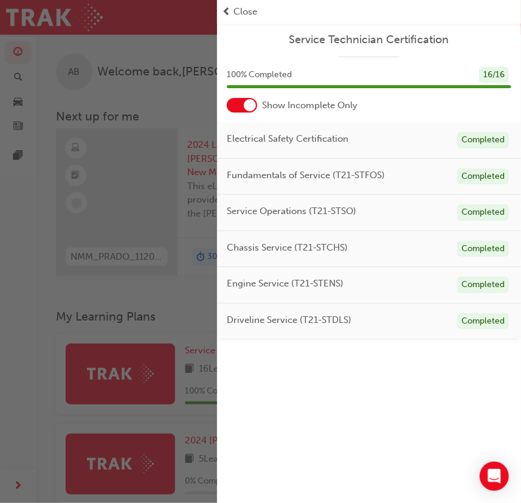
click at [180, 292] on div "button" at bounding box center [108, 251] width 217 height 503
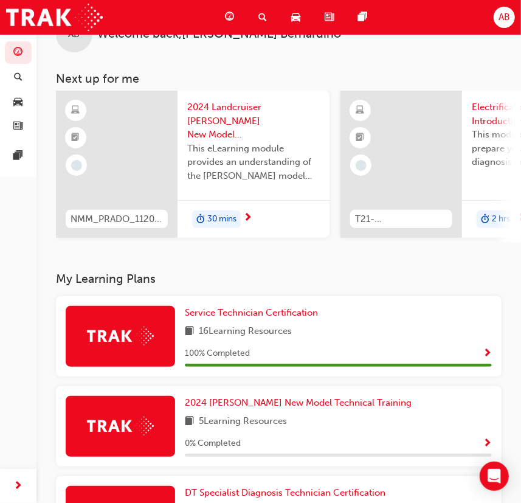
scroll to position [221, 0]
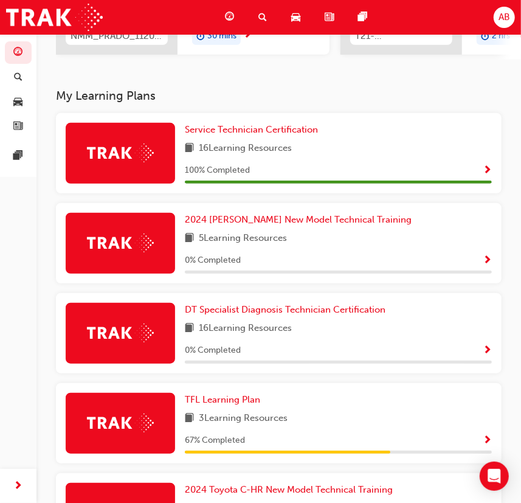
click at [482, 171] on div "100 % Completed" at bounding box center [338, 170] width 307 height 15
click at [489, 170] on span "Show Progress" at bounding box center [487, 170] width 9 height 11
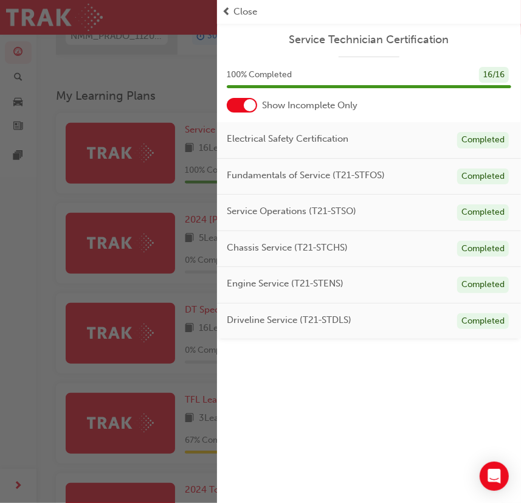
click at [122, 74] on div "button" at bounding box center [108, 251] width 217 height 503
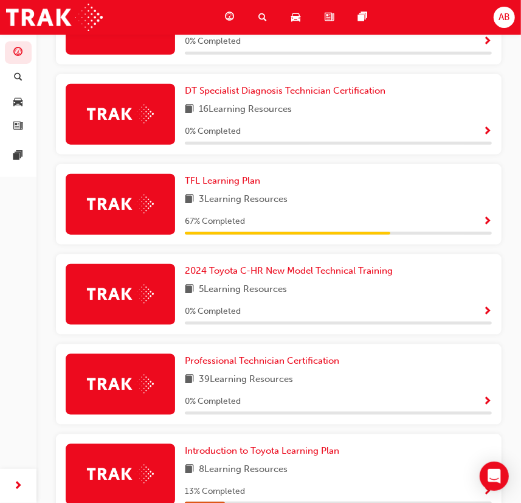
scroll to position [442, 0]
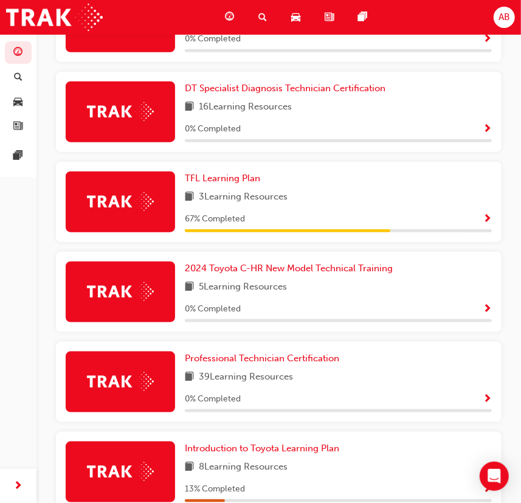
click at [492, 400] on button "button" at bounding box center [487, 399] width 9 height 15
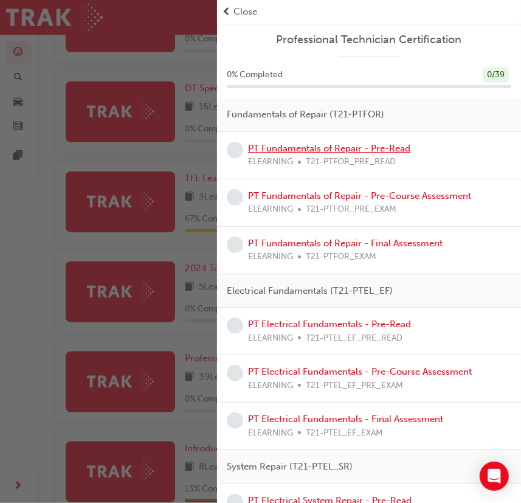
click at [303, 150] on link "PT Fundamentals of Repair - Pre-Read" at bounding box center [329, 148] width 162 height 11
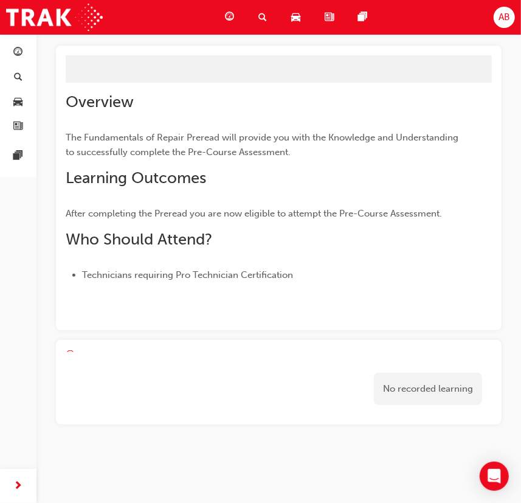
scroll to position [396, 0]
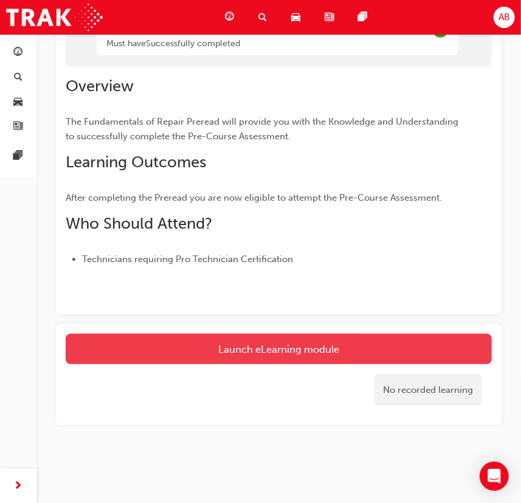
click at [276, 355] on button "Launch eLearning module" at bounding box center [279, 349] width 426 height 30
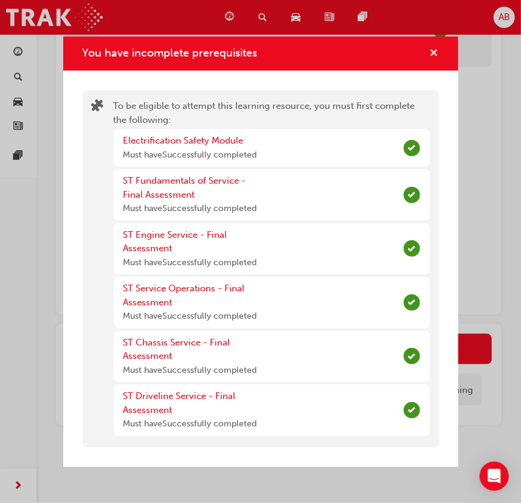
click at [432, 50] on span "cross-icon" at bounding box center [434, 54] width 9 height 11
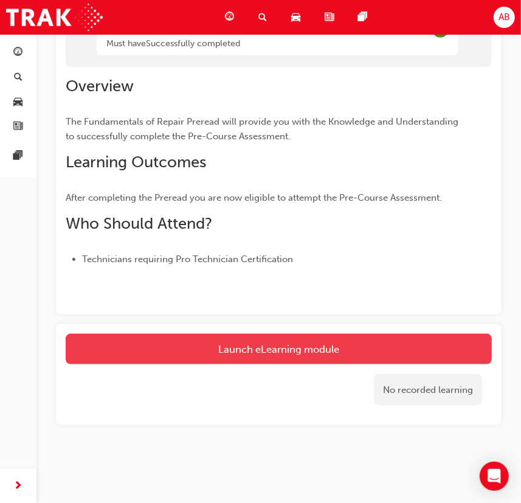
click at [275, 353] on button "Launch eLearning module" at bounding box center [279, 349] width 426 height 30
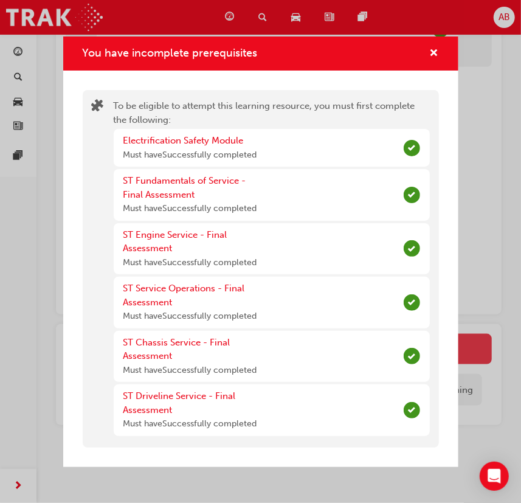
scroll to position [99, 0]
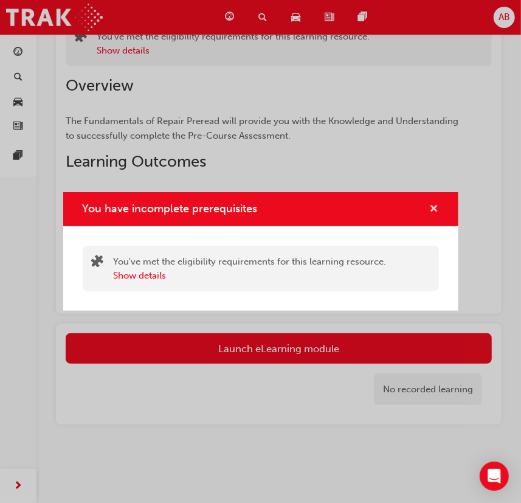
click at [437, 208] on span "cross-icon" at bounding box center [434, 209] width 9 height 11
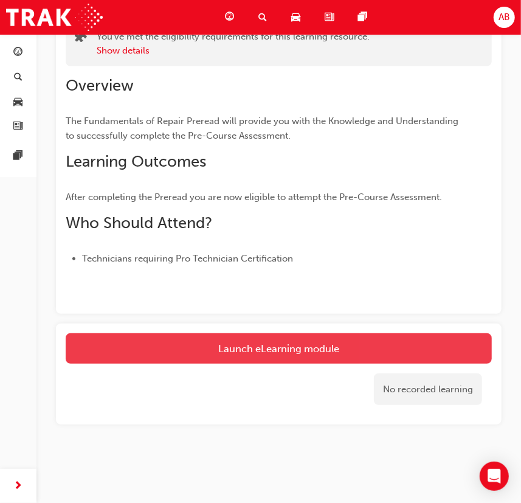
click at [303, 340] on button "Launch eLearning module" at bounding box center [279, 348] width 426 height 30
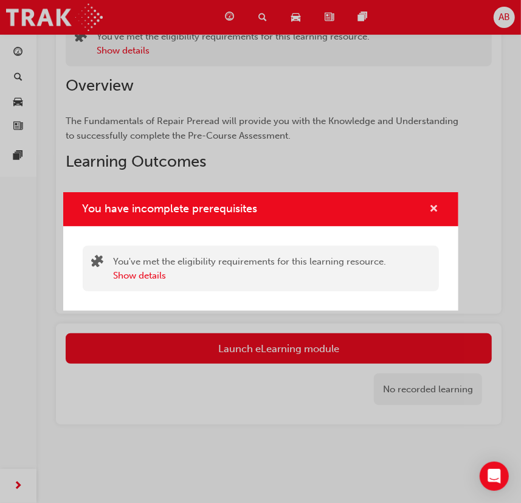
click at [434, 204] on span "cross-icon" at bounding box center [434, 209] width 9 height 11
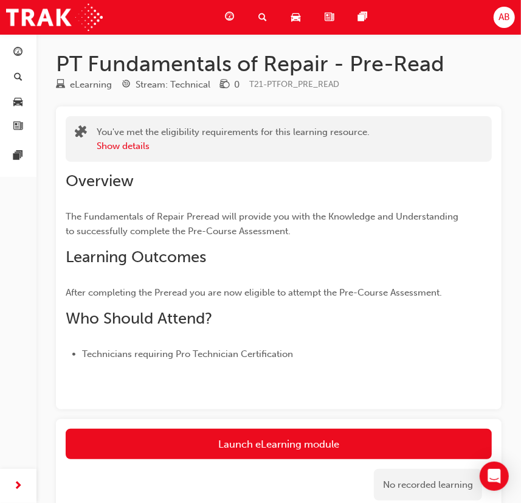
scroll to position [0, 0]
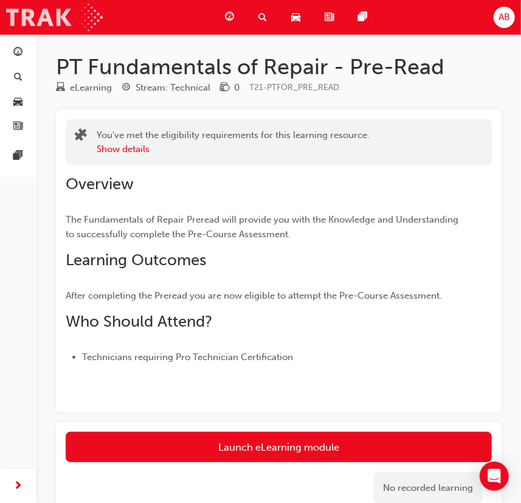
click at [90, 8] on img at bounding box center [54, 17] width 97 height 27
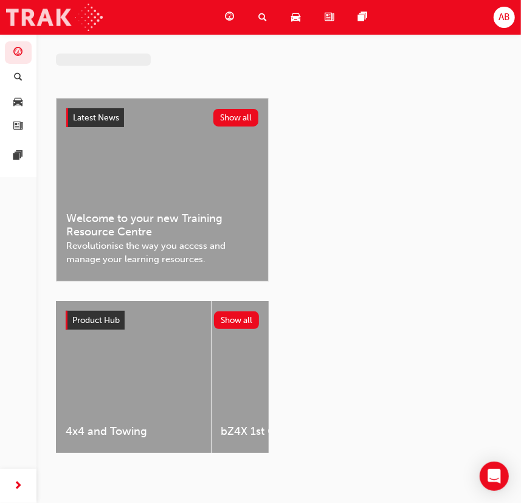
click at [91, 8] on img at bounding box center [54, 17] width 97 height 27
click at [91, 7] on img at bounding box center [54, 17] width 97 height 27
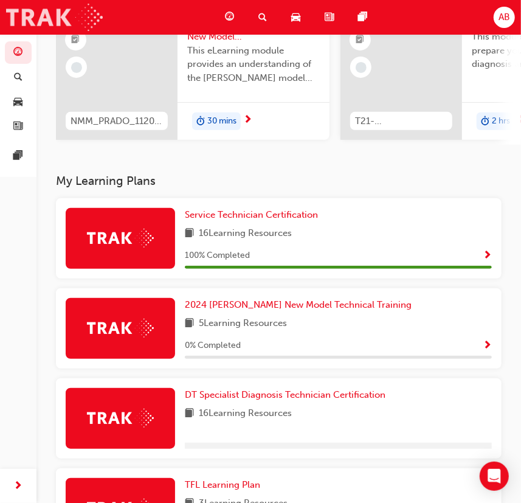
scroll to position [221, 0]
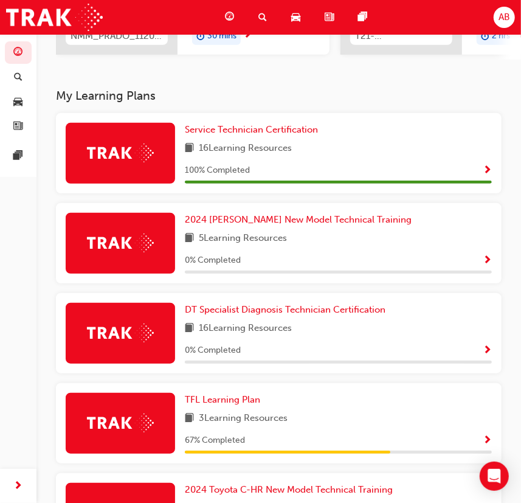
click at [486, 265] on span "Show Progress" at bounding box center [487, 260] width 9 height 11
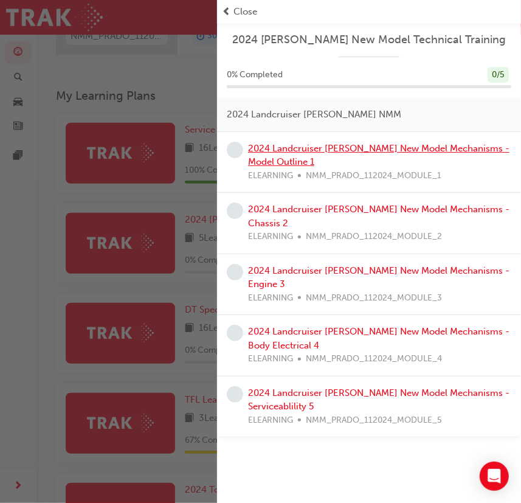
click at [428, 145] on link "2024 Landcruiser Prado New Model Mechanisms - Model Outline 1" at bounding box center [378, 155] width 261 height 25
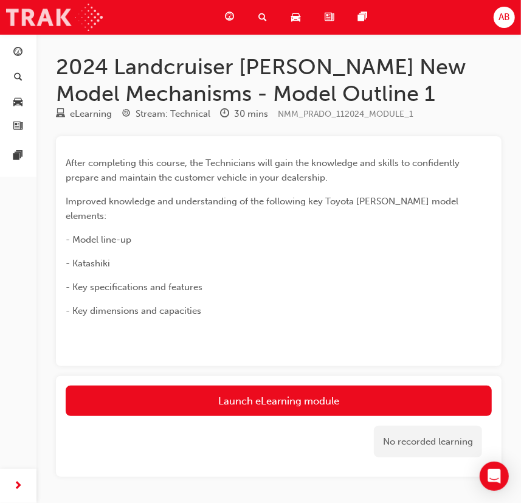
click at [94, 18] on img at bounding box center [54, 17] width 97 height 27
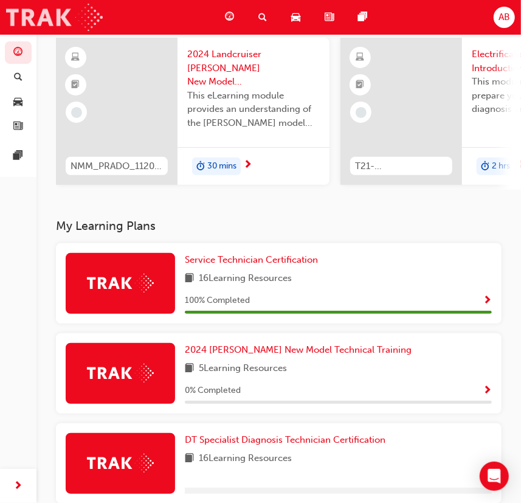
scroll to position [110, 0]
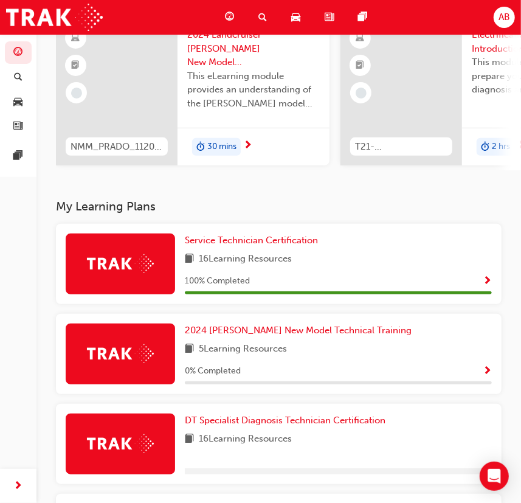
click at [488, 282] on span "Show Progress" at bounding box center [487, 281] width 9 height 11
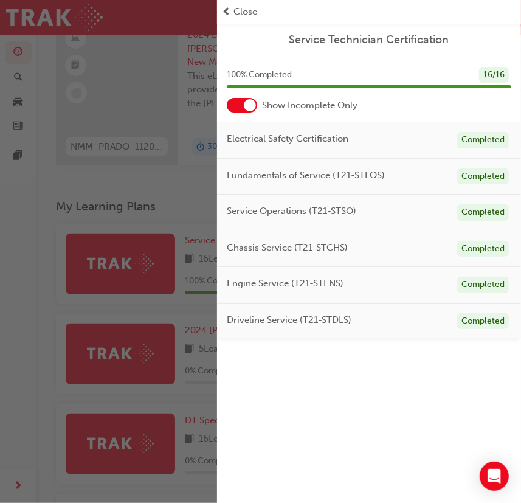
click at [230, 12] on span "prev-icon" at bounding box center [226, 12] width 9 height 14
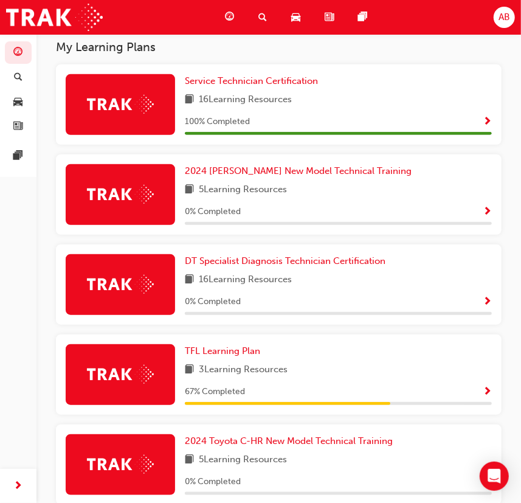
scroll to position [331, 0]
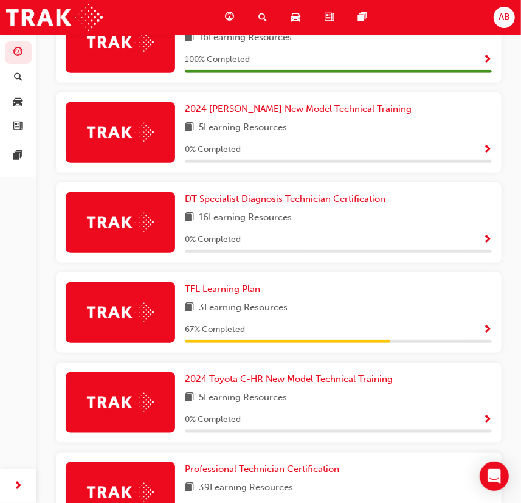
click at [486, 240] on span "Show Progress" at bounding box center [487, 240] width 9 height 11
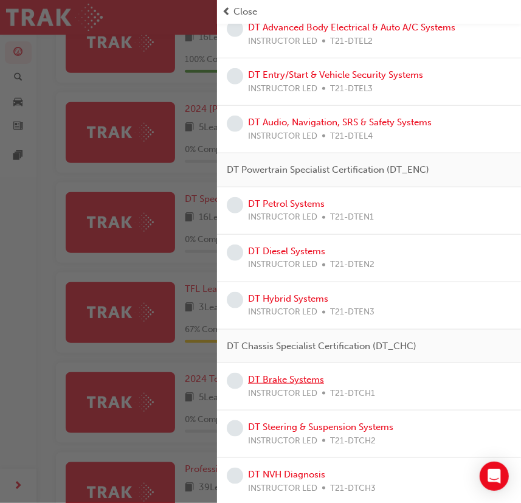
scroll to position [442, 0]
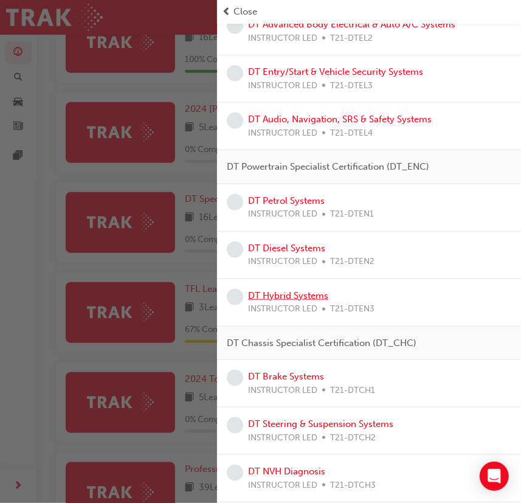
click at [311, 294] on link "DT Hybrid Systems" at bounding box center [288, 295] width 80 height 11
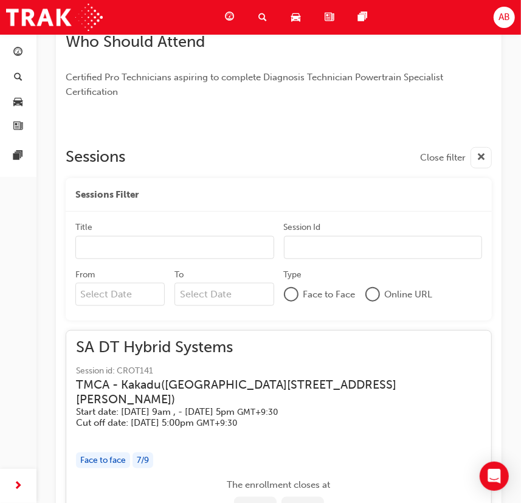
scroll to position [442, 0]
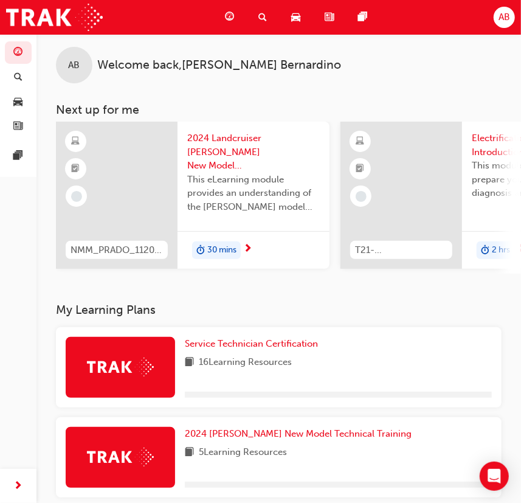
scroll to position [55, 0]
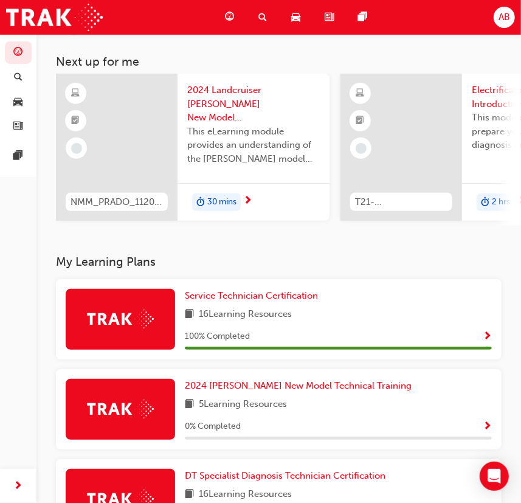
click at [488, 339] on span "Show Progress" at bounding box center [487, 336] width 9 height 11
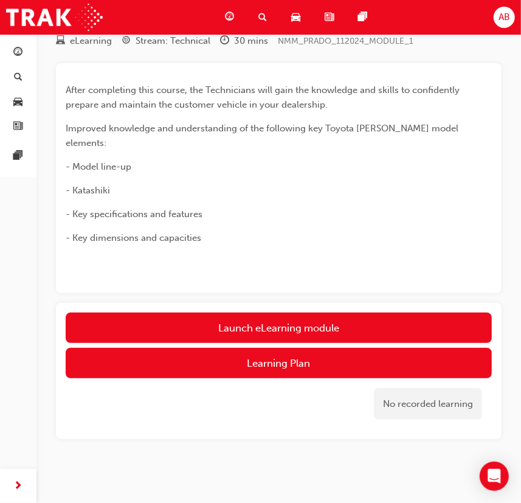
drag, startPoint x: 193, startPoint y: 279, endPoint x: 199, endPoint y: 272, distance: 8.2
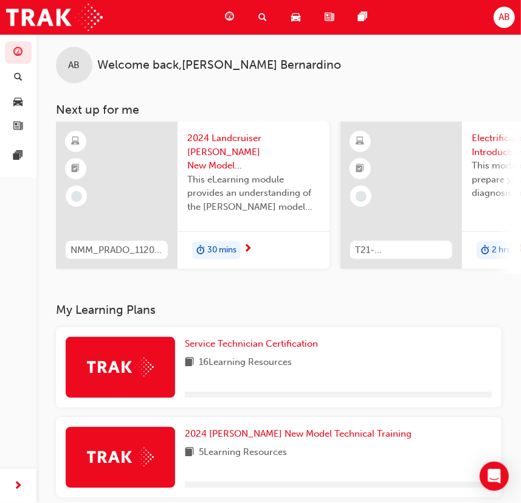
scroll to position [73, 0]
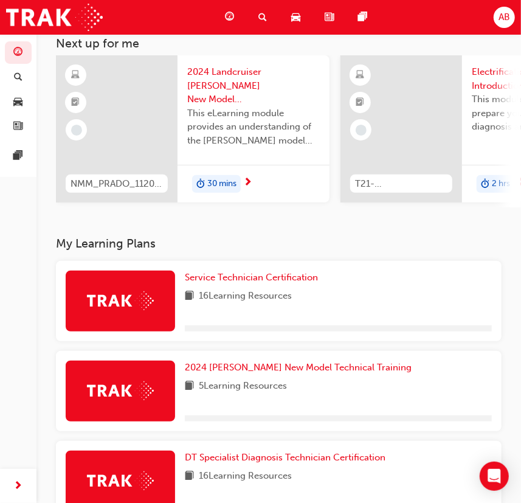
click at [103, 19] on div "Dashboard Search Learning Product Hub News Pages AB" at bounding box center [260, 17] width 521 height 35
click at [91, 14] on img at bounding box center [54, 17] width 97 height 27
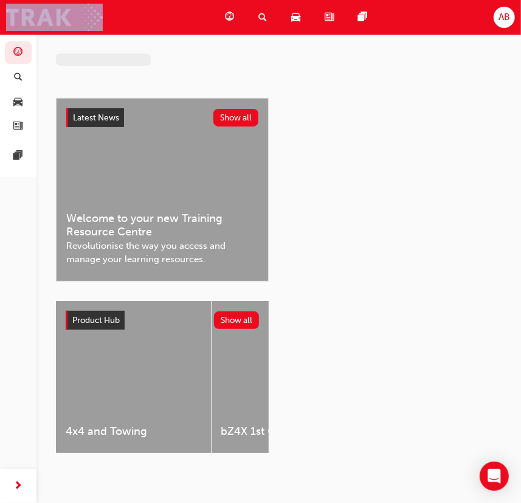
click at [91, 14] on img at bounding box center [54, 17] width 97 height 27
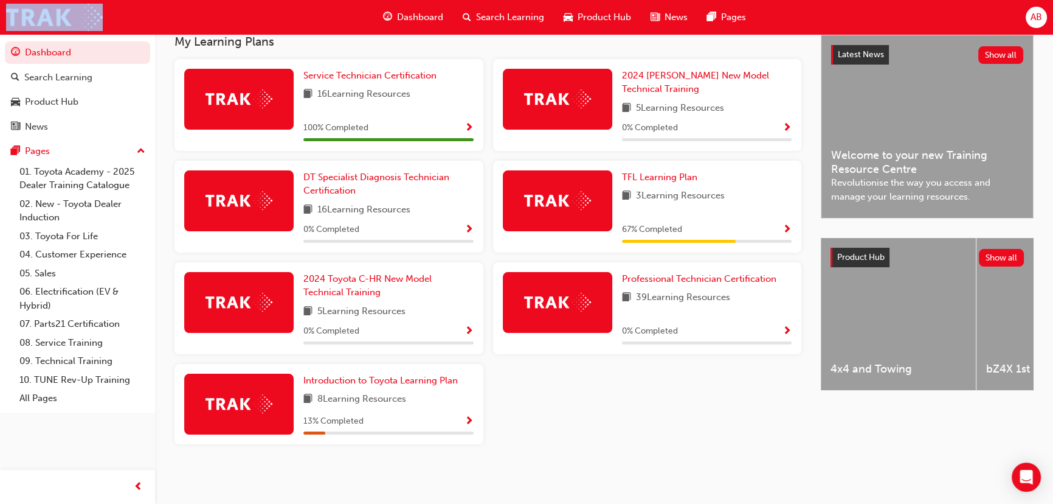
scroll to position [276, 0]
click at [529, 333] on span "Show Progress" at bounding box center [787, 331] width 9 height 11
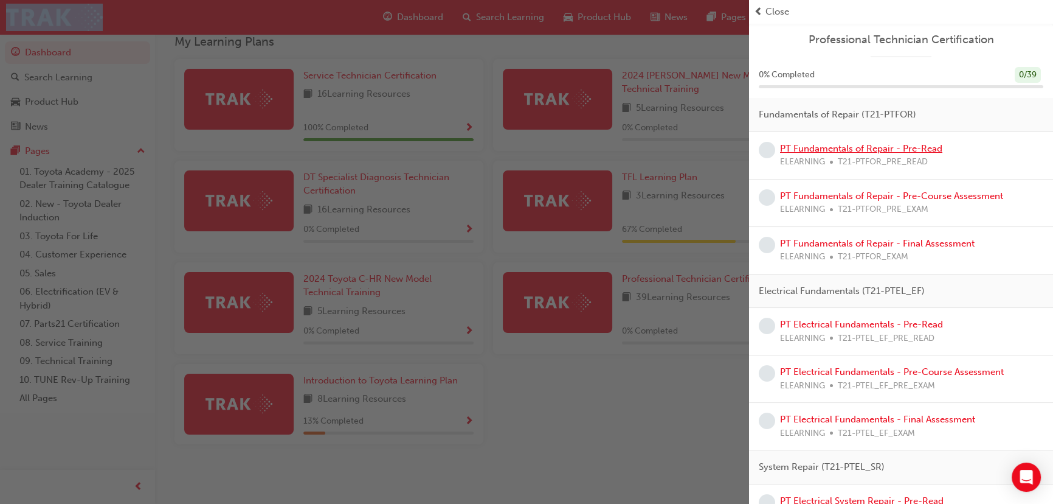
click at [529, 150] on link "PT Fundamentals of Repair - Pre-Read" at bounding box center [861, 148] width 162 height 11
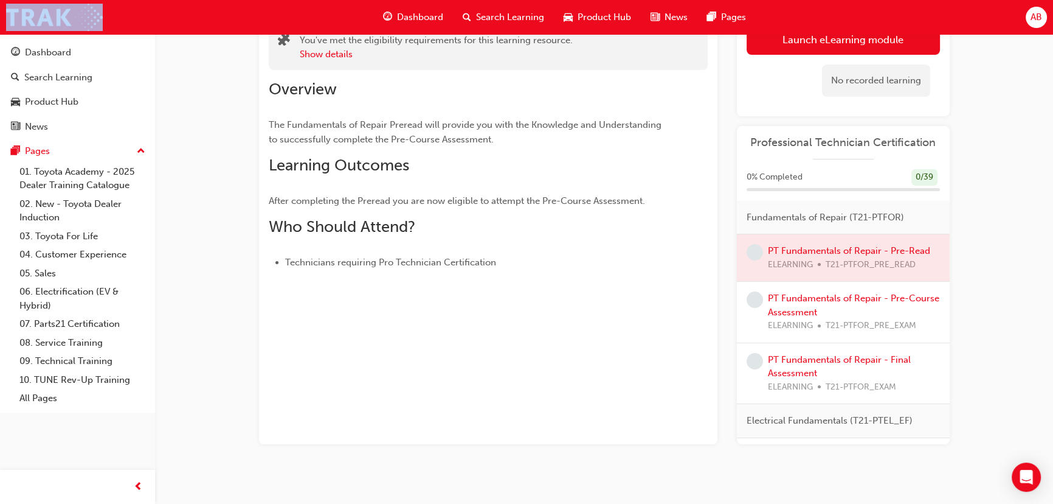
scroll to position [103, 0]
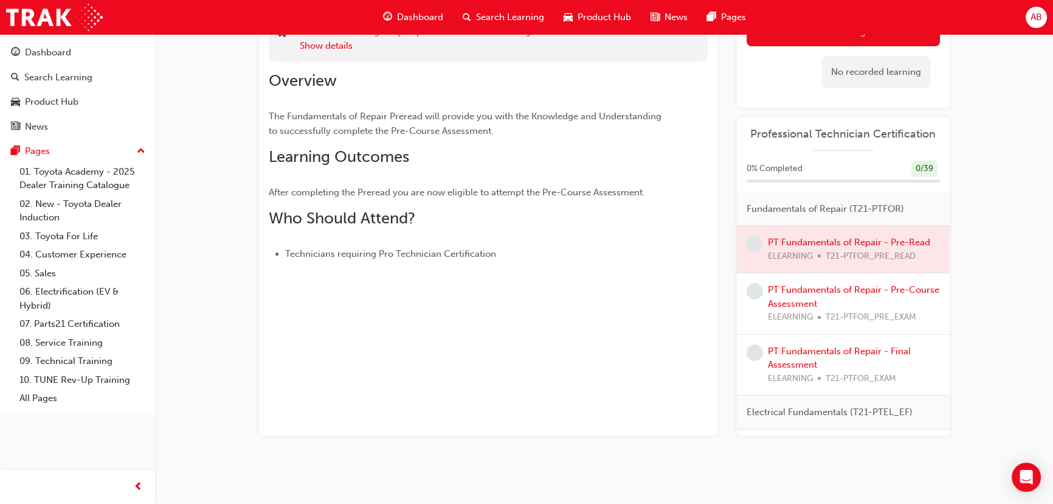
click at [529, 241] on div at bounding box center [843, 249] width 213 height 47
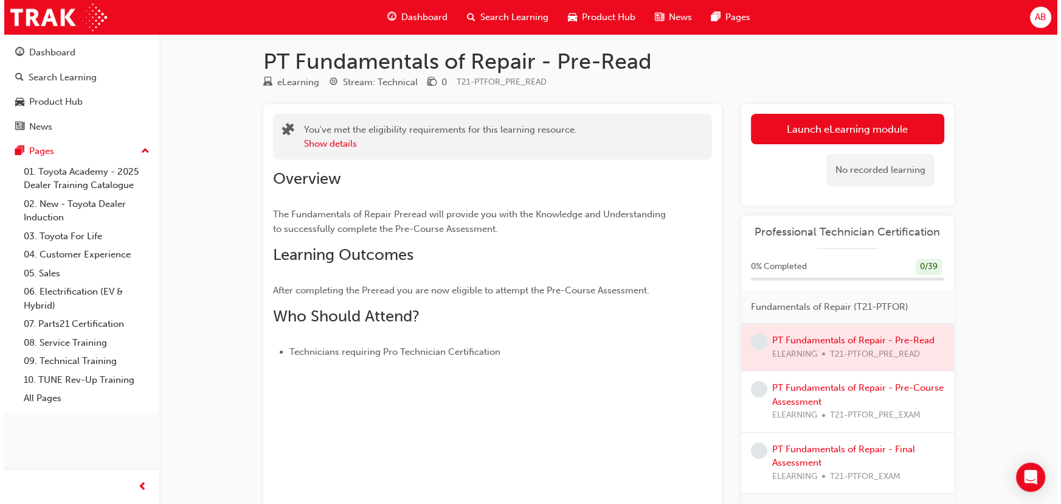
scroll to position [0, 0]
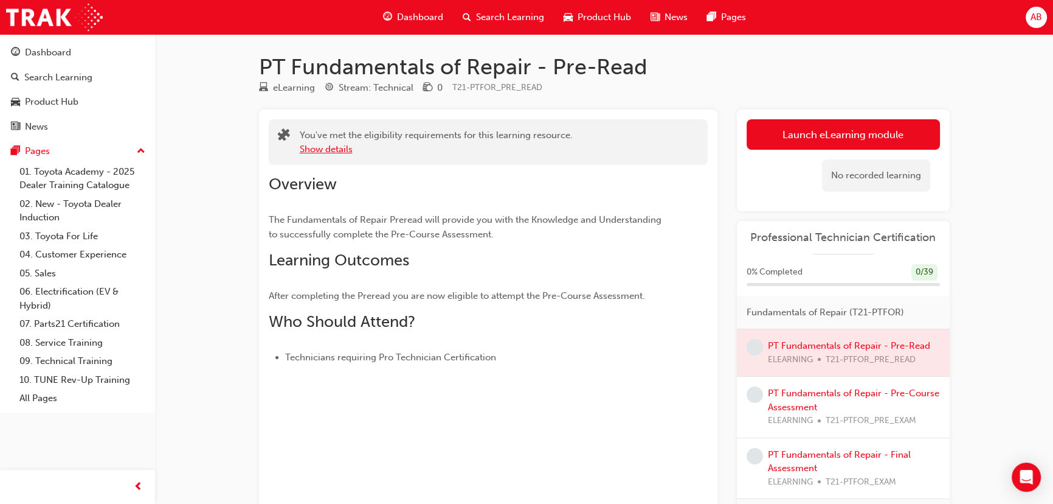
click at [337, 151] on button "Show details" at bounding box center [326, 149] width 53 height 14
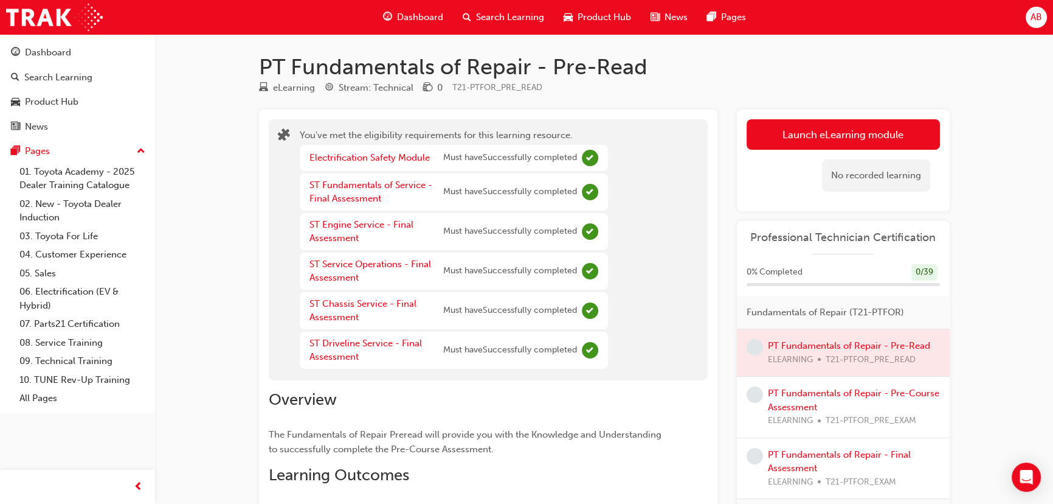
click at [227, 226] on div "PT Fundamentals of Repair - Pre-Read eLearning Stream: Technical 0 T21-PTFOR_PR…" at bounding box center [526, 348] width 1053 height 696
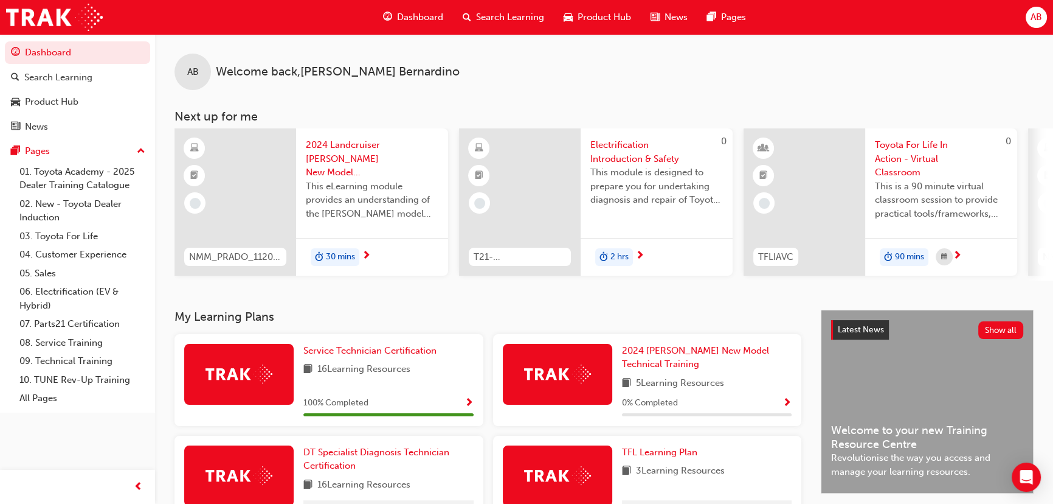
click at [353, 201] on span "This eLearning module provides an understanding of the Prado model line-up and …" at bounding box center [372, 199] width 133 height 41
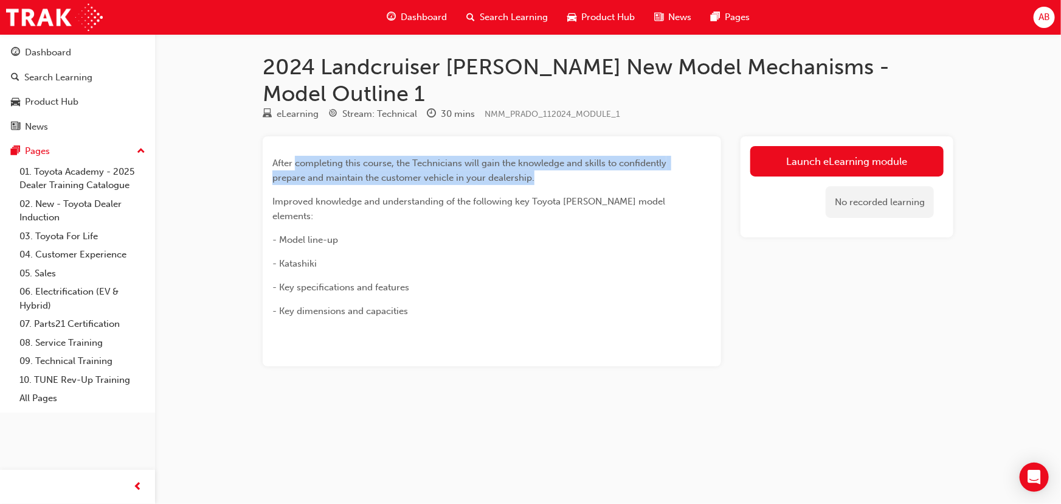
drag, startPoint x: 296, startPoint y: 137, endPoint x: 549, endPoint y: 146, distance: 253.8
click at [529, 156] on p "After completing this course, the Technicians will gain the knowledge and skill…" at bounding box center [469, 170] width 395 height 29
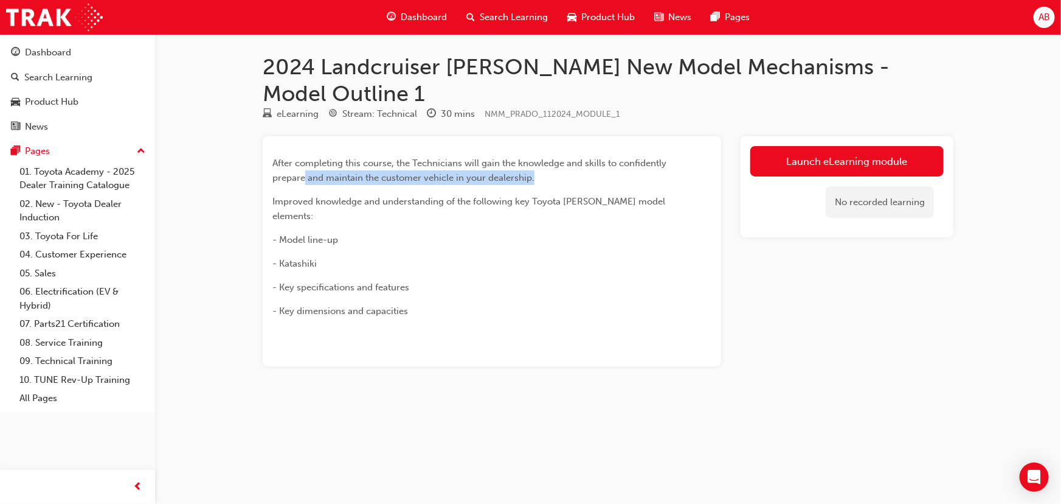
drag, startPoint x: 334, startPoint y: 150, endPoint x: 563, endPoint y: 154, distance: 228.7
click at [529, 156] on p "After completing this course, the Technicians will gain the knowledge and skill…" at bounding box center [469, 170] width 395 height 29
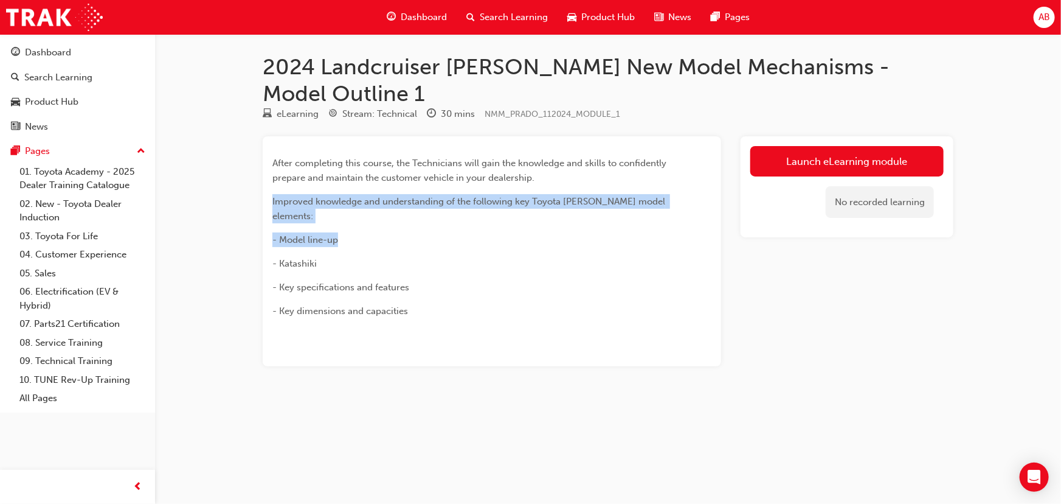
drag, startPoint x: 273, startPoint y: 173, endPoint x: 665, endPoint y: 182, distance: 392.3
click at [529, 182] on div "After completing this course, the Technicians will gain the knowledge and skill…" at bounding box center [469, 237] width 395 height 162
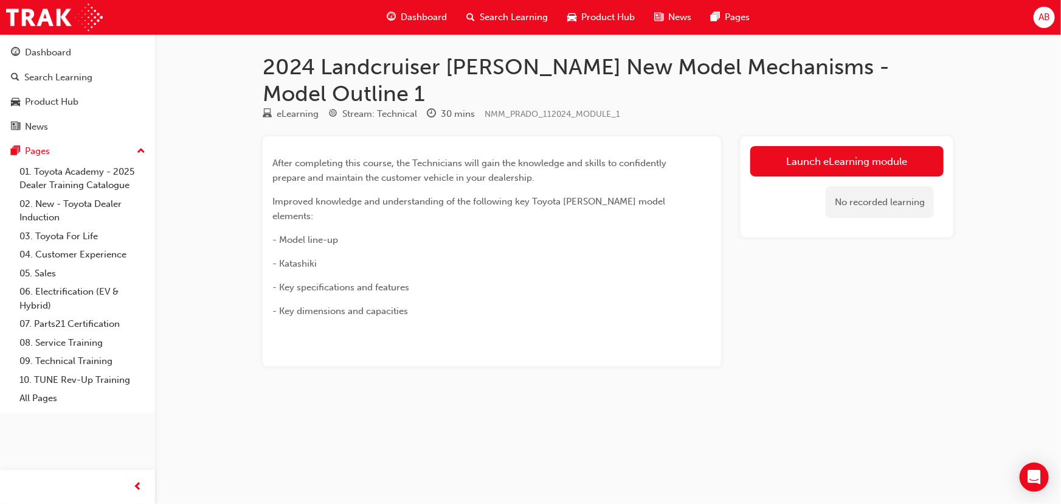
click at [529, 207] on div "After completing this course, the Technicians will gain the knowledge and skill…" at bounding box center [469, 237] width 395 height 162
drag, startPoint x: 302, startPoint y: 201, endPoint x: 351, endPoint y: 223, distance: 53.3
click at [351, 223] on div "After completing this course, the Technicians will gain the knowledge and skill…" at bounding box center [469, 237] width 395 height 162
drag, startPoint x: 325, startPoint y: 232, endPoint x: 344, endPoint y: 233, distance: 18.9
click at [329, 231] on div "After completing this course, the Technicians will gain the knowledge and skill…" at bounding box center [469, 237] width 395 height 162
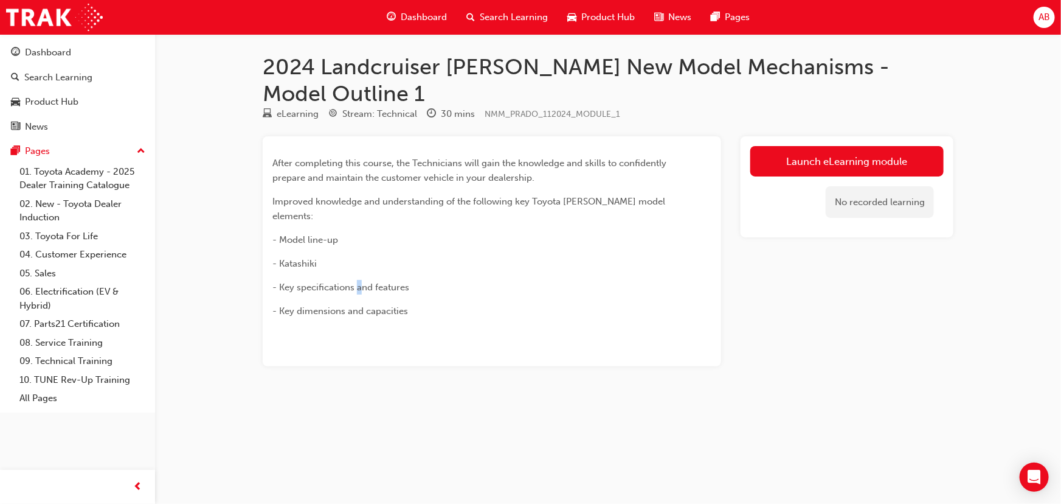
drag, startPoint x: 359, startPoint y: 244, endPoint x: 407, endPoint y: 251, distance: 49.1
click at [367, 282] on span "- Key specifications and features" at bounding box center [340, 287] width 137 height 11
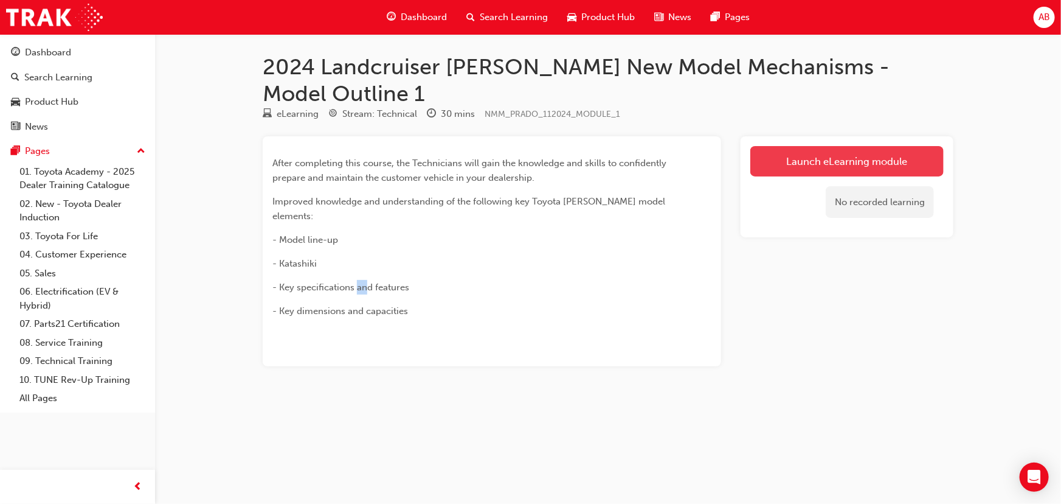
click at [529, 146] on link "Launch eLearning module" at bounding box center [846, 161] width 193 height 30
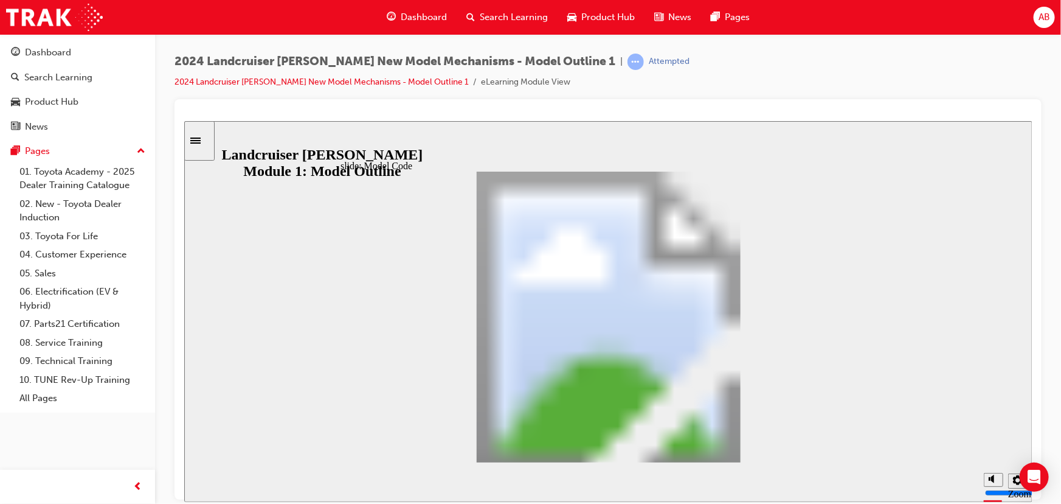
drag, startPoint x: 771, startPoint y: 351, endPoint x: 782, endPoint y: 333, distance: 21.8
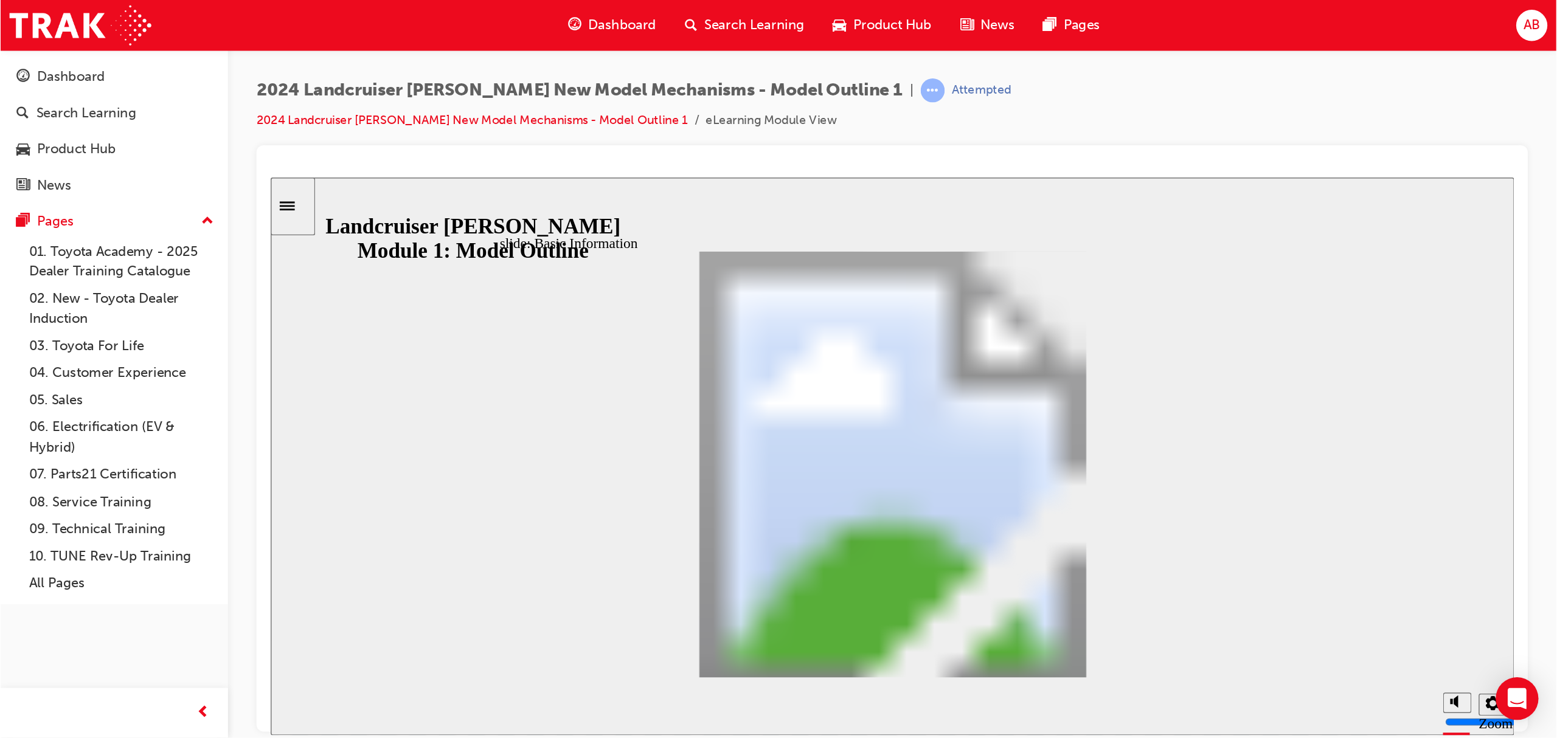
scroll to position [300, 0]
drag, startPoint x: 770, startPoint y: 336, endPoint x: 772, endPoint y: 411, distance: 75.4
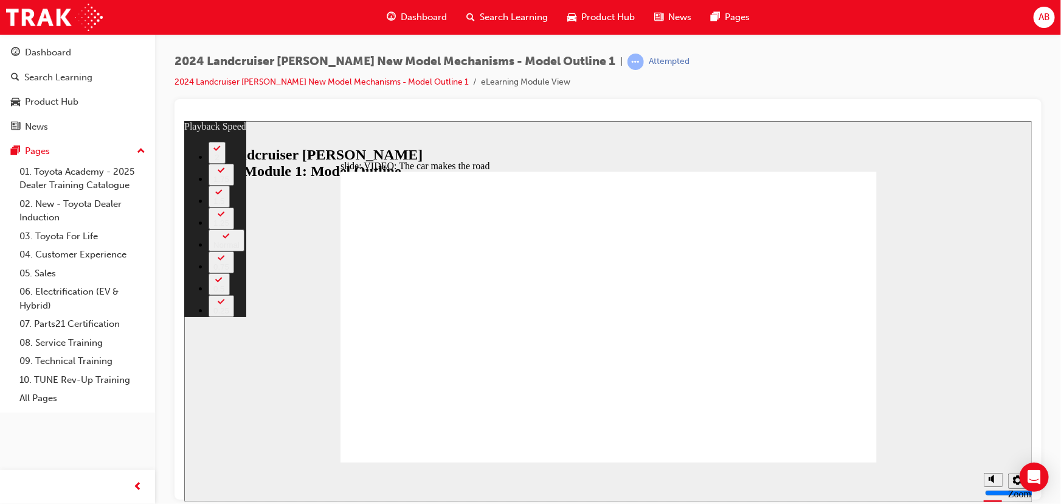
type input "86"
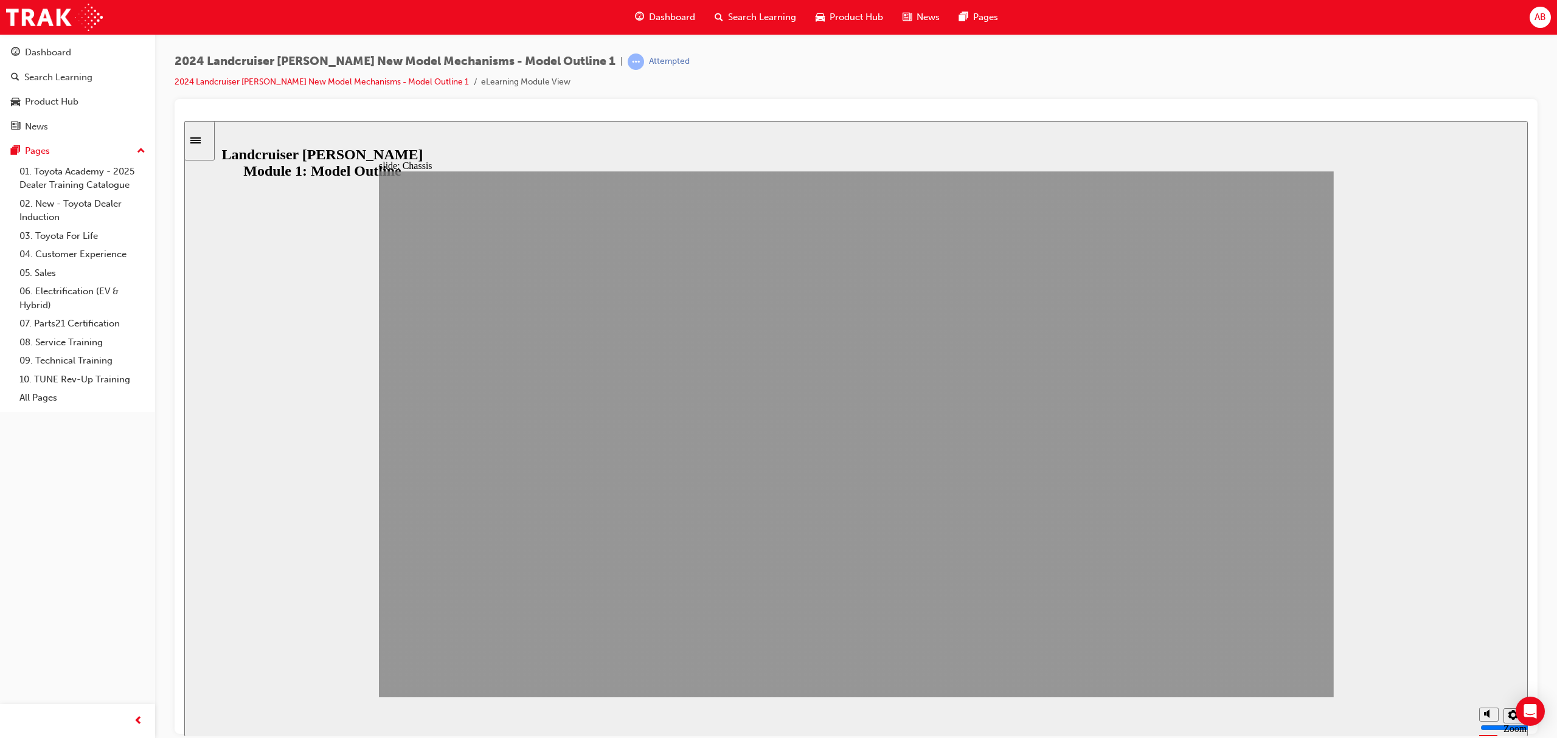
drag, startPoint x: 1112, startPoint y: 678, endPoint x: 1263, endPoint y: 677, distance: 151.4
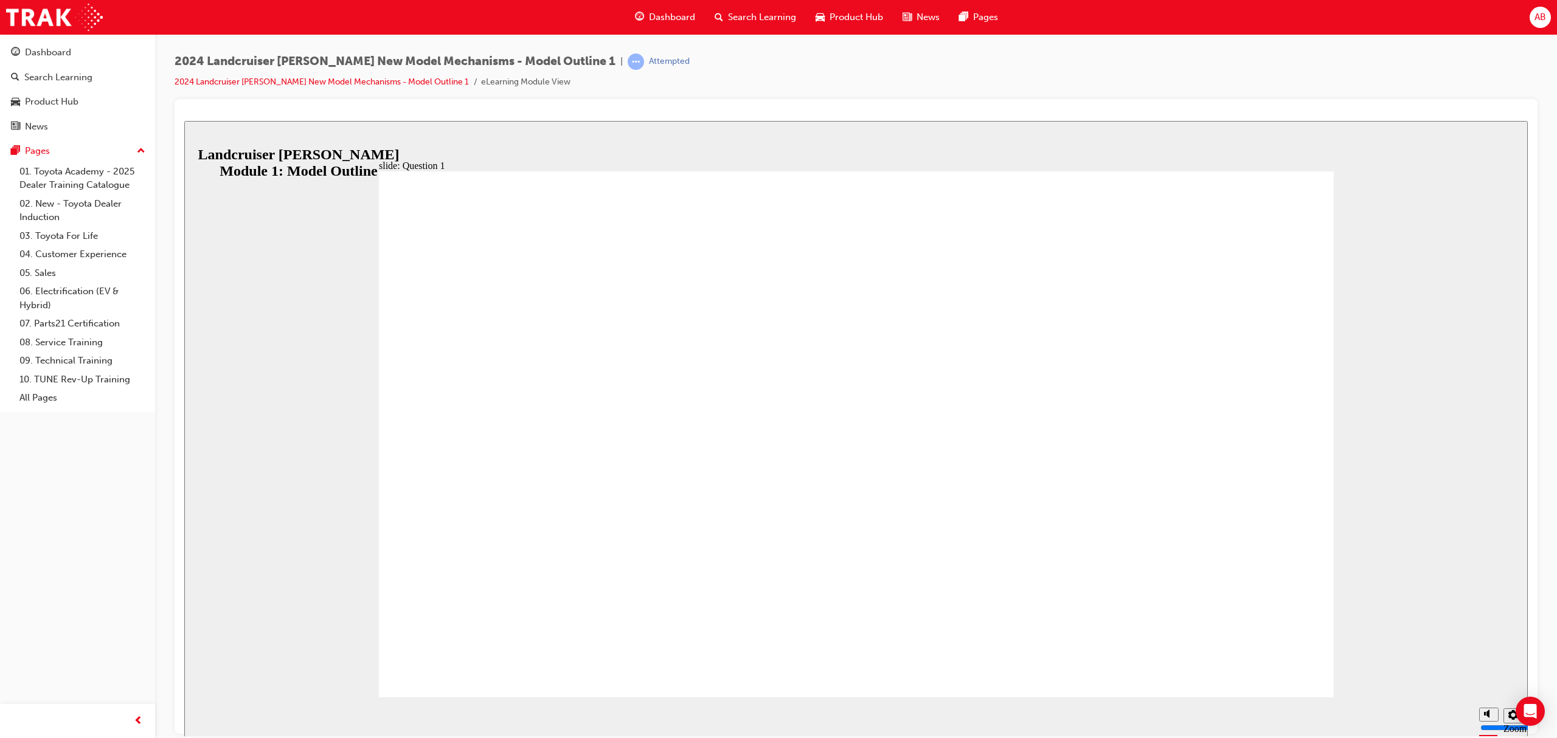
radio input "true"
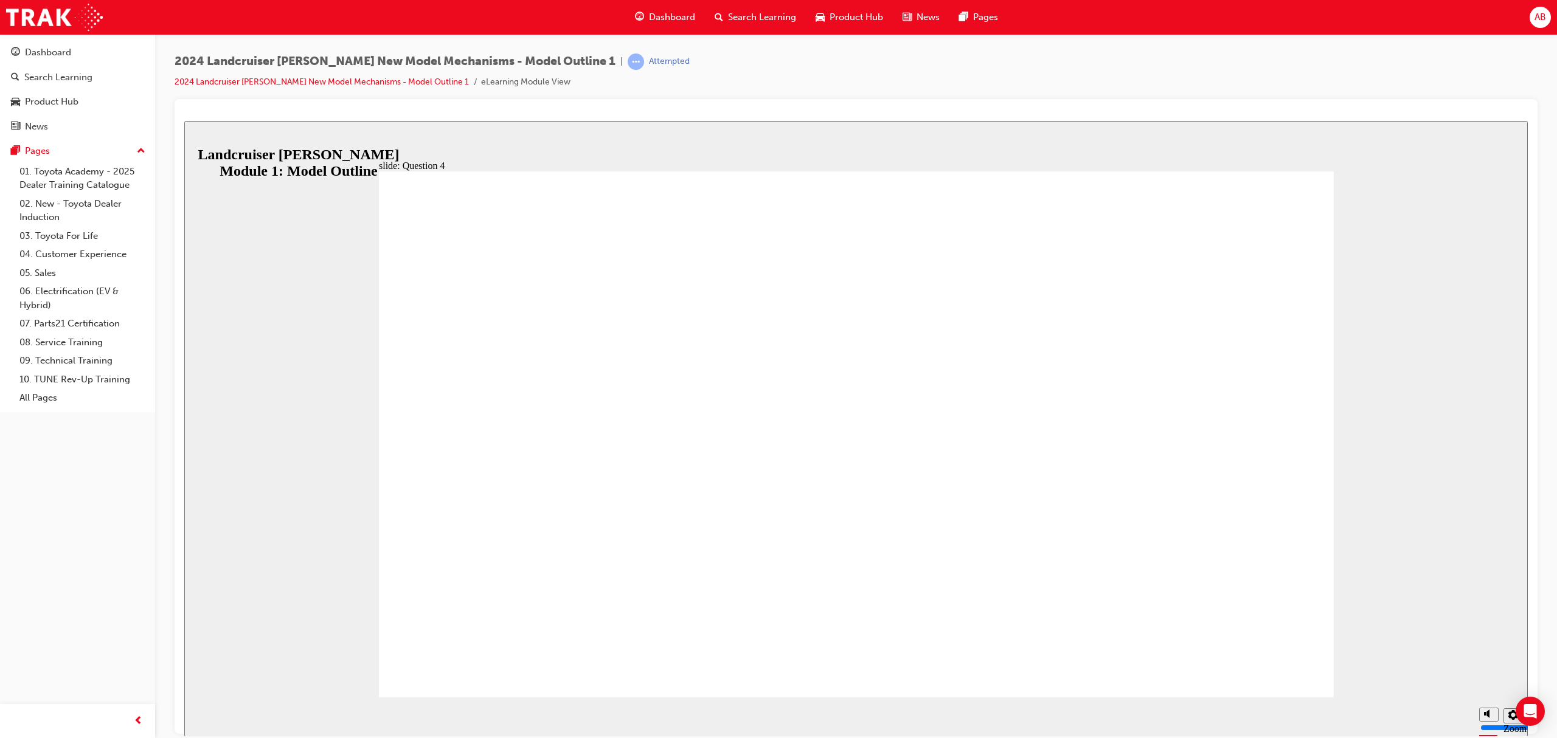
radio input "true"
drag, startPoint x: 646, startPoint y: 497, endPoint x: 1224, endPoint y: 608, distance: 588.2
click at [529, 306] on div "slide: Question 5 Knowledge Check – Question 5 The refrigerant used in the clim…" at bounding box center [855, 428] width 1343 height 616
radio input "false"
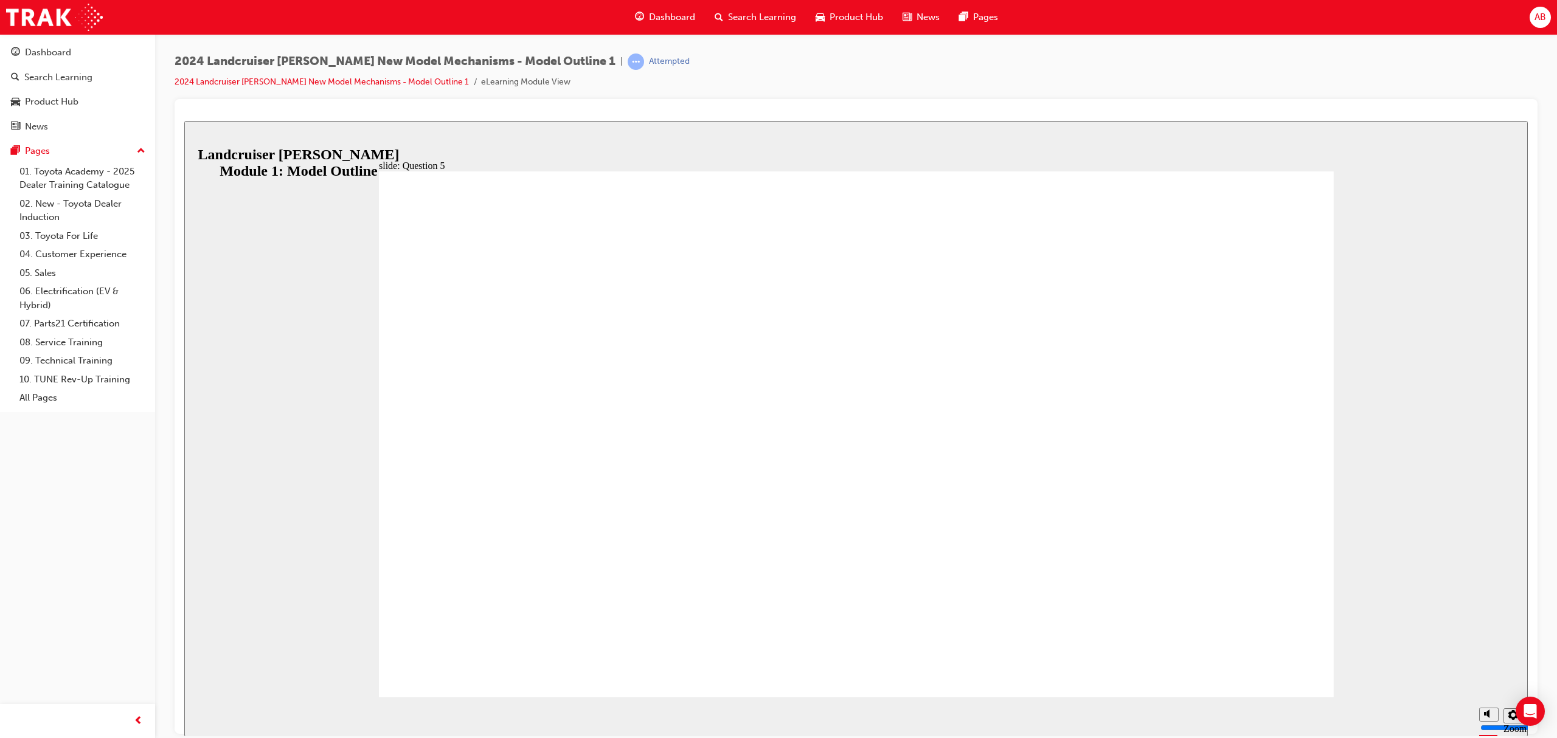
radio input "false"
radio input "true"
drag, startPoint x: 672, startPoint y: 550, endPoint x: 688, endPoint y: 465, distance: 86.1
radio input "true"
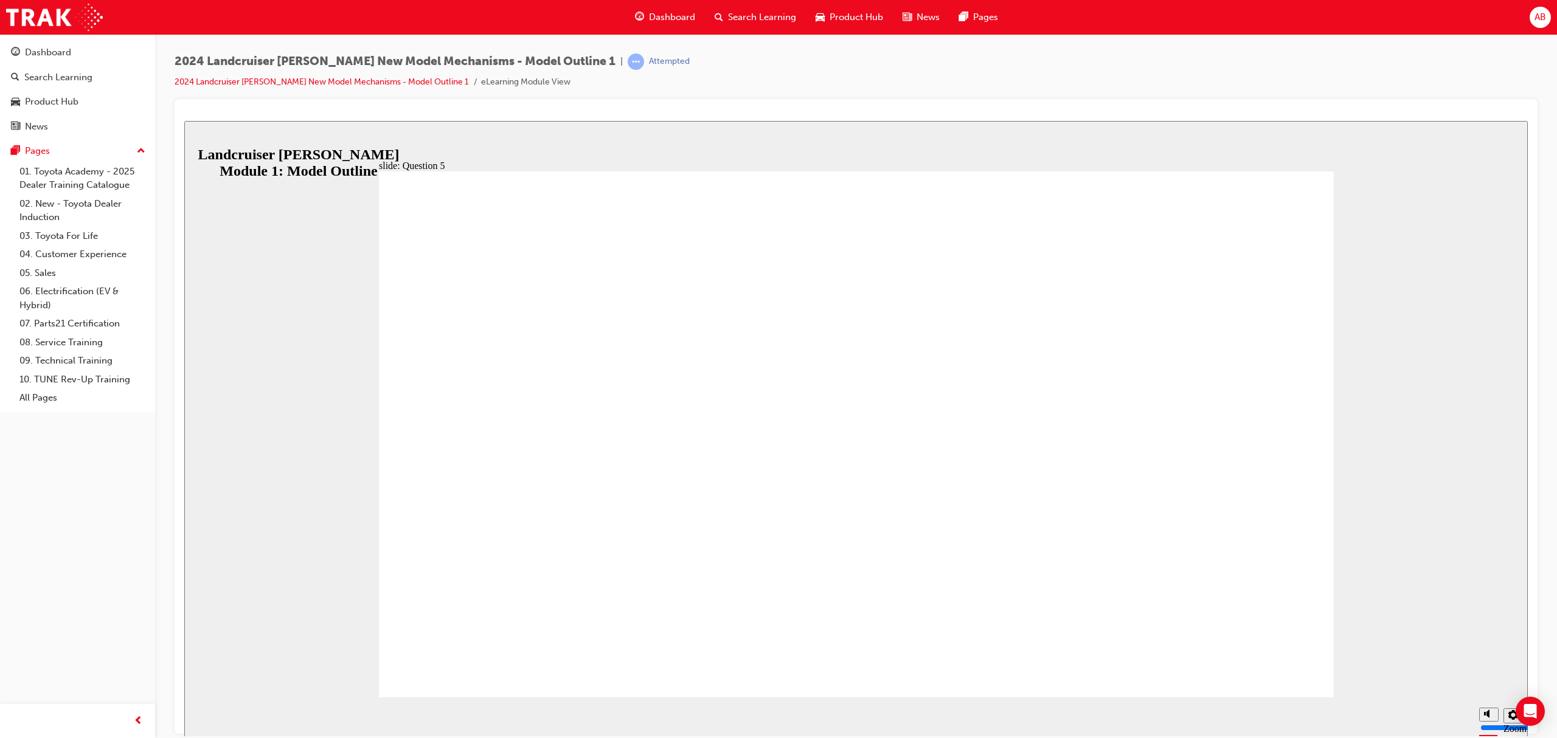
drag, startPoint x: 697, startPoint y: 426, endPoint x: 696, endPoint y: 474, distance: 48.1
radio input "false"
radio input "true"
radio input "false"
radio input "true"
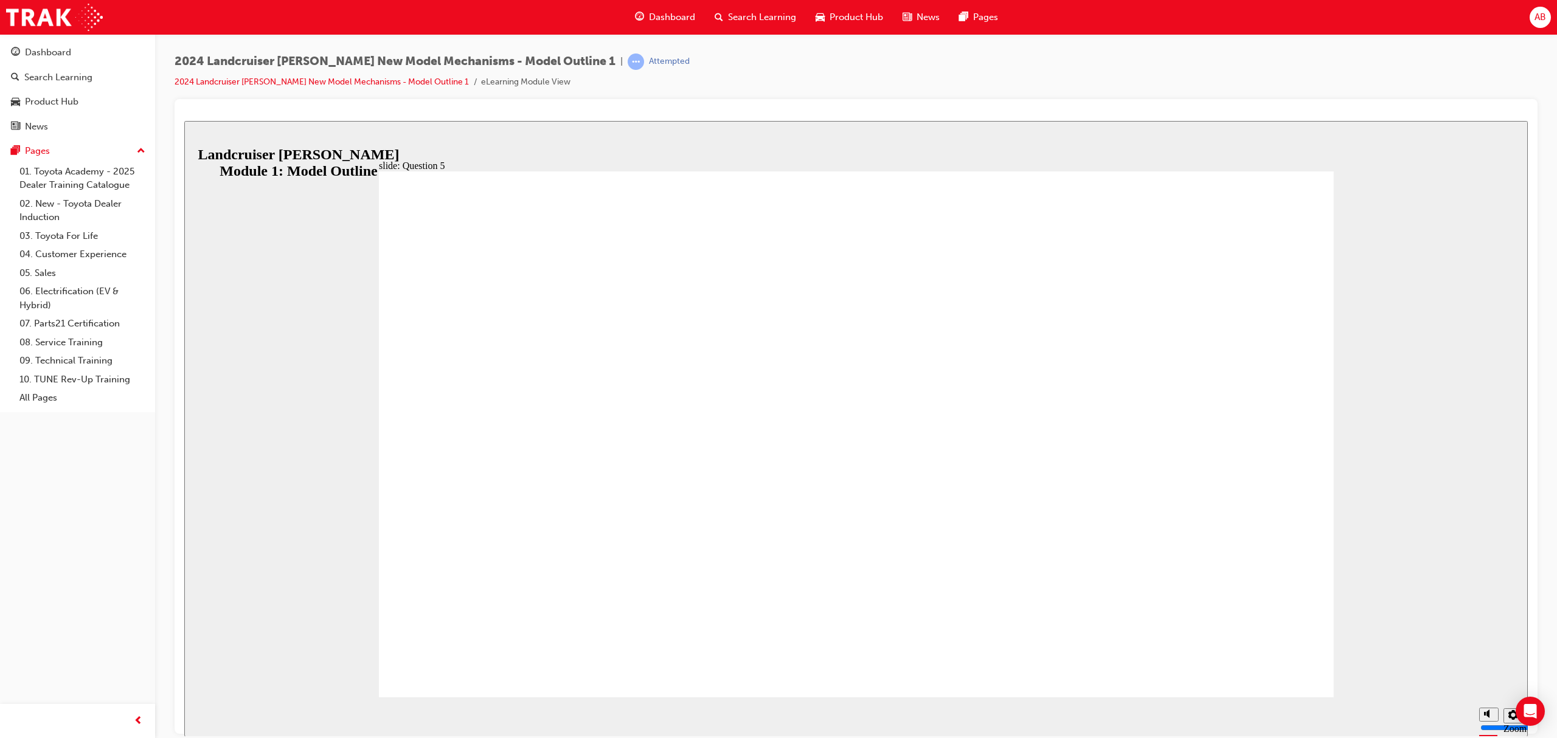
radio input "true"
radio input "false"
radio input "true"
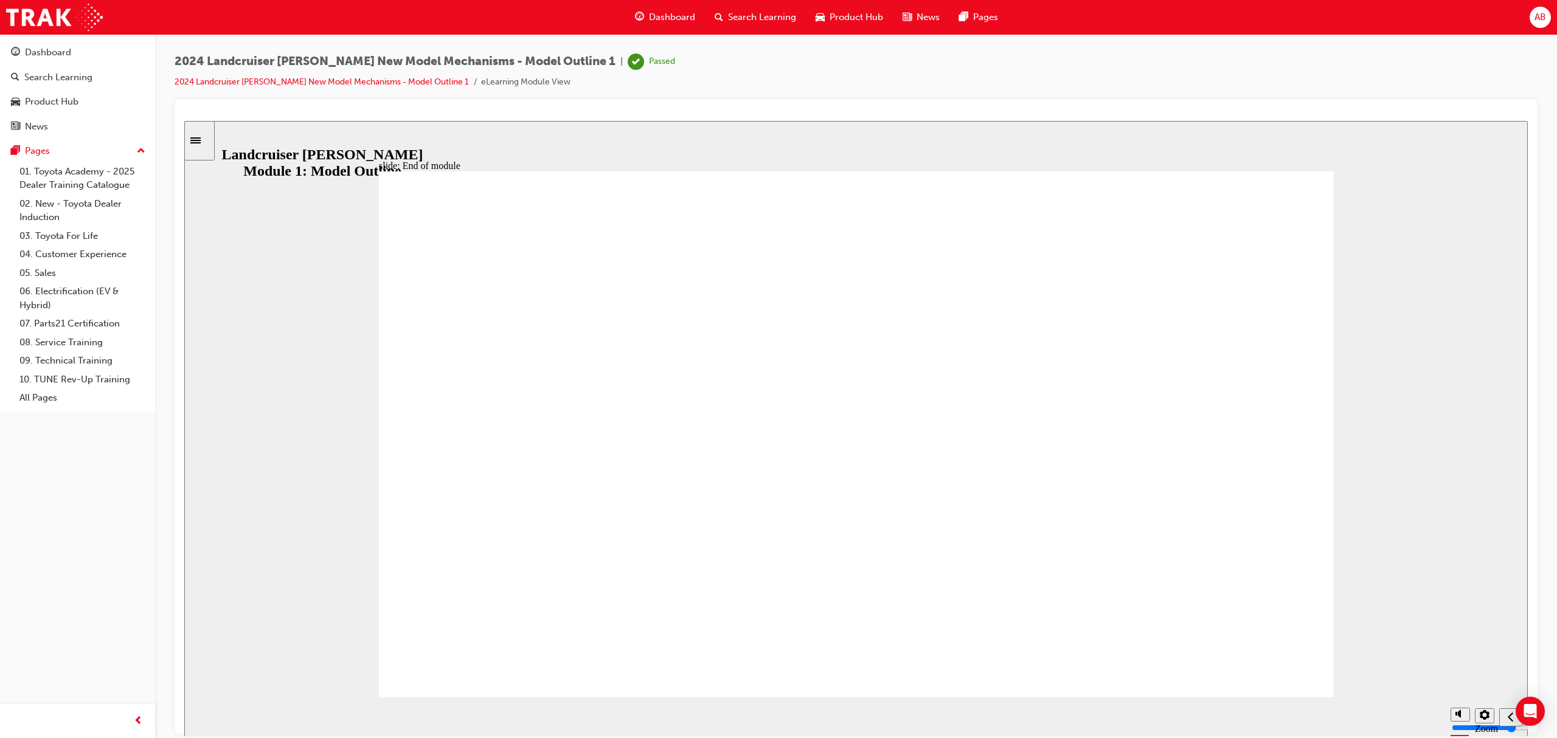
drag, startPoint x: 553, startPoint y: 342, endPoint x: 635, endPoint y: 339, distance: 82.8
click at [376, 78] on link "2024 Landcruiser Prado New Model Mechanisms - Model Outline 1" at bounding box center [322, 82] width 294 height 10
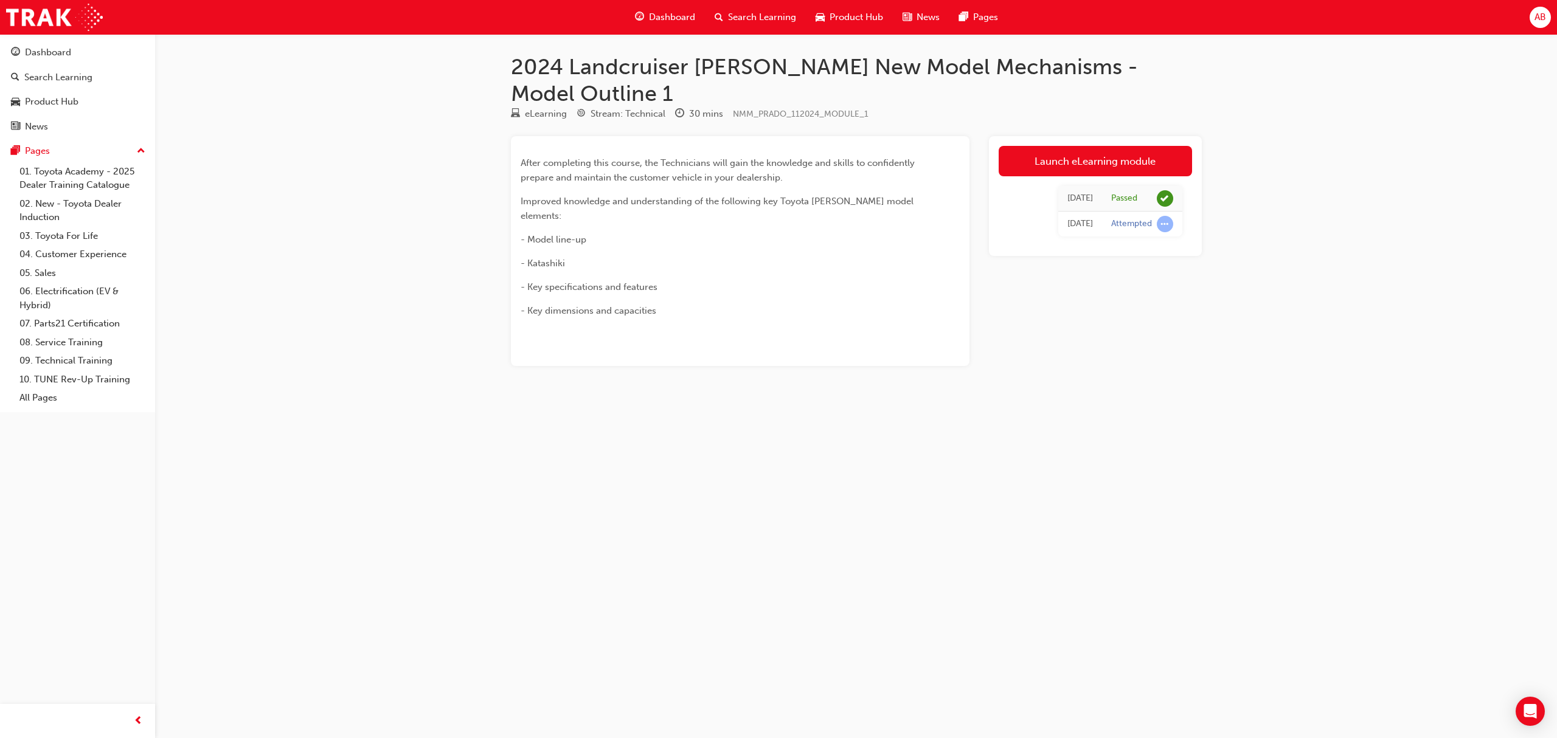
click at [529, 400] on div "2024 Landcruiser Prado New Model Mechanisms - Model Outline 1 eLearning Stream:…" at bounding box center [778, 369] width 1557 height 738
click at [49, 50] on div "Dashboard" at bounding box center [48, 53] width 46 height 14
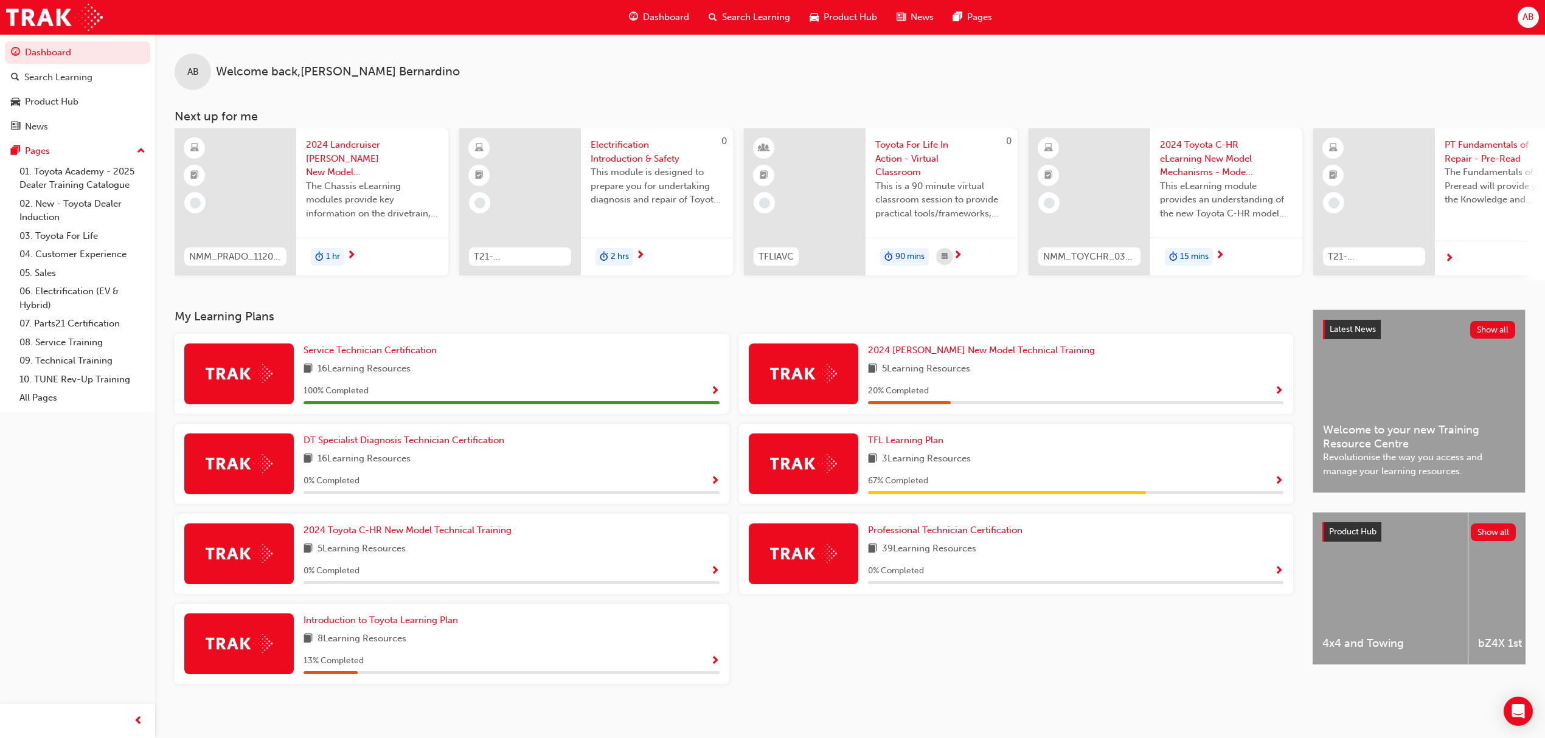
click at [529, 502] on span "Show Progress" at bounding box center [1278, 571] width 9 height 11
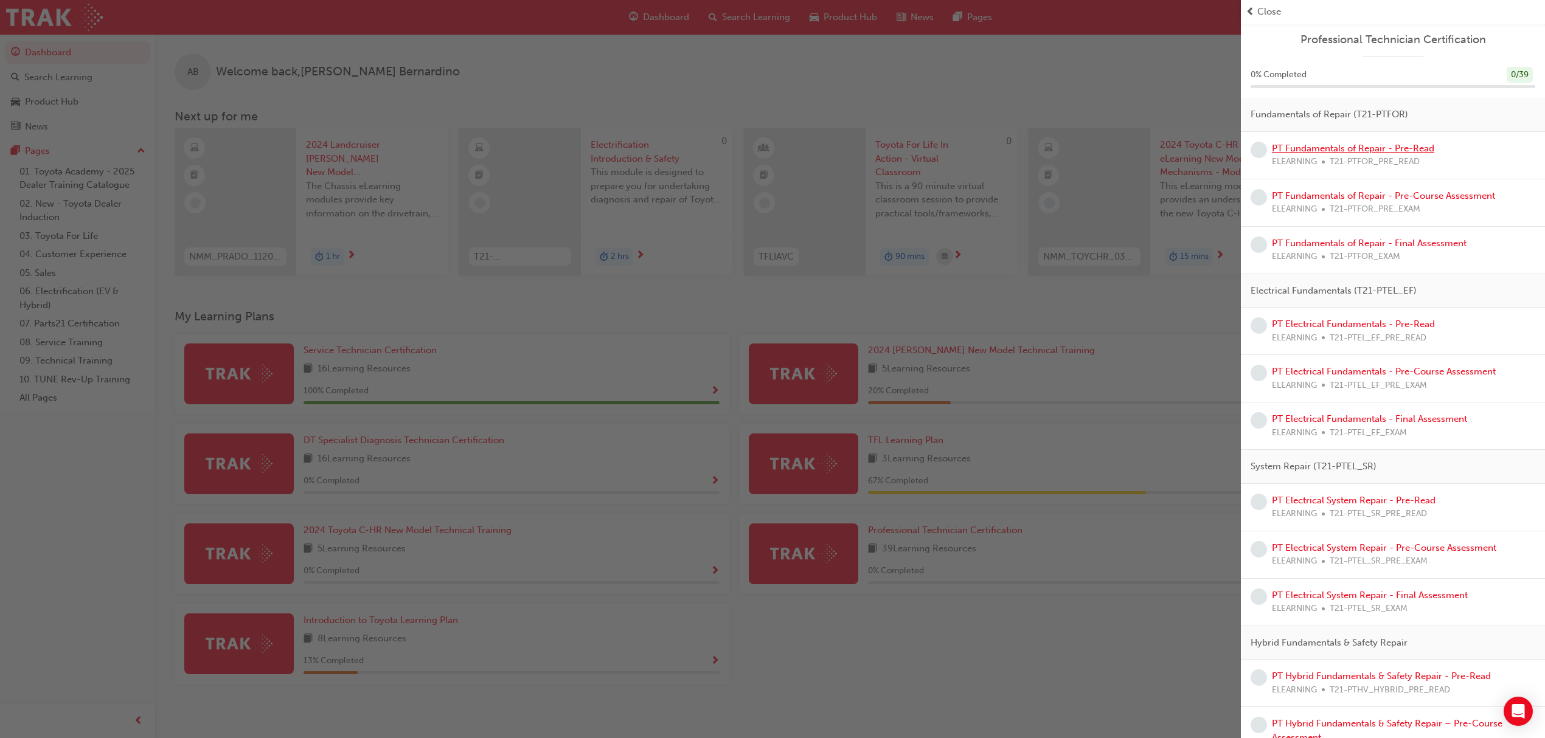
click at [529, 150] on link "PT Fundamentals of Repair - Pre-Read" at bounding box center [1353, 148] width 162 height 11
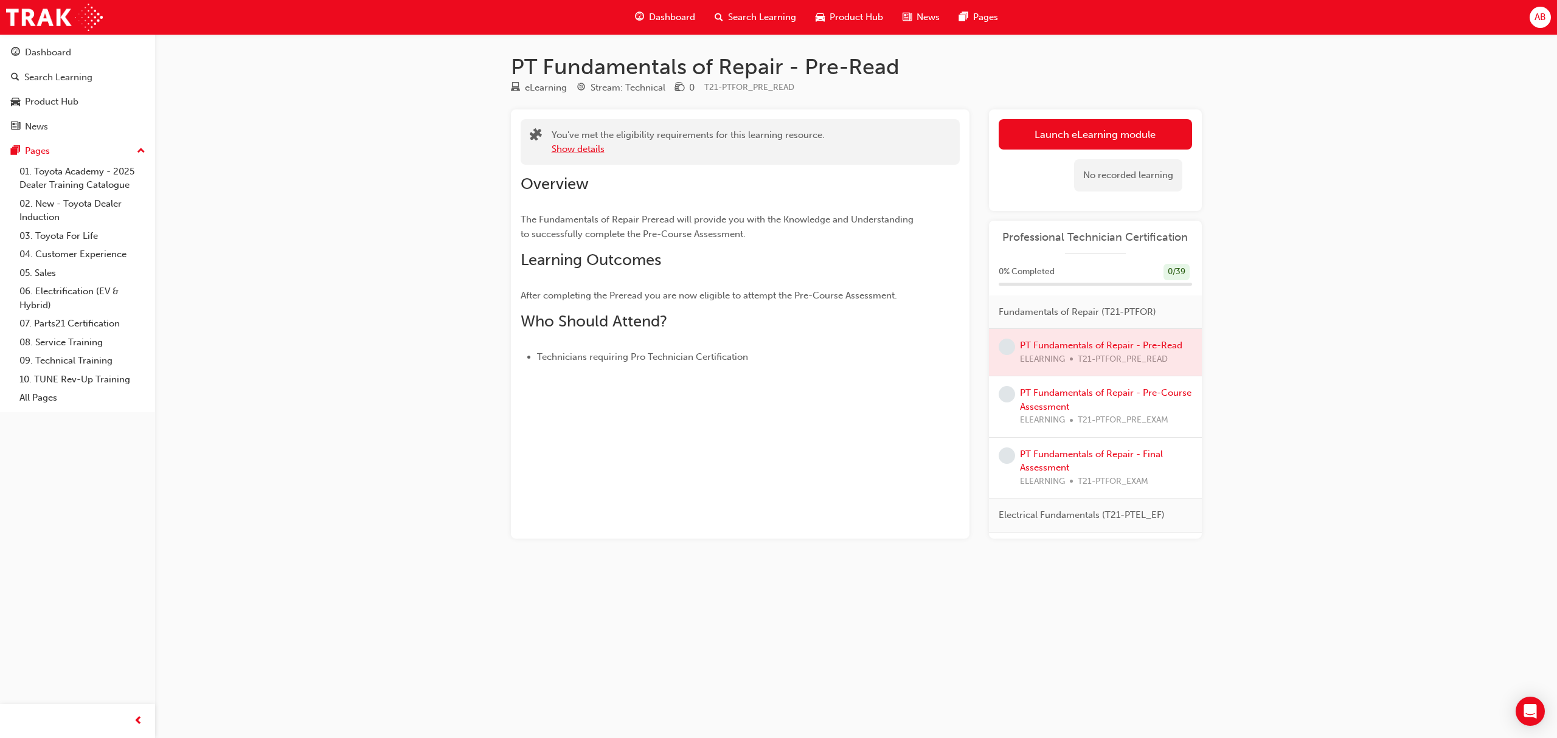
click at [529, 151] on button "Show details" at bounding box center [578, 149] width 53 height 14
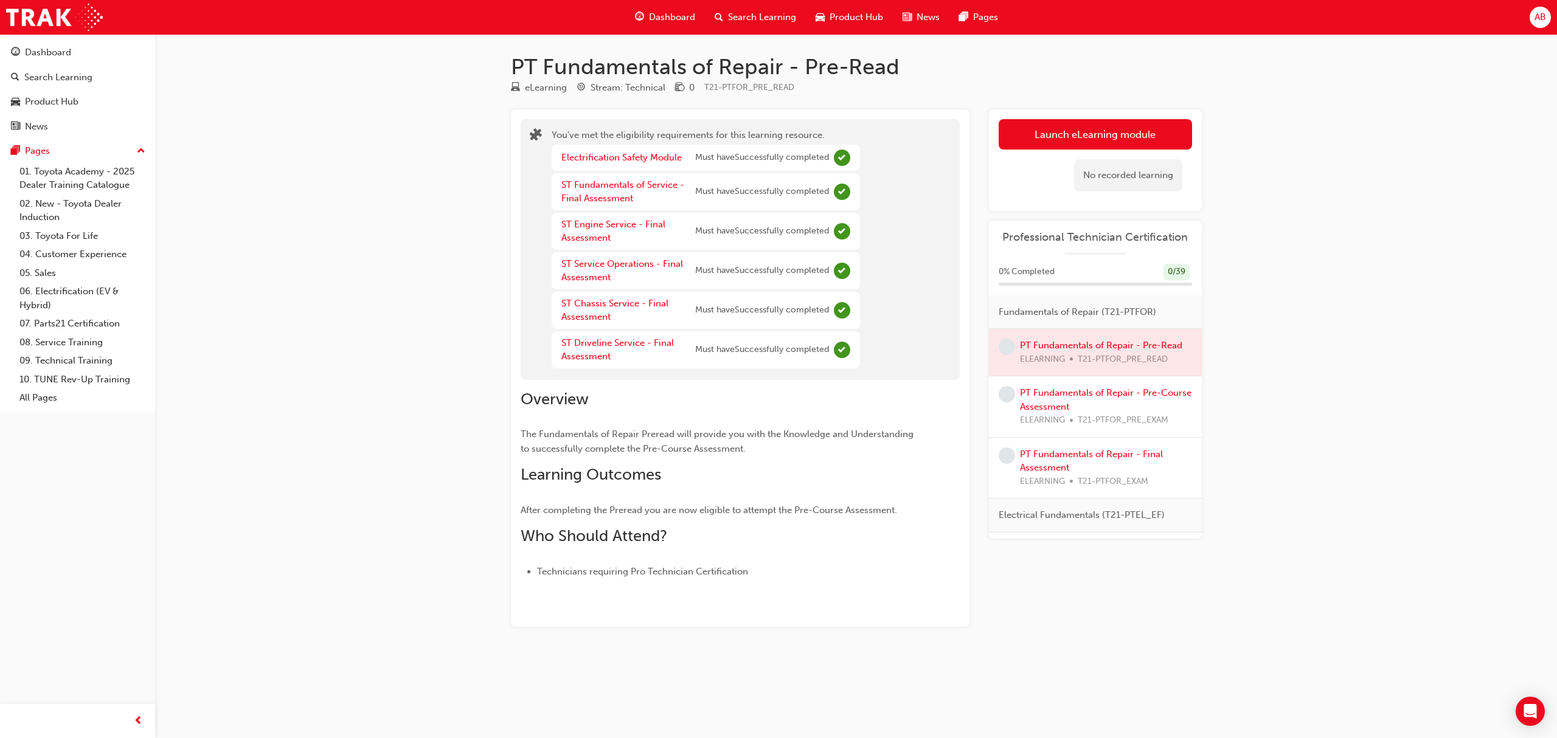
click at [529, 351] on div at bounding box center [1095, 352] width 213 height 47
click at [529, 344] on div at bounding box center [1095, 352] width 213 height 47
click at [529, 150] on div "No recorded learning" at bounding box center [1095, 176] width 193 height 52
click at [529, 135] on link "Launch eLearning module" at bounding box center [1095, 134] width 193 height 30
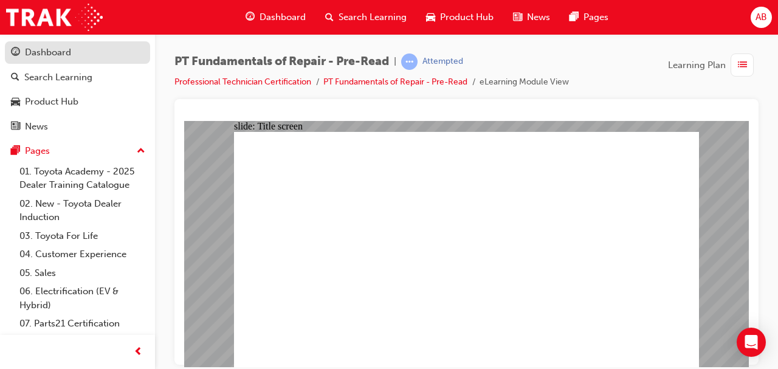
click at [31, 54] on div "Dashboard" at bounding box center [48, 53] width 46 height 14
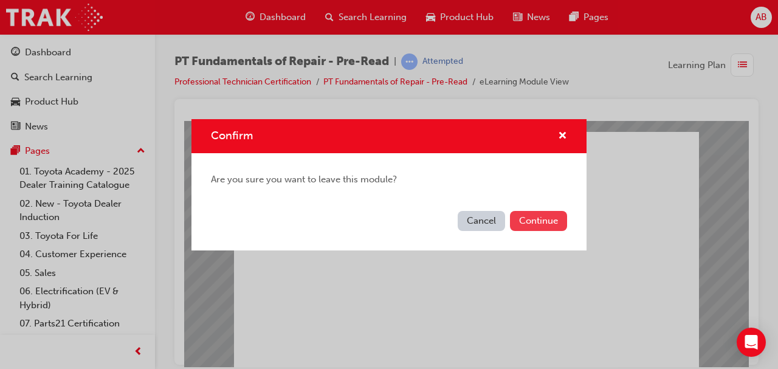
click at [529, 221] on button "Continue" at bounding box center [538, 221] width 57 height 20
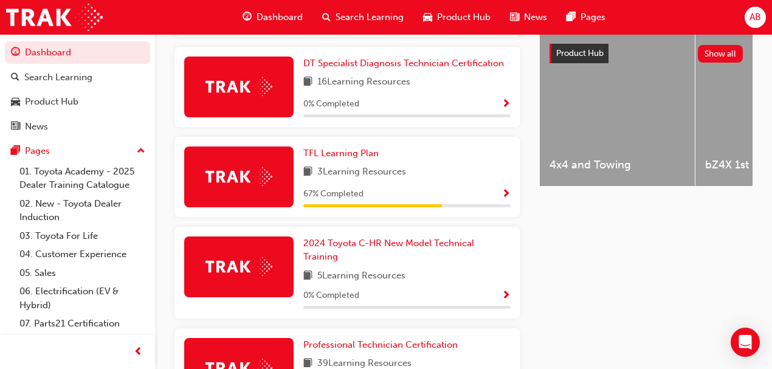
scroll to position [567, 0]
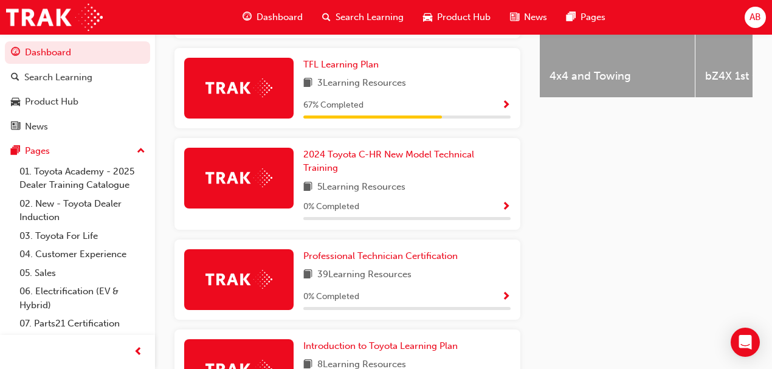
click at [506, 292] on span "Show Progress" at bounding box center [506, 297] width 9 height 11
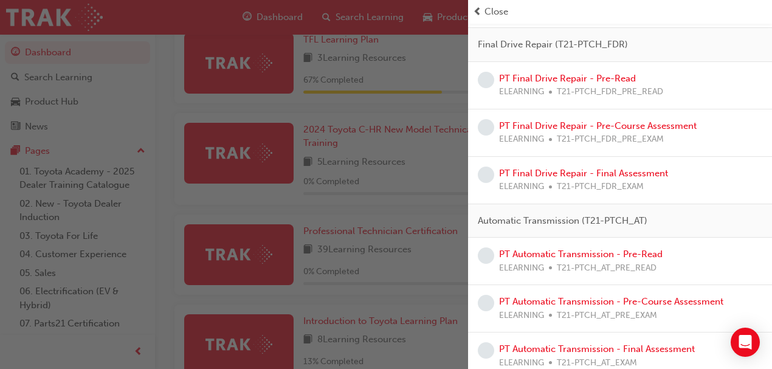
scroll to position [660, 0]
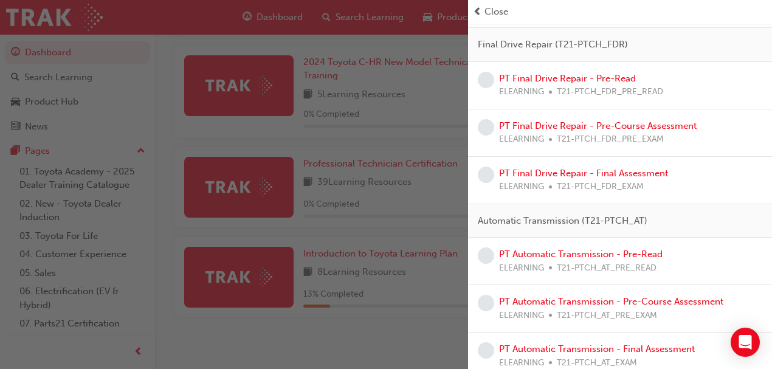
click at [397, 339] on div "button" at bounding box center [234, 184] width 468 height 369
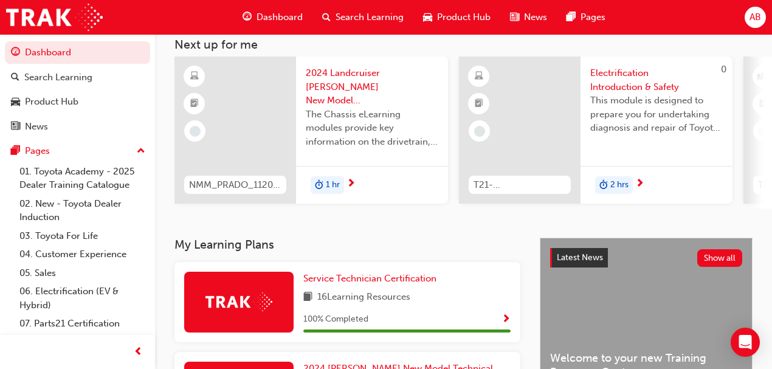
scroll to position [243, 0]
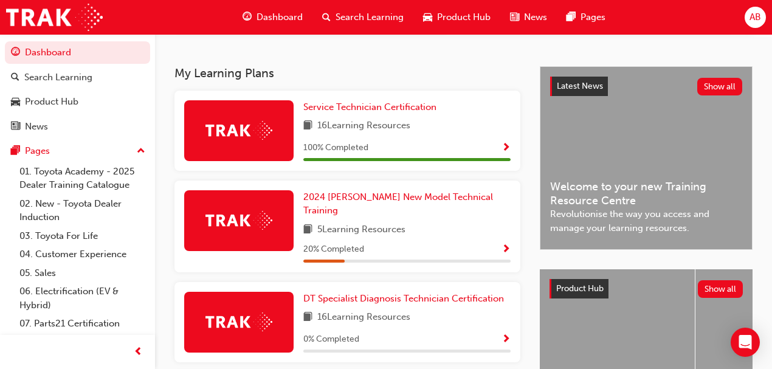
click at [506, 150] on span "Show Progress" at bounding box center [506, 148] width 9 height 11
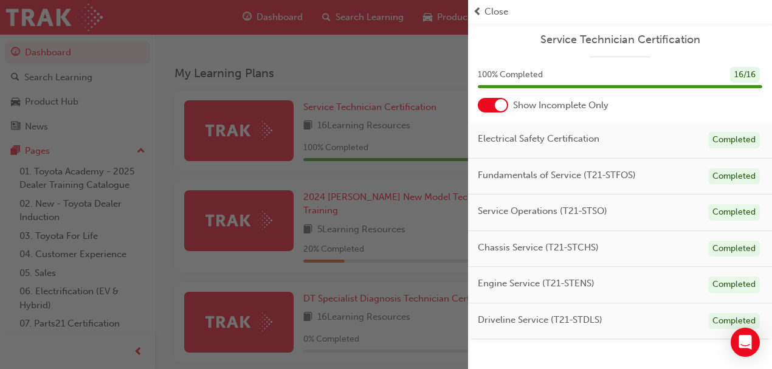
click at [367, 61] on div "button" at bounding box center [234, 184] width 468 height 369
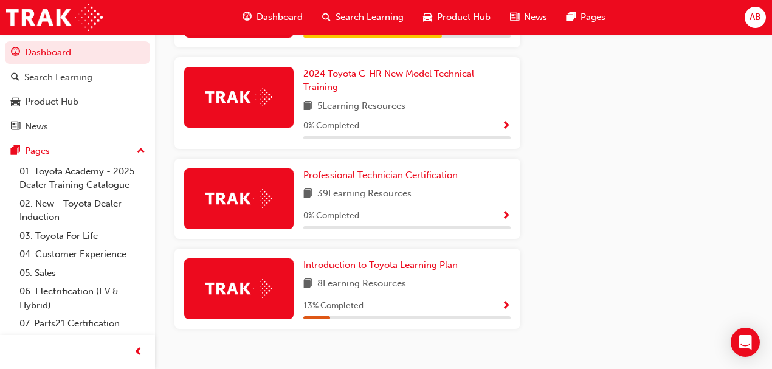
scroll to position [660, 0]
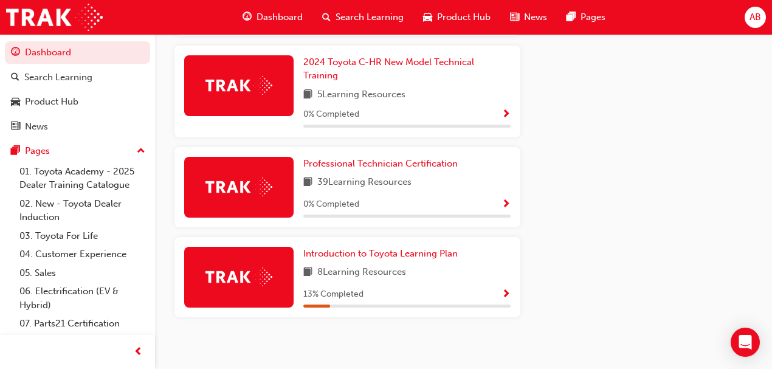
click at [508, 199] on span "Show Progress" at bounding box center [506, 204] width 9 height 11
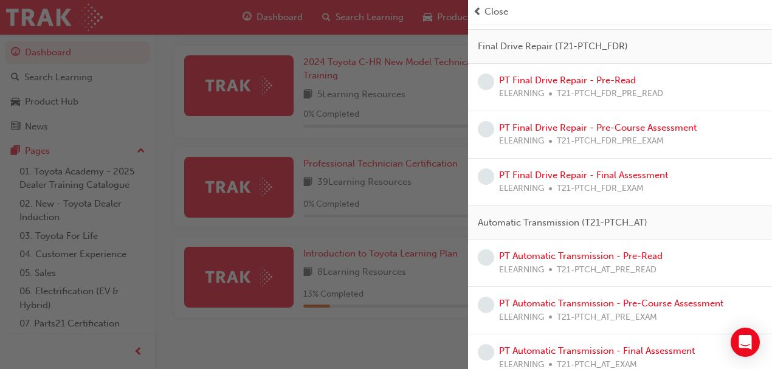
scroll to position [2020, 0]
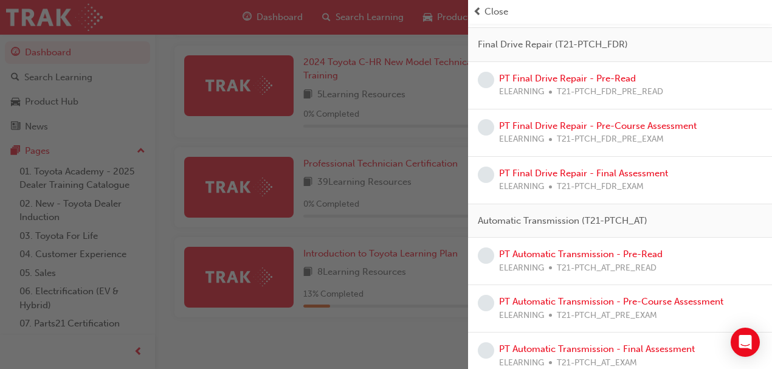
drag, startPoint x: 378, startPoint y: 336, endPoint x: 379, endPoint y: 330, distance: 6.1
click at [378, 333] on div "button" at bounding box center [234, 184] width 468 height 369
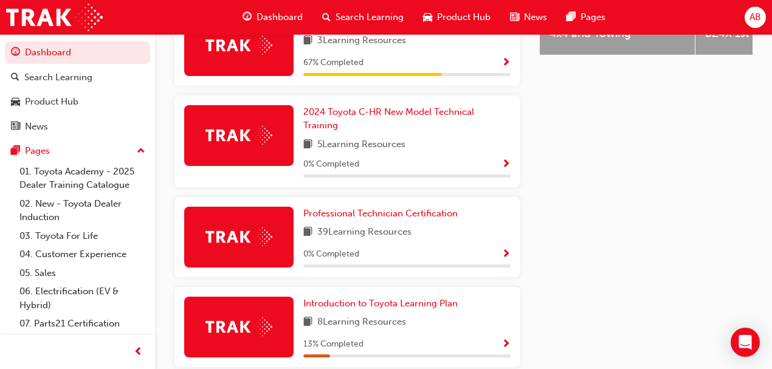
scroll to position [457, 0]
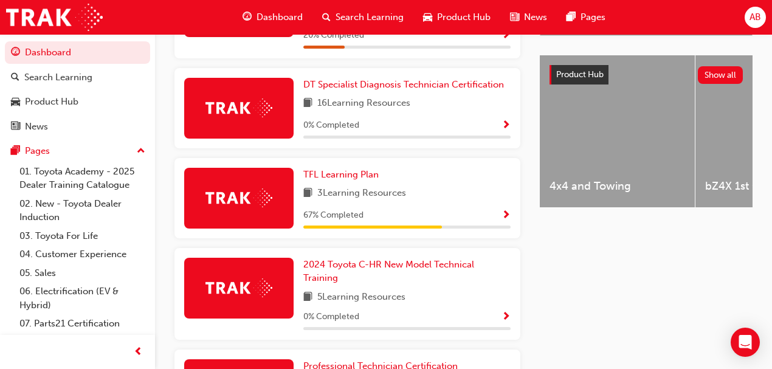
click at [529, 25] on div "AB" at bounding box center [755, 17] width 21 height 21
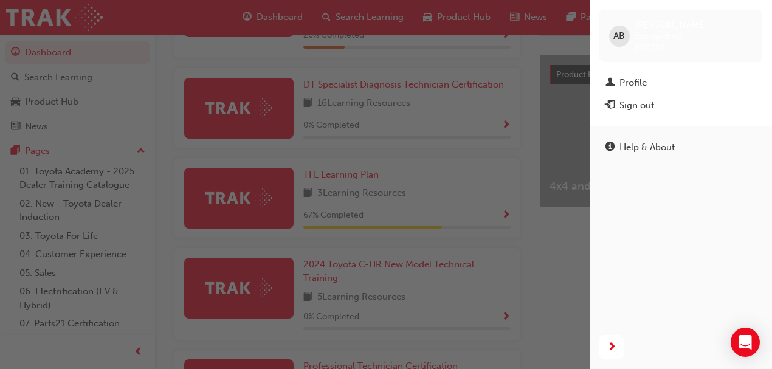
click at [529, 99] on div "Sign out" at bounding box center [637, 106] width 35 height 14
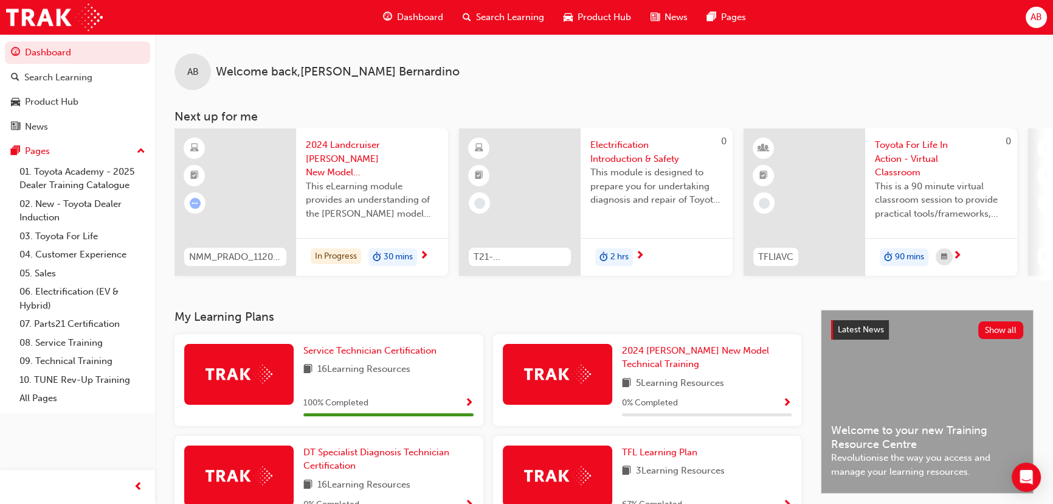
click at [468, 358] on div "Service Technician Certification" at bounding box center [388, 351] width 170 height 14
click at [465, 403] on button "button" at bounding box center [469, 402] width 9 height 15
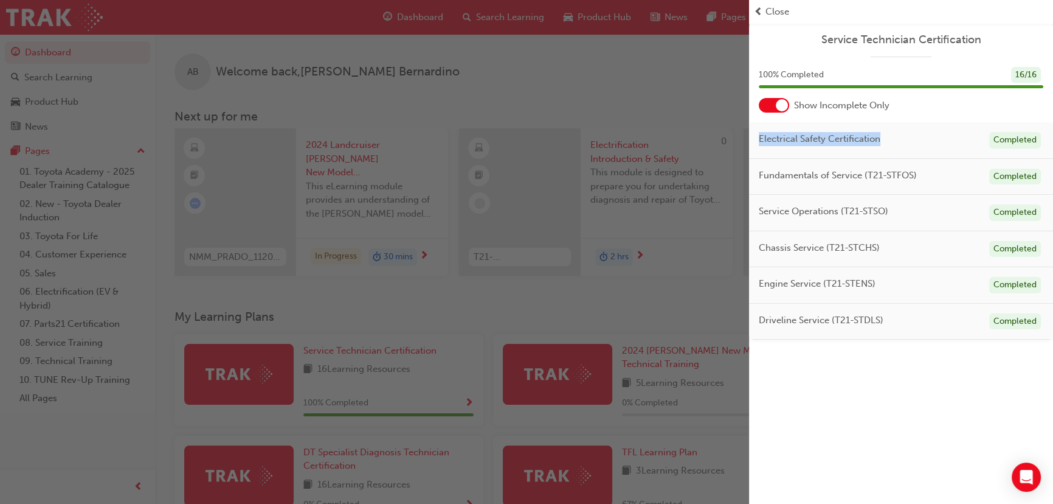
drag, startPoint x: 773, startPoint y: 136, endPoint x: 892, endPoint y: 134, distance: 119.2
click at [892, 134] on div "Electrical Safety Certification Completed" at bounding box center [901, 140] width 304 height 36
copy span "Electrical Safety Certification"
click at [924, 169] on div "Fundamentals of Service (T21-STFOS) Completed" at bounding box center [901, 177] width 304 height 36
